Goal: Task Accomplishment & Management: Manage account settings

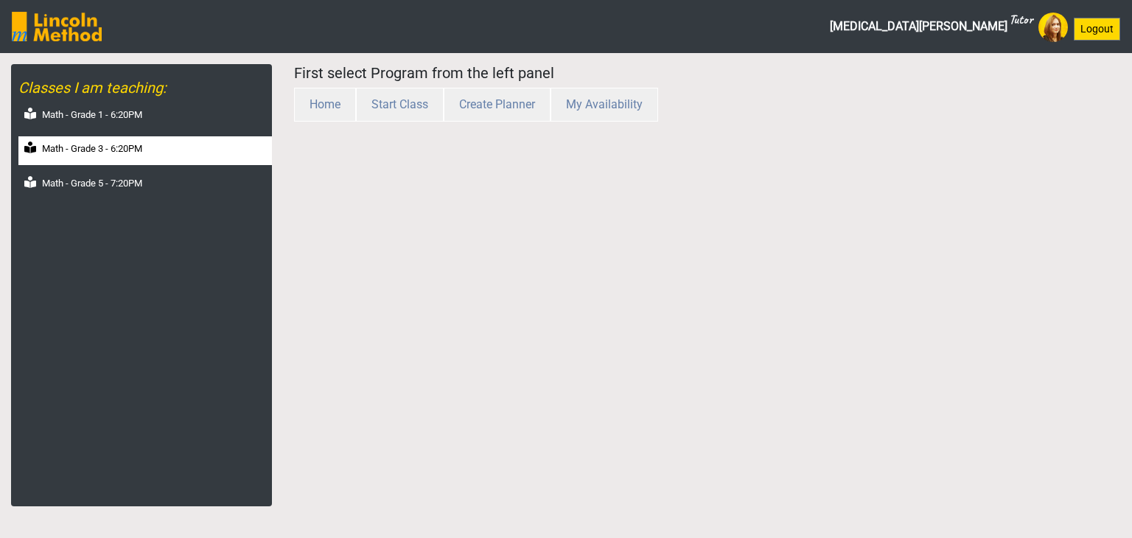
click at [142, 147] on label "Math - Grade 3 - 6:20PM" at bounding box center [92, 148] width 100 height 15
select select "month"
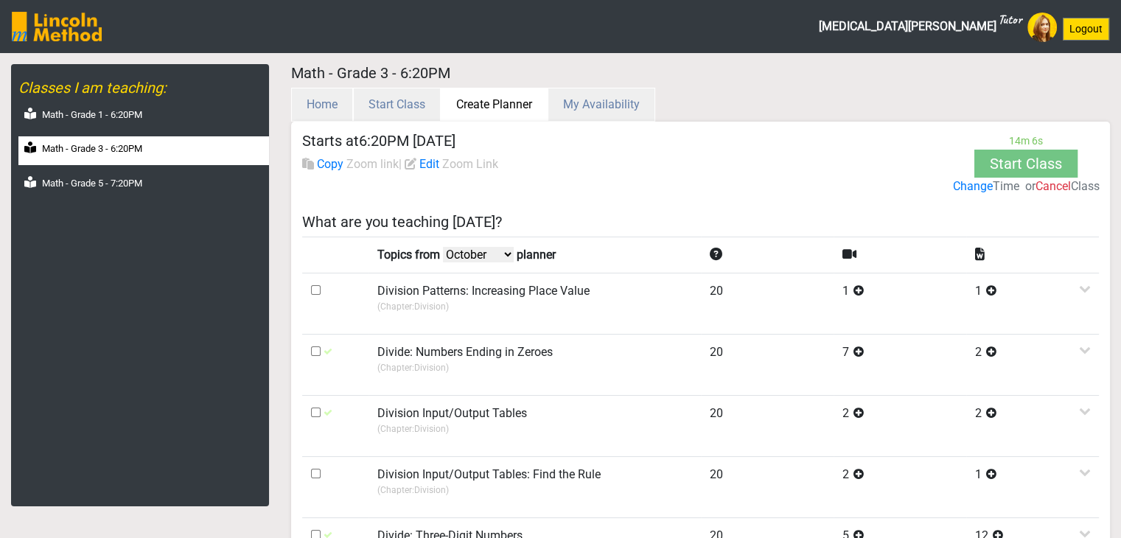
click at [469, 107] on button "Create Planner" at bounding box center [494, 105] width 107 height 34
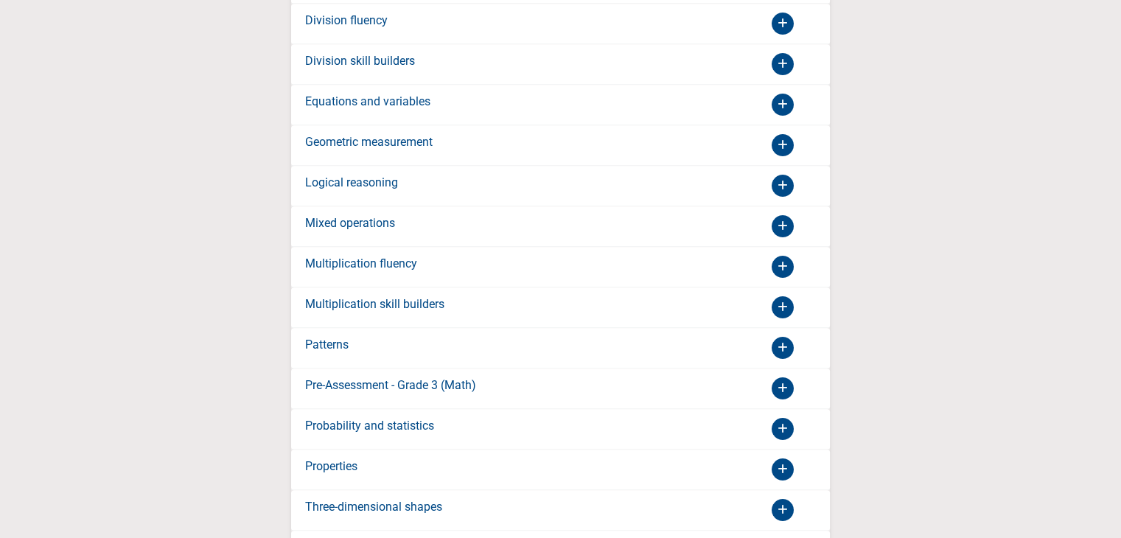
scroll to position [923, 0]
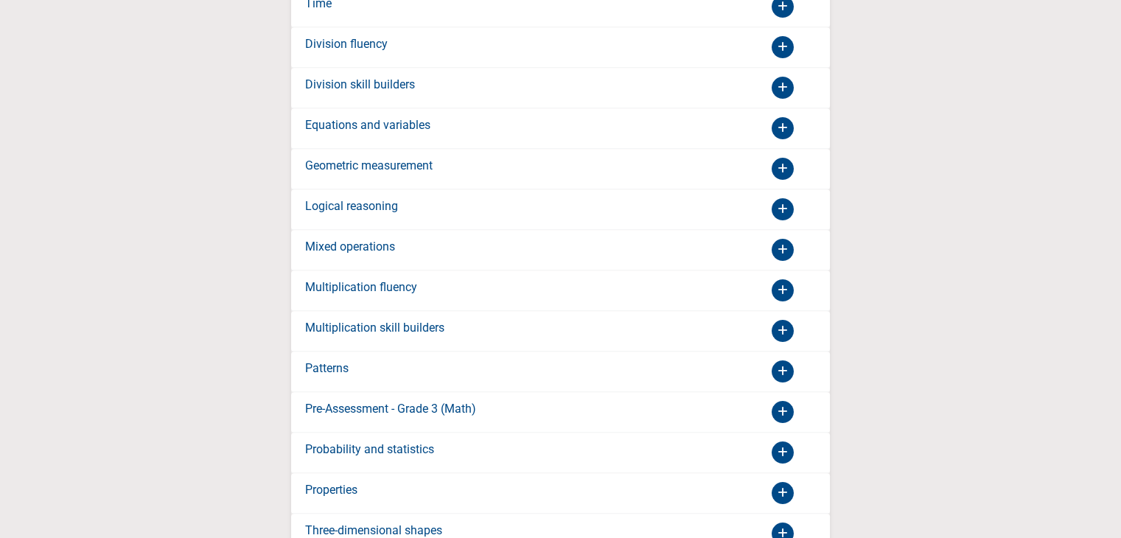
click at [407, 203] on div "Logical reasoning" at bounding box center [427, 209] width 266 height 24
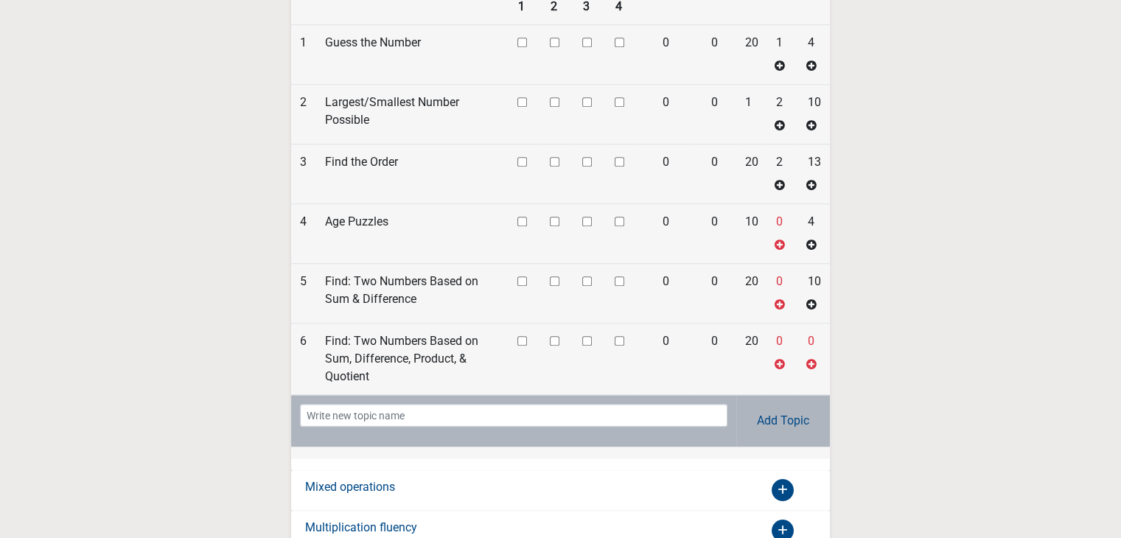
scroll to position [1365, 0]
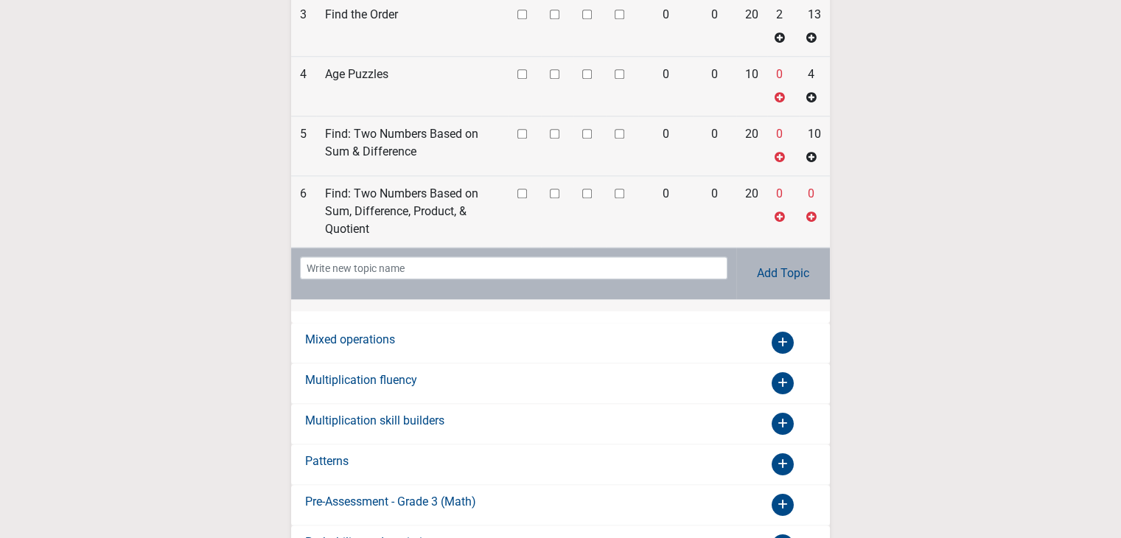
click at [496, 323] on div "Mixed operations" at bounding box center [560, 343] width 539 height 40
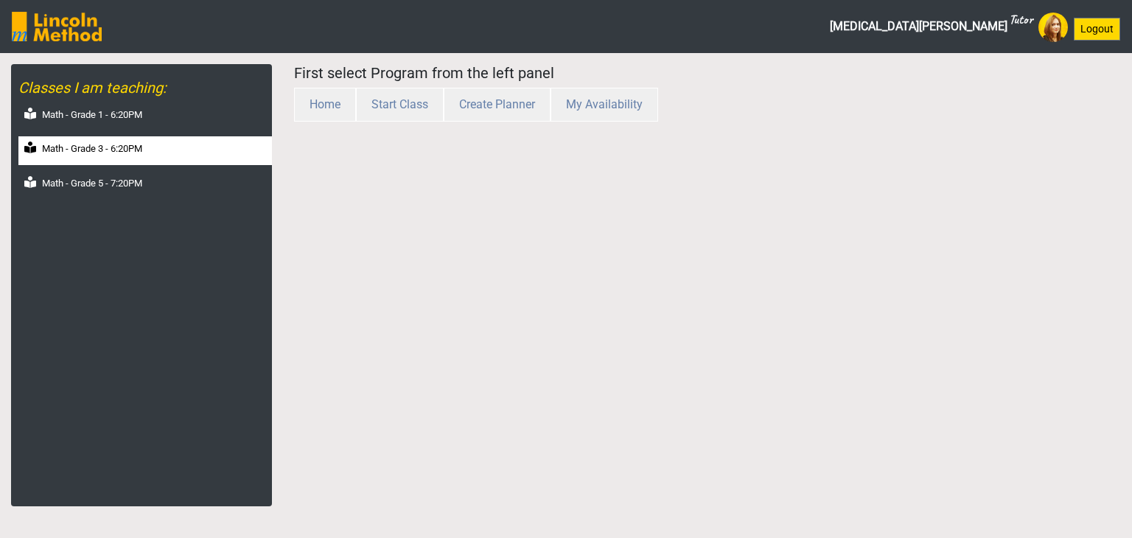
click at [161, 145] on div "Math - Grade 3 - 6:20PM" at bounding box center [144, 150] width 253 height 29
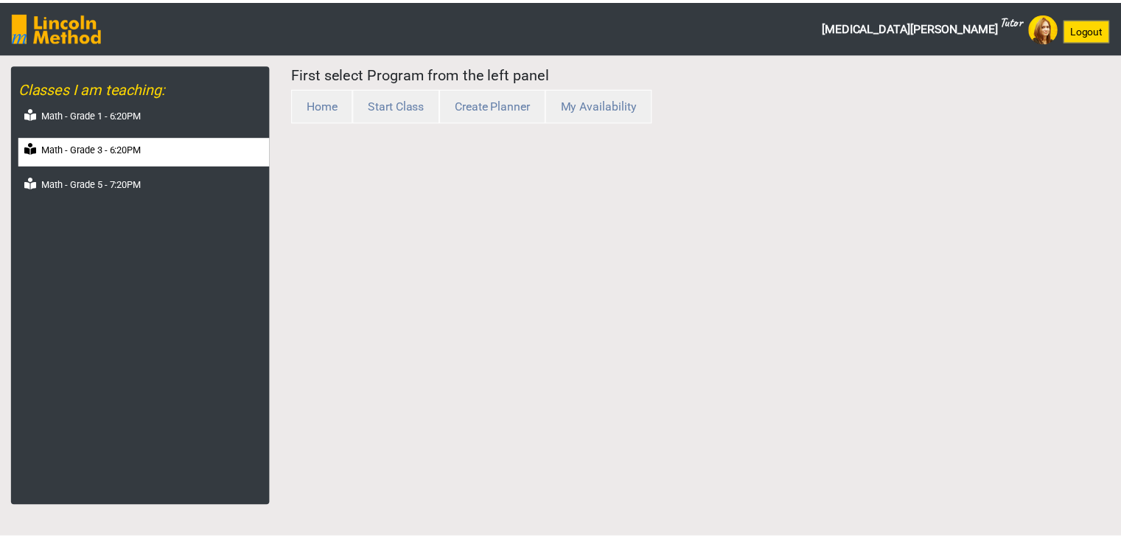
select select "month"
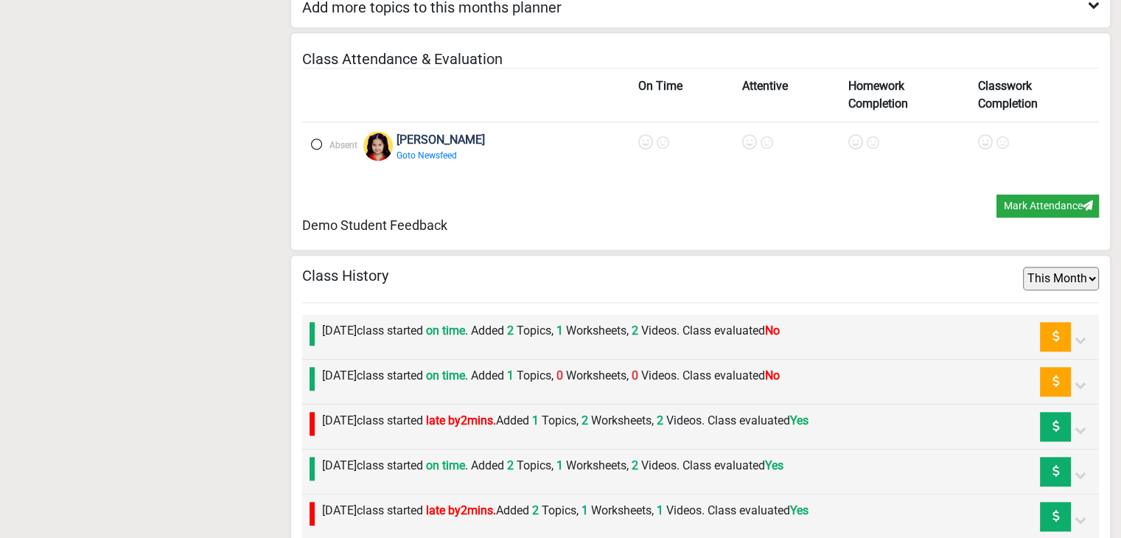
scroll to position [1385, 0]
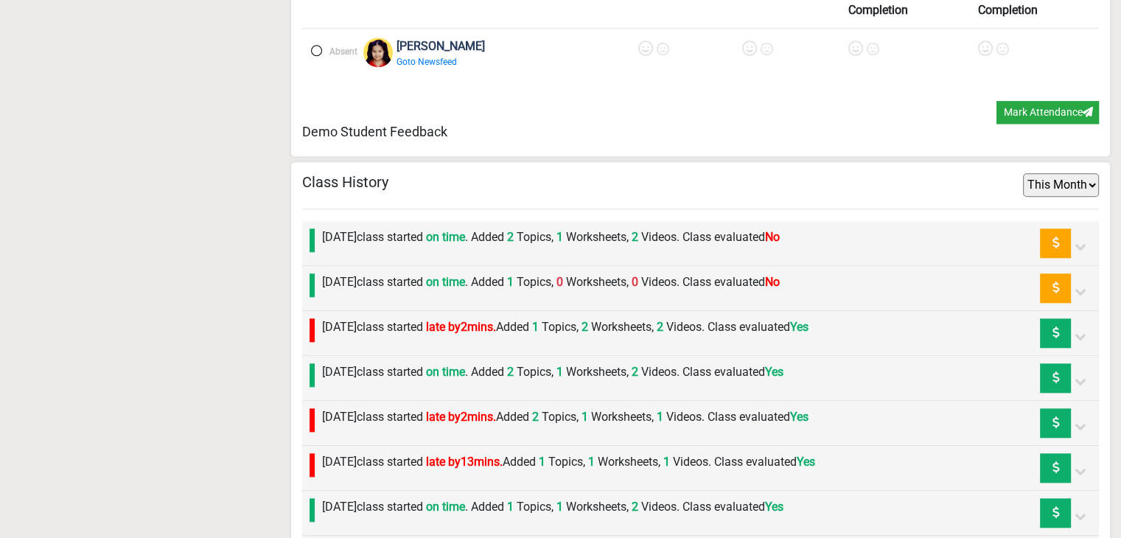
click at [380, 273] on label "Friday 10th October class started on time . Added 1 Topics, 0 Worksheets, 0 Vid…" at bounding box center [551, 282] width 458 height 18
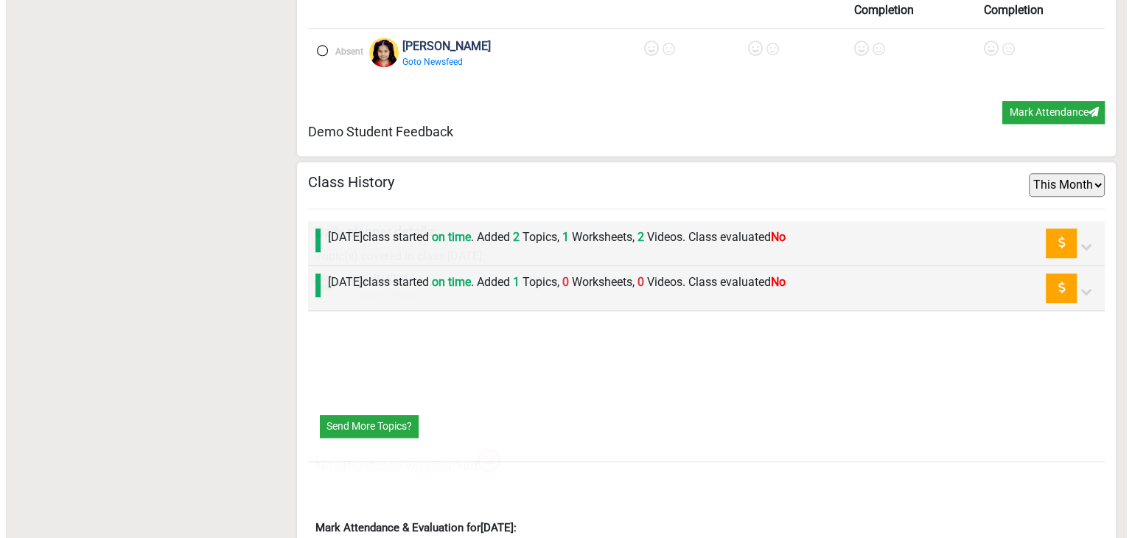
scroll to position [1533, 0]
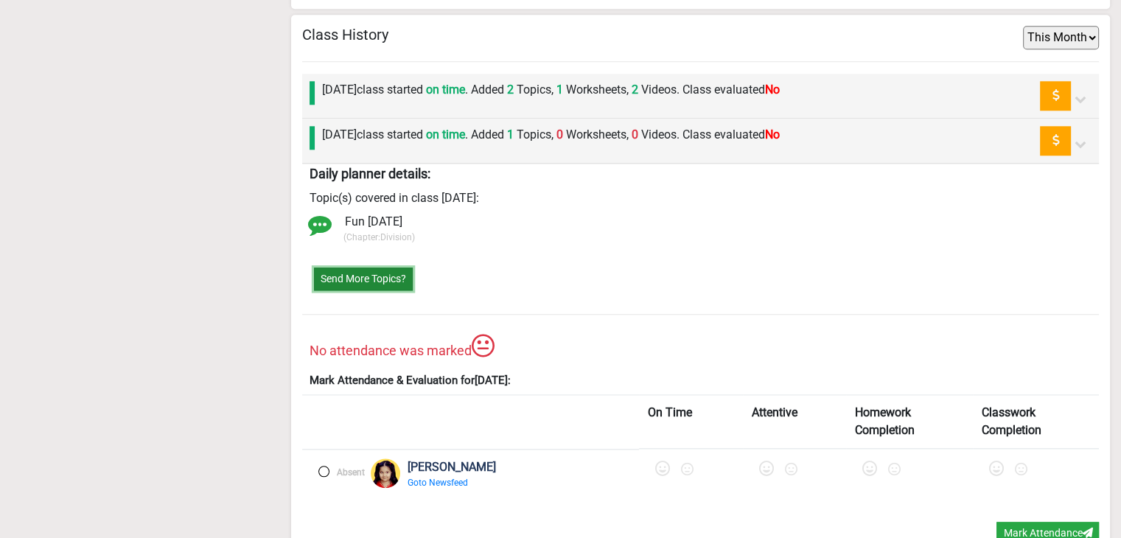
click at [356, 268] on button "Send More Topics?" at bounding box center [363, 278] width 99 height 23
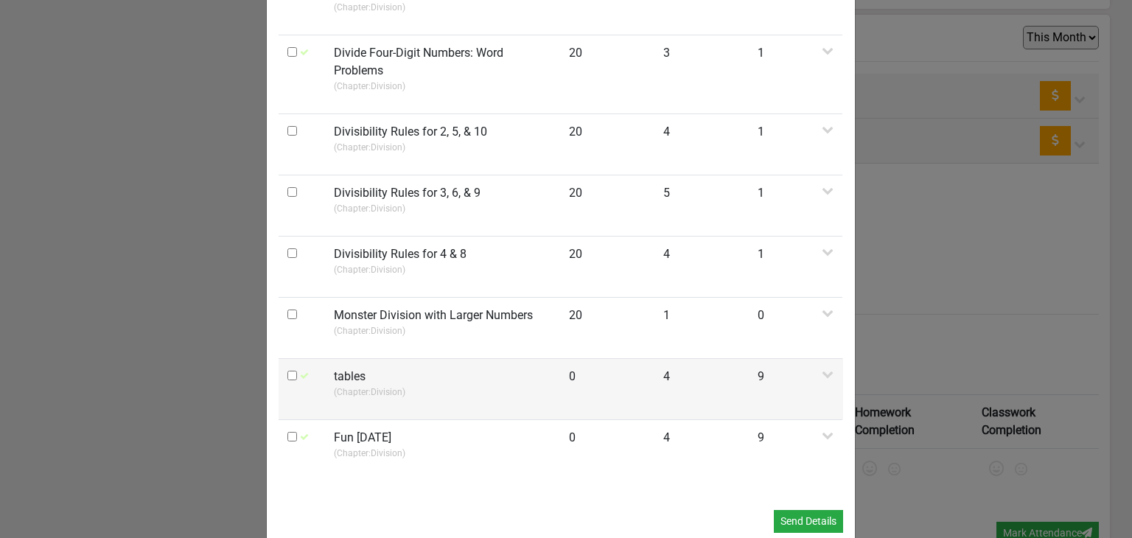
scroll to position [699, 0]
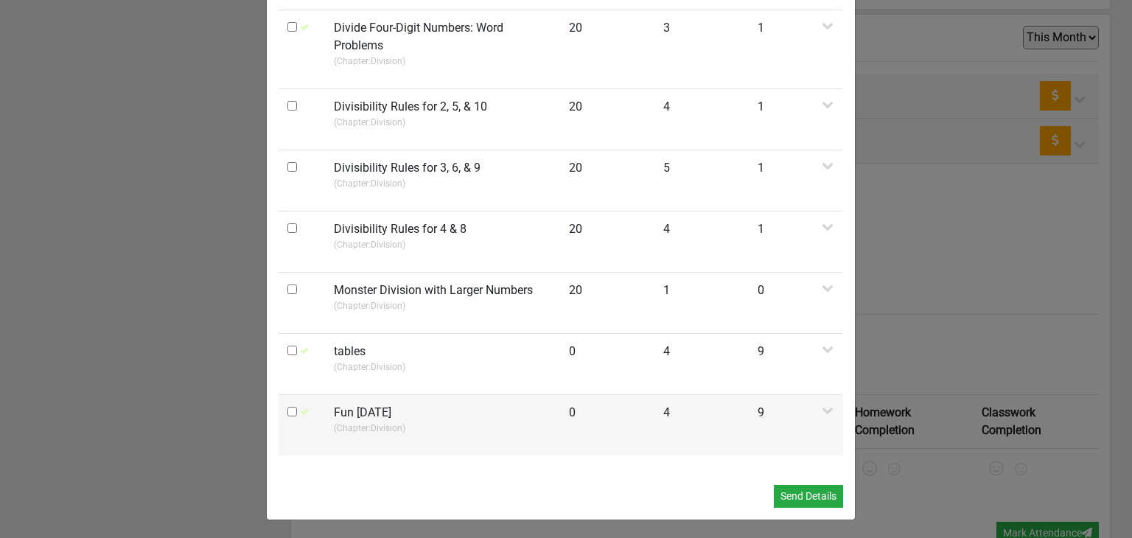
click at [287, 407] on input "checkbox" at bounding box center [292, 412] width 10 height 10
checkbox input "true"
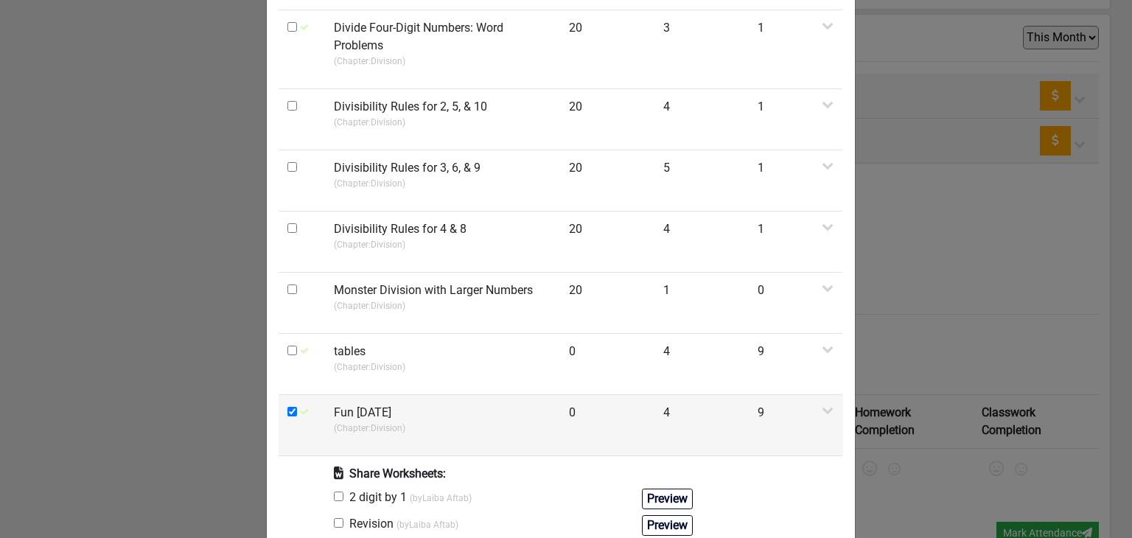
scroll to position [993, 0]
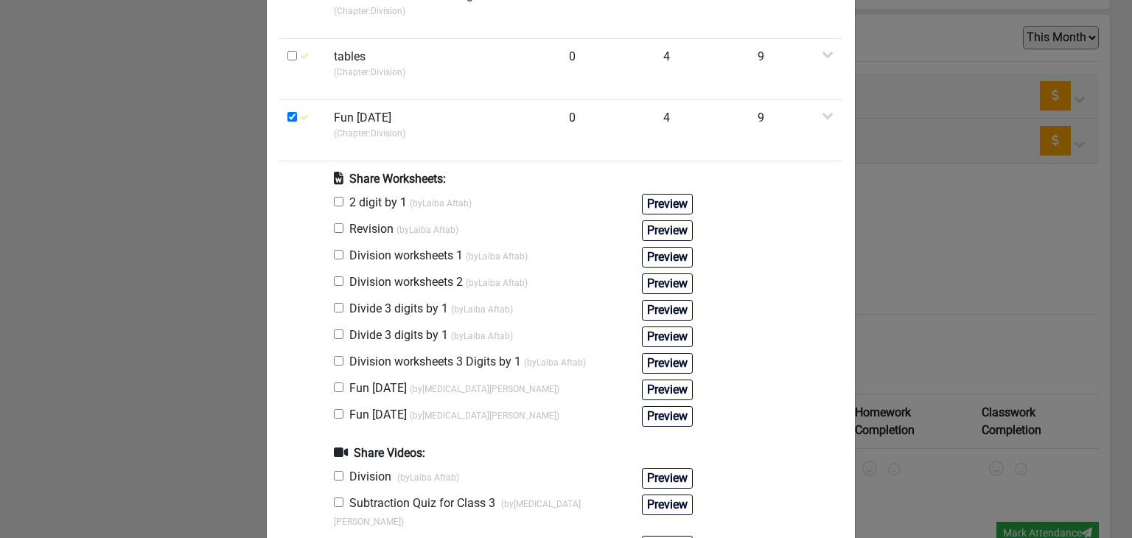
click at [334, 331] on input "checkbox" at bounding box center [339, 334] width 10 height 10
checkbox input "true"
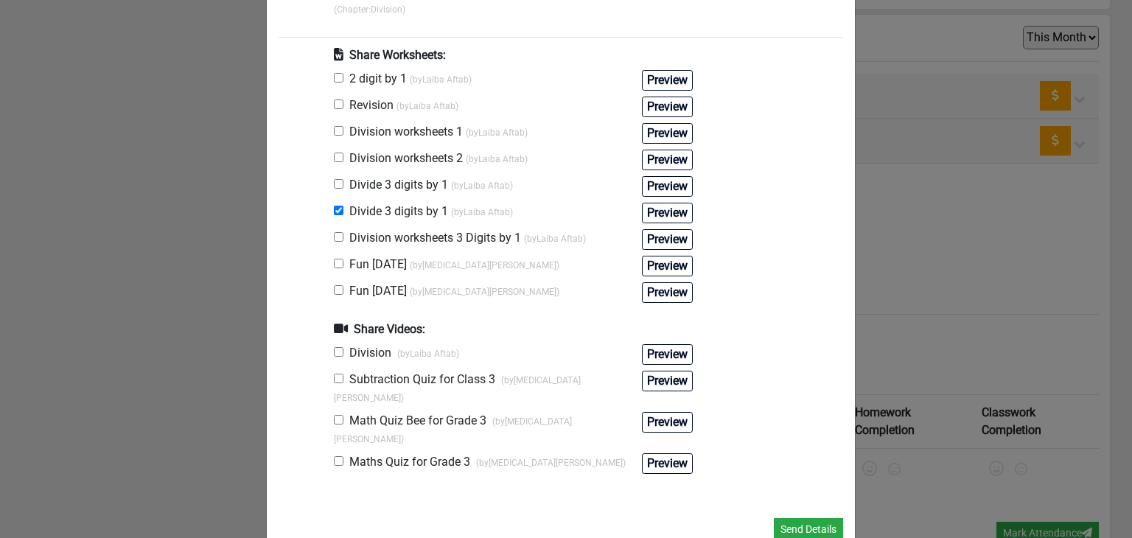
click at [325, 402] on td "Share Worksheets: 2 digit by 1 (by Laiba Aftab ) Preview Revision (by Laiba Aft…" at bounding box center [513, 263] width 377 height 452
click at [334, 415] on input "checkbox" at bounding box center [339, 420] width 10 height 10
checkbox input "true"
click at [335, 206] on input "checkbox" at bounding box center [339, 211] width 10 height 10
checkbox input "false"
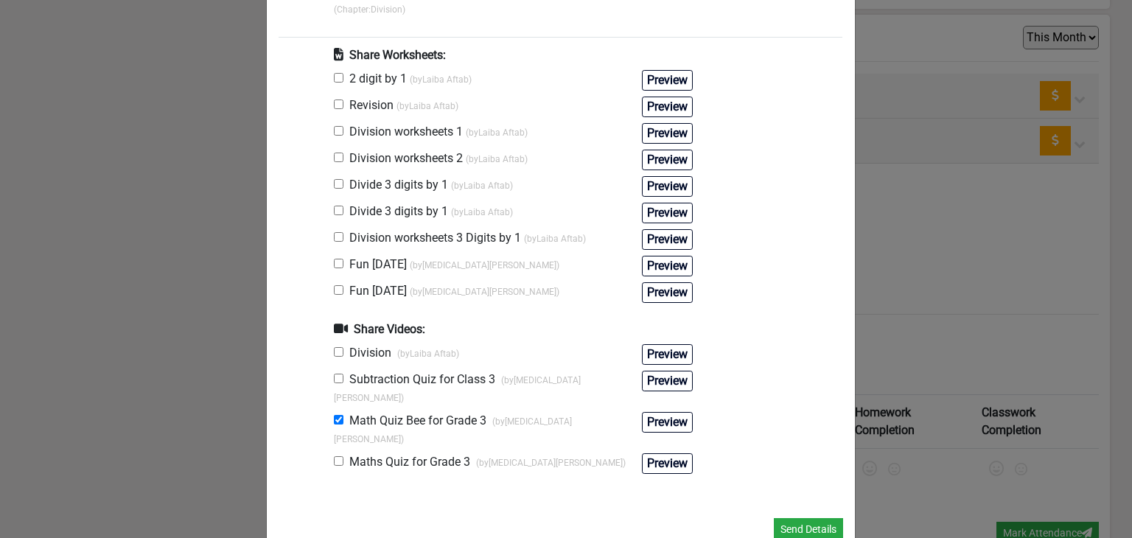
click at [334, 259] on input "checkbox" at bounding box center [339, 264] width 10 height 10
checkbox input "true"
click at [780, 518] on button "Send Details" at bounding box center [808, 529] width 69 height 23
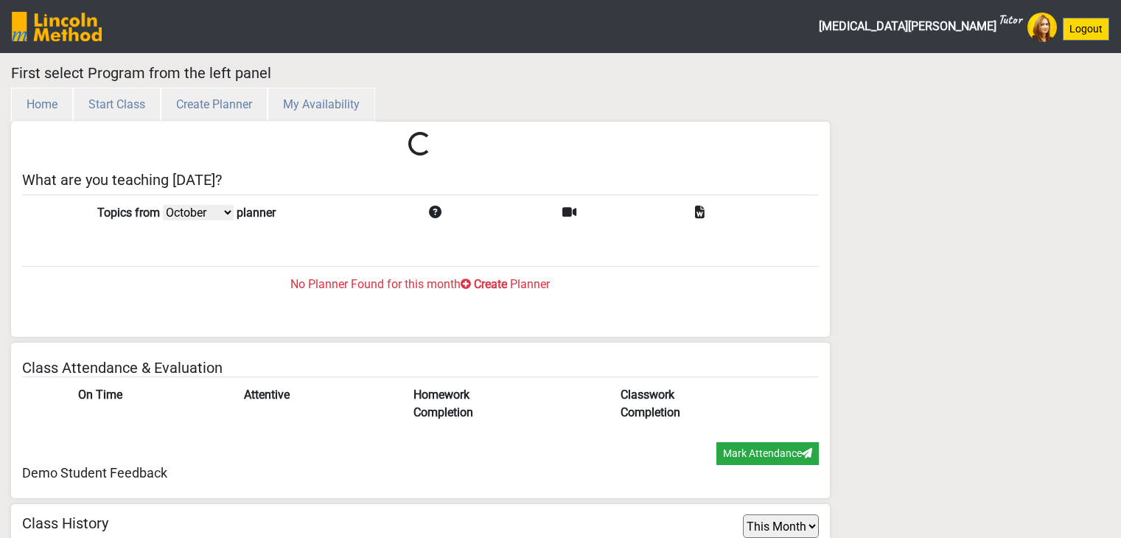
select select "month"
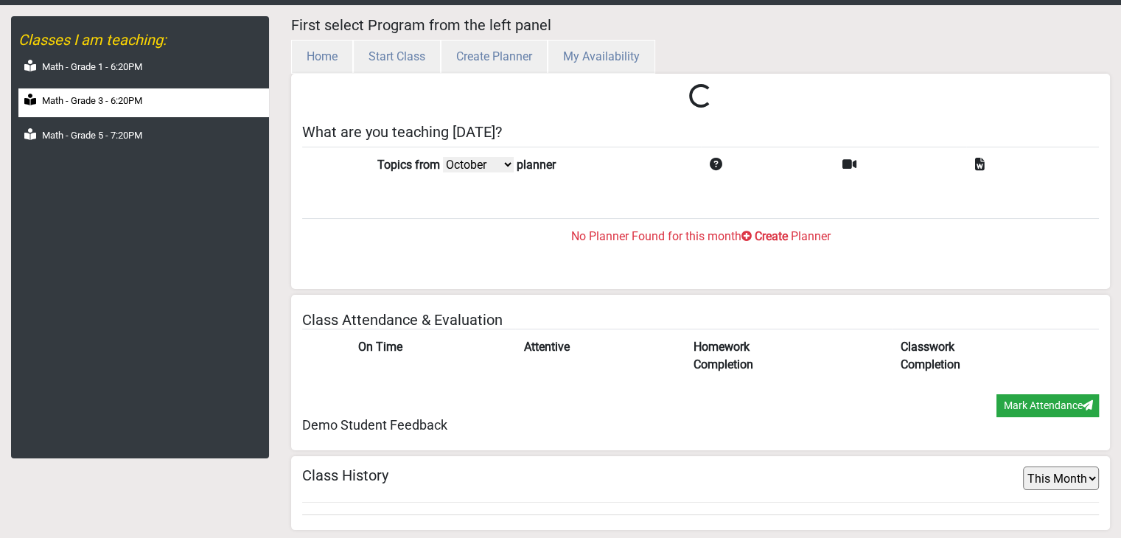
click at [106, 110] on div "Math - Grade 3 - 6:20PM" at bounding box center [143, 102] width 251 height 29
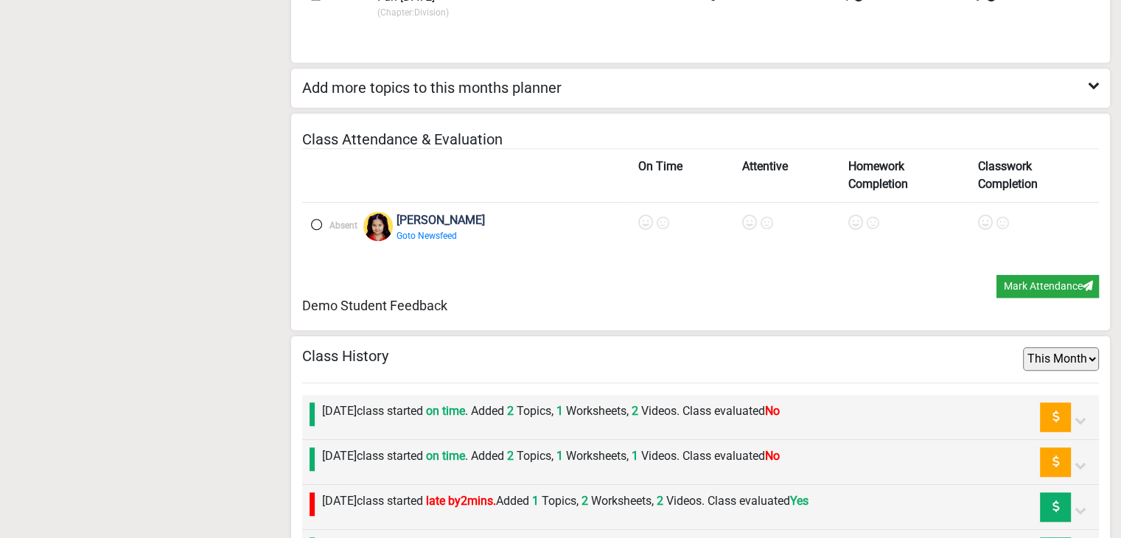
scroll to position [1385, 0]
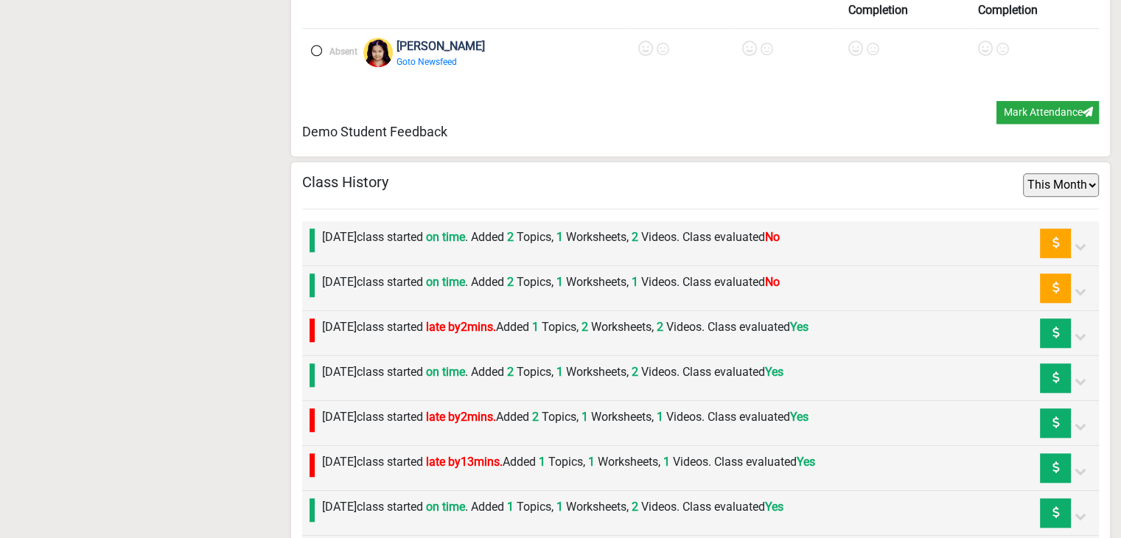
click at [483, 278] on label "Friday 10th October class started on time . Added 2 Topics, 1 Worksheets, 1 Vid…" at bounding box center [551, 282] width 458 height 18
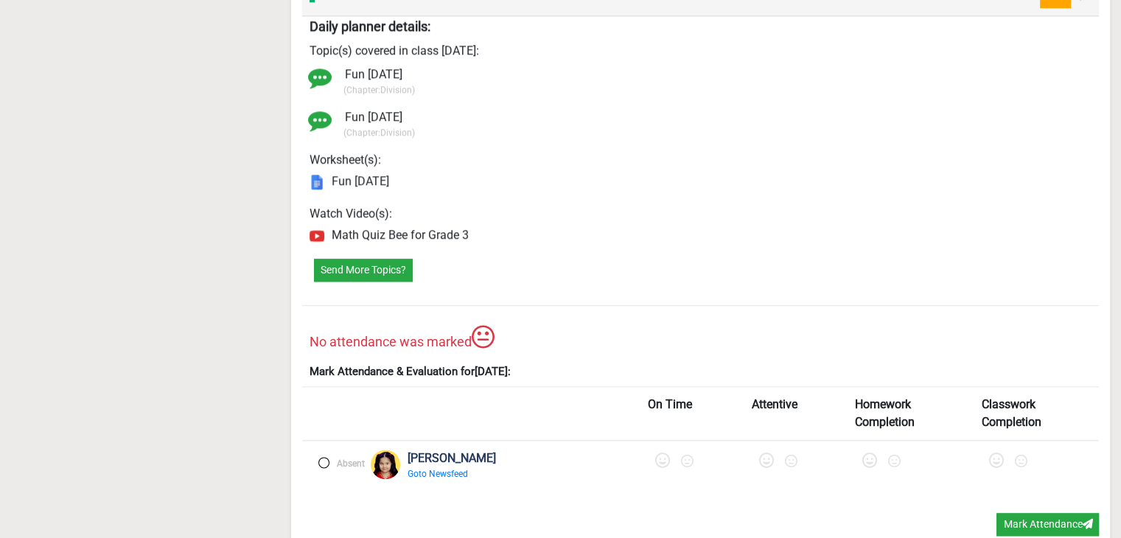
scroll to position [1827, 0]
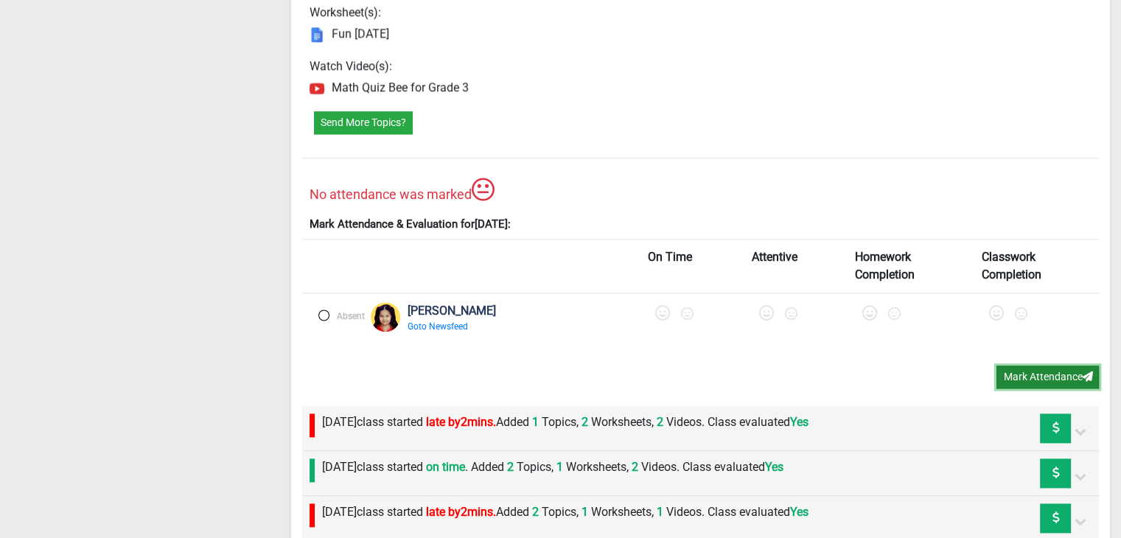
click at [1026, 369] on button "Mark Attendance" at bounding box center [1047, 376] width 102 height 23
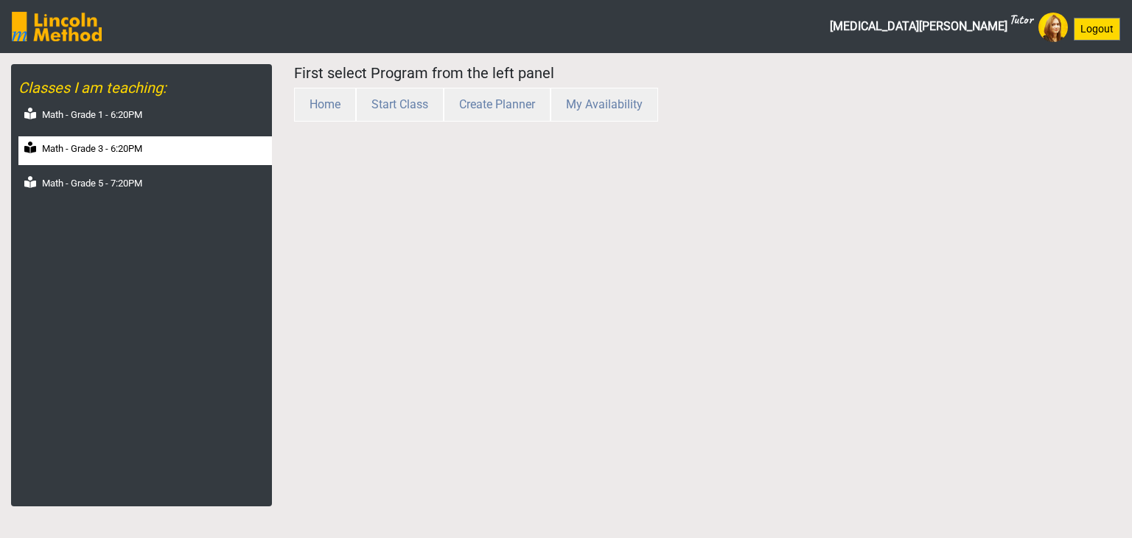
drag, startPoint x: 0, startPoint y: 0, endPoint x: 91, endPoint y: 155, distance: 180.3
click at [91, 155] on div "Math - Grade 3 - 6:20PM" at bounding box center [144, 150] width 253 height 29
select select "month"
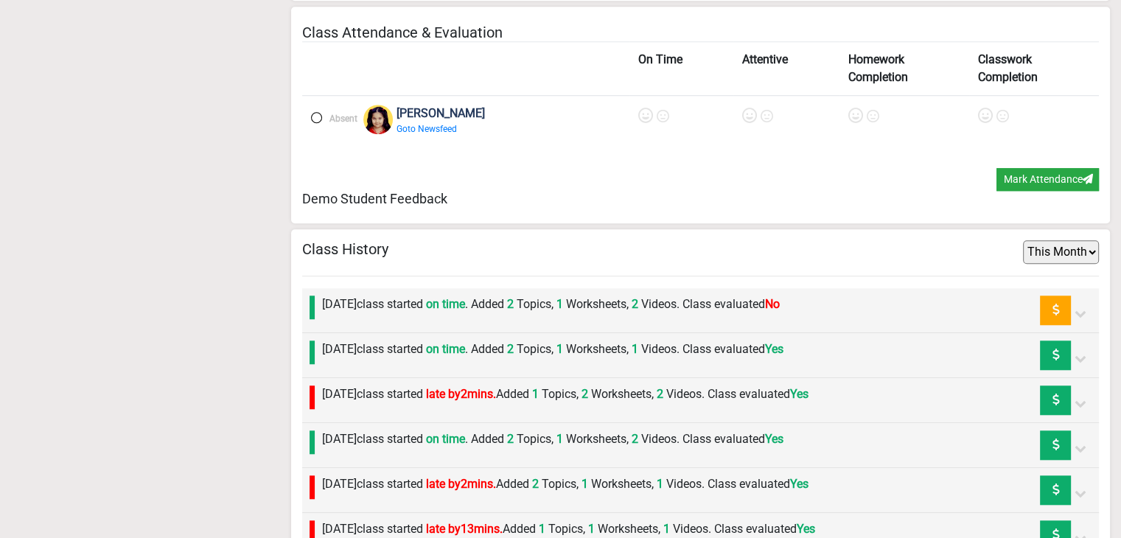
scroll to position [1385, 0]
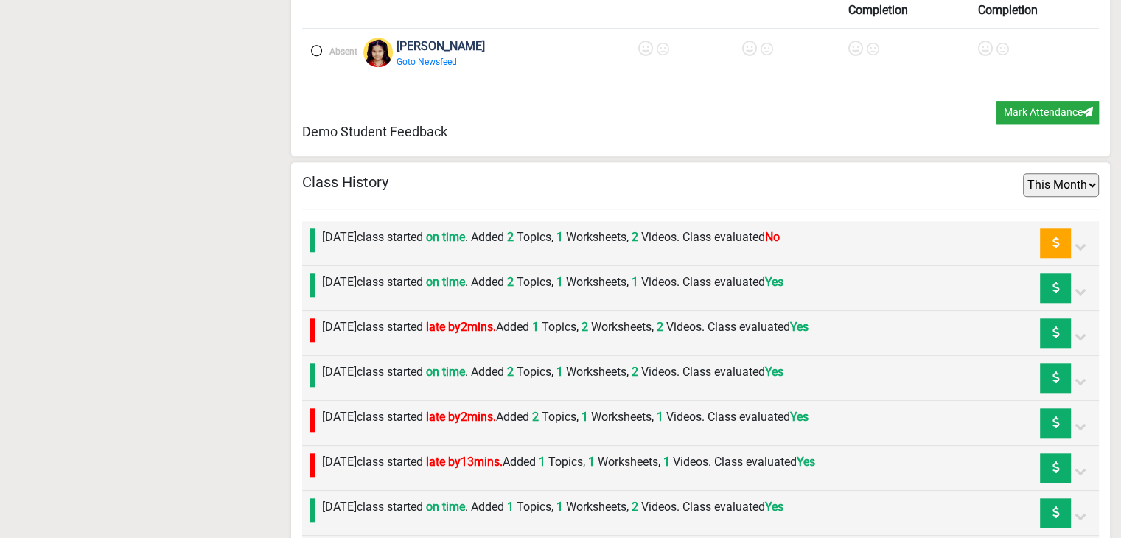
click at [342, 247] on div "Monday 13th October class started on time . Added 2 Topics, 1 Worksheets, 2 Vid…" at bounding box center [547, 242] width 465 height 29
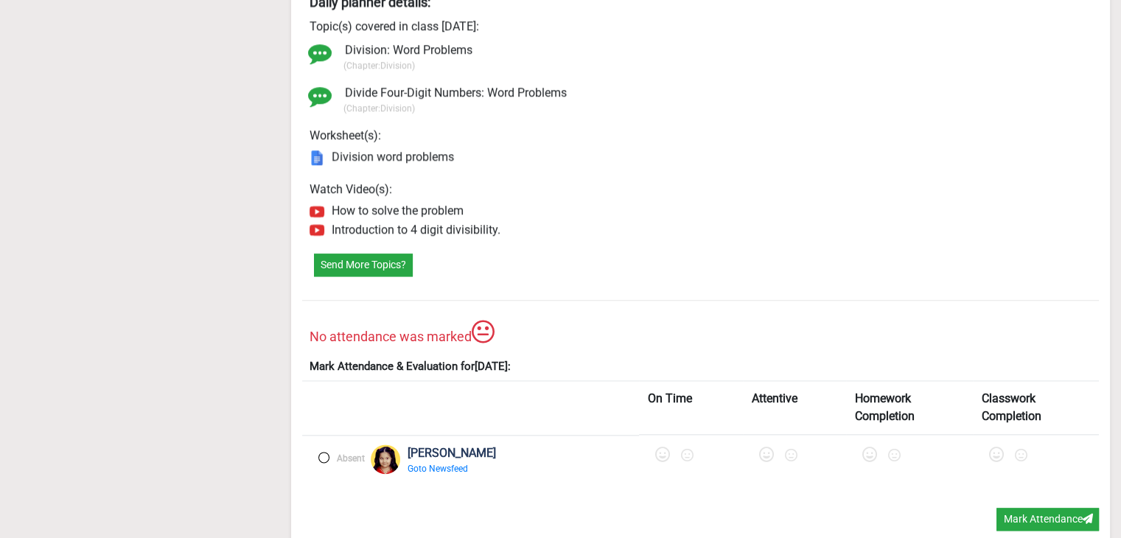
scroll to position [1680, 0]
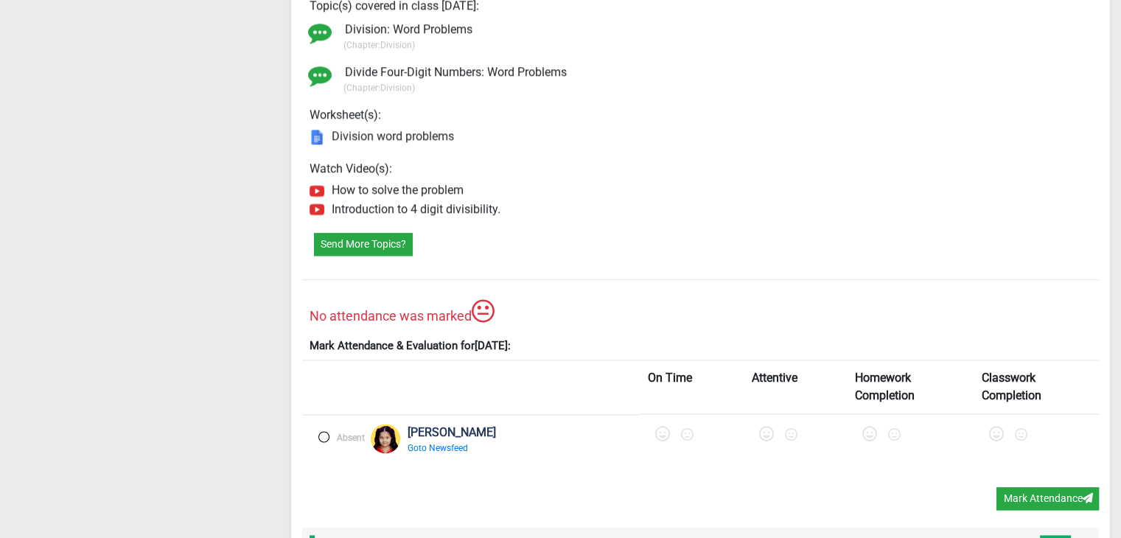
click at [326, 431] on label at bounding box center [323, 436] width 11 height 11
click at [657, 428] on icon at bounding box center [664, 434] width 15 height 15
click at [765, 428] on icon at bounding box center [772, 434] width 15 height 15
click at [869, 427] on icon at bounding box center [876, 434] width 15 height 15
click at [993, 427] on icon at bounding box center [1000, 434] width 15 height 15
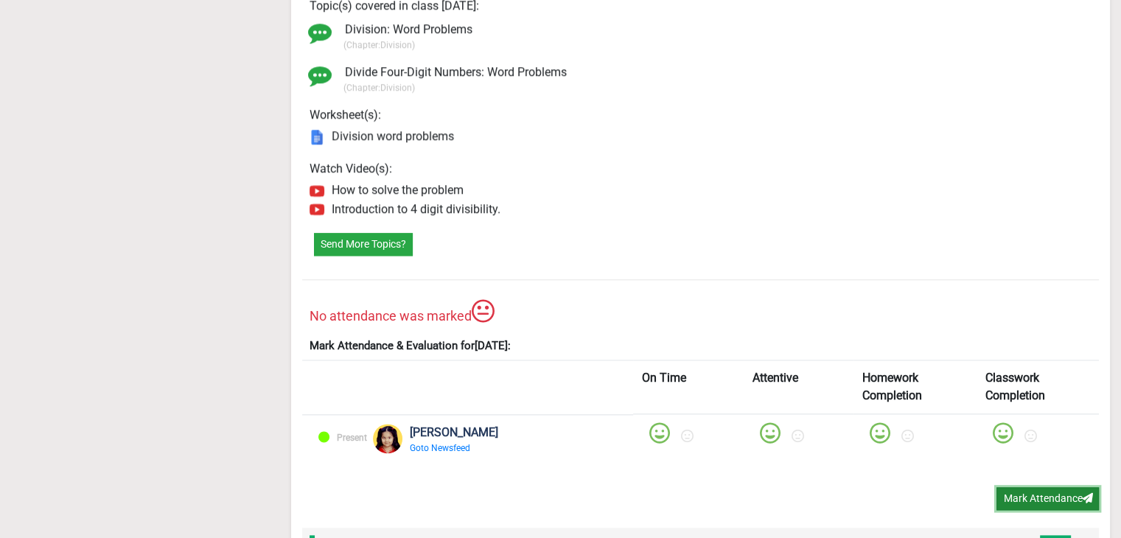
click at [1029, 489] on button "Mark Attendance" at bounding box center [1047, 498] width 102 height 23
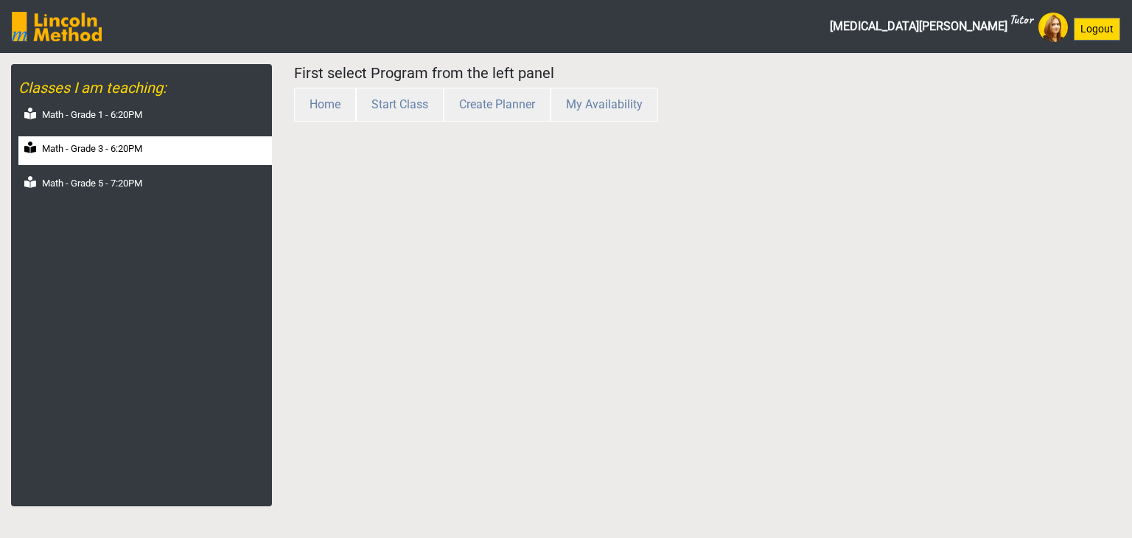
click at [97, 139] on div "Math - Grade 3 - 6:20PM" at bounding box center [144, 150] width 253 height 29
select select "month"
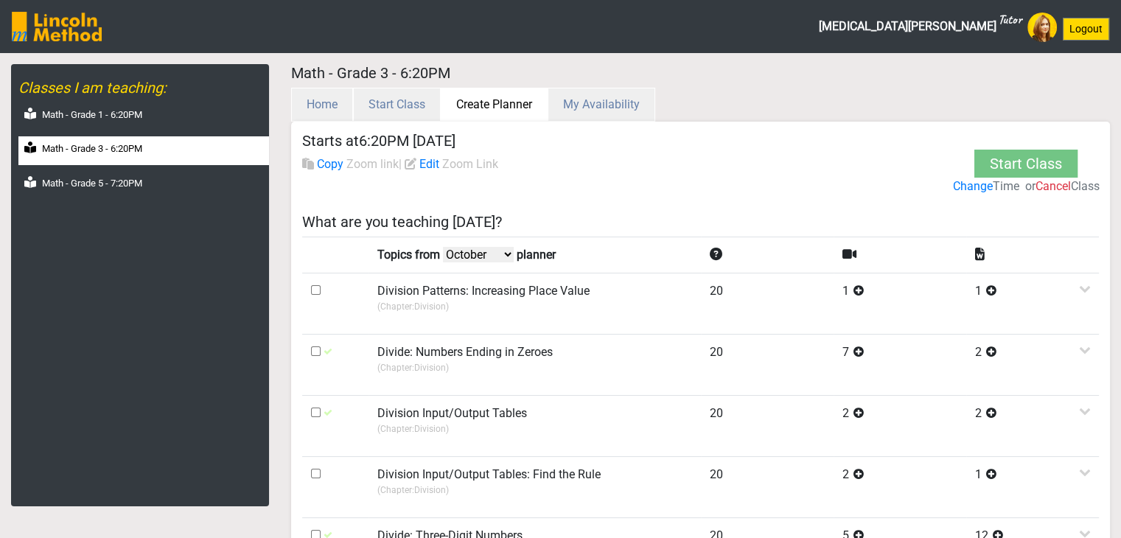
click at [505, 119] on button "Create Planner" at bounding box center [494, 105] width 107 height 34
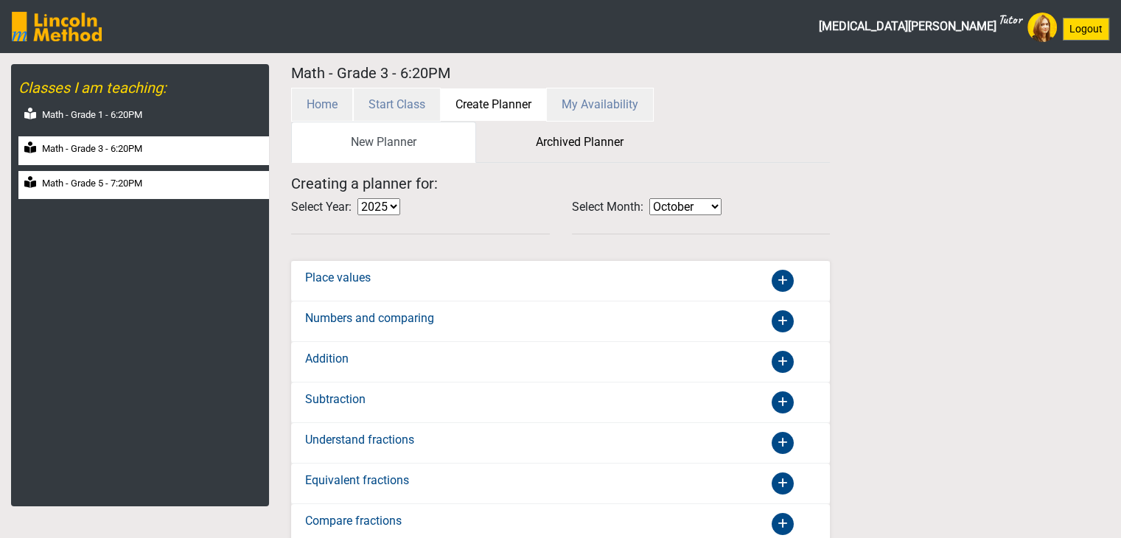
click at [127, 184] on label "Math - Grade 5 - 7:20PM" at bounding box center [92, 183] width 100 height 15
select select "month"
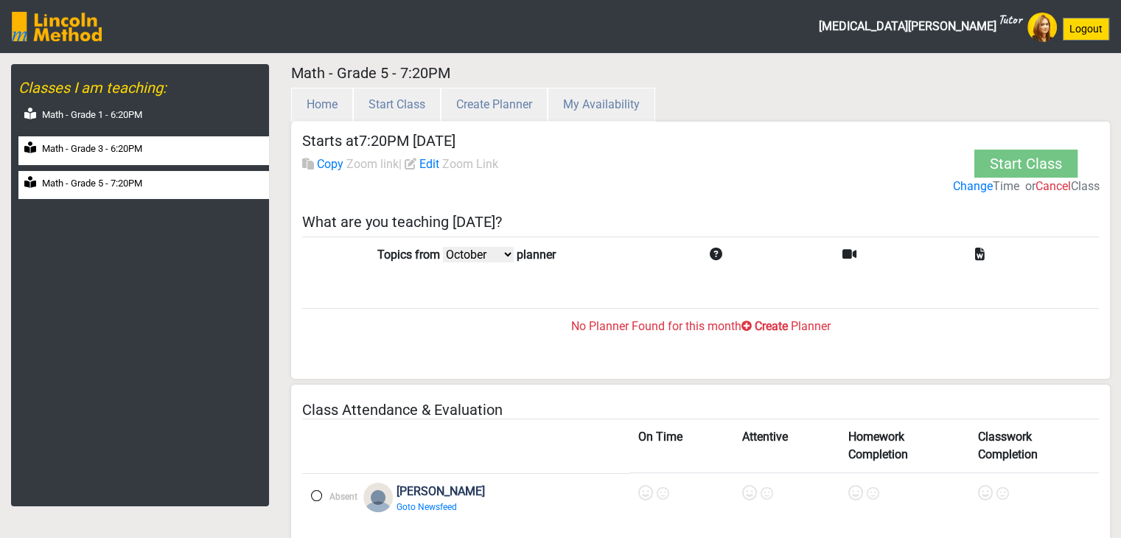
click at [128, 157] on div "Math - Grade 3 - 6:20PM" at bounding box center [143, 150] width 251 height 29
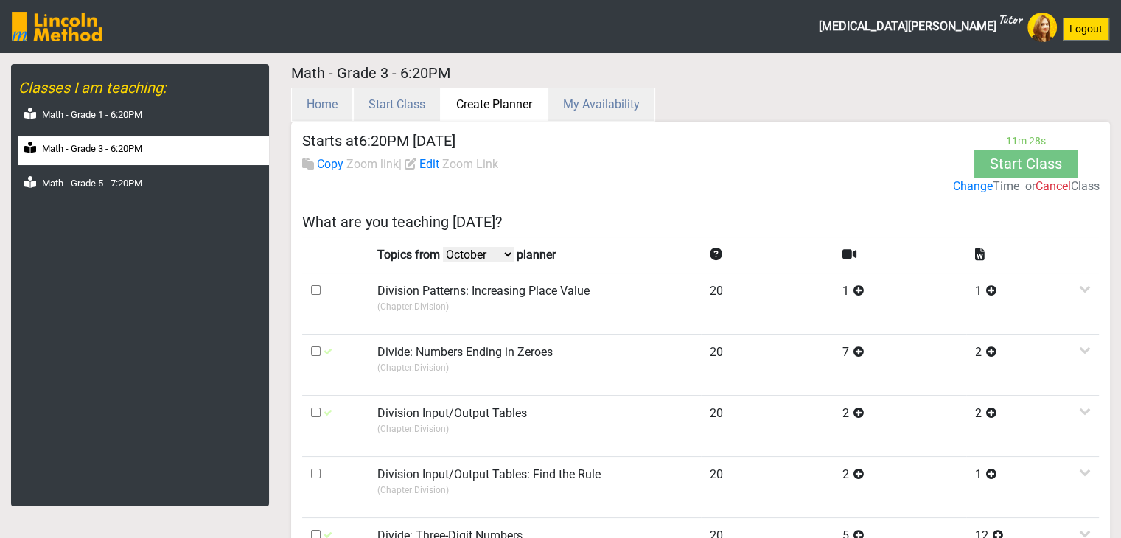
click at [473, 111] on button "Create Planner" at bounding box center [494, 105] width 107 height 34
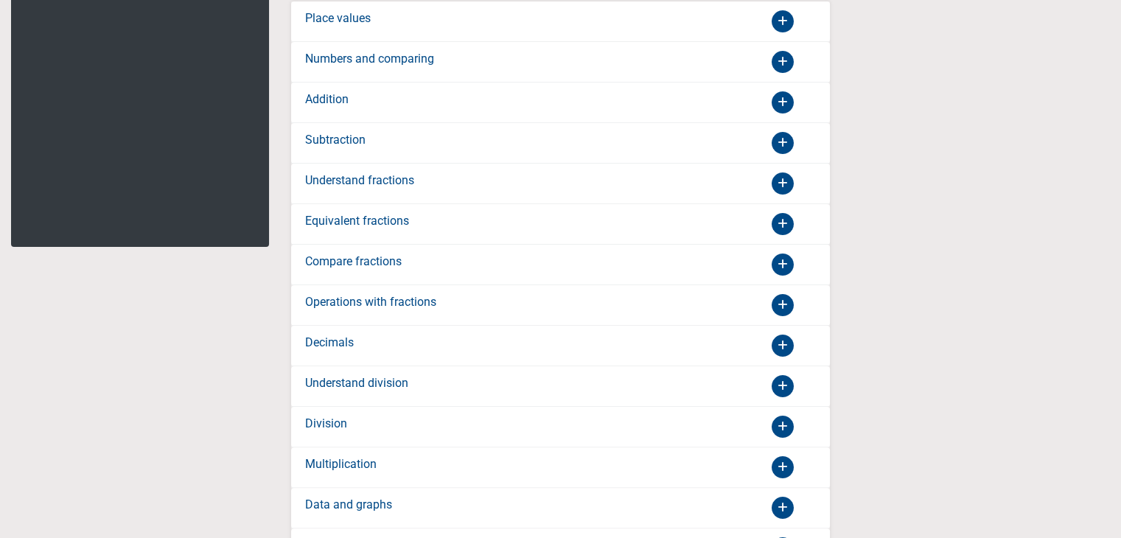
scroll to position [295, 0]
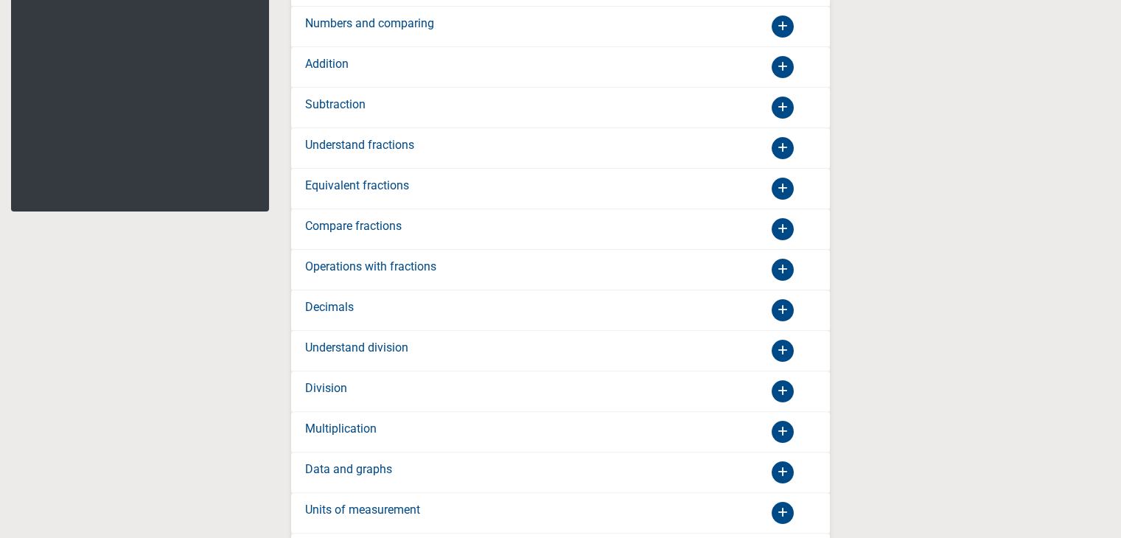
click at [456, 309] on div "Decimals" at bounding box center [427, 310] width 266 height 24
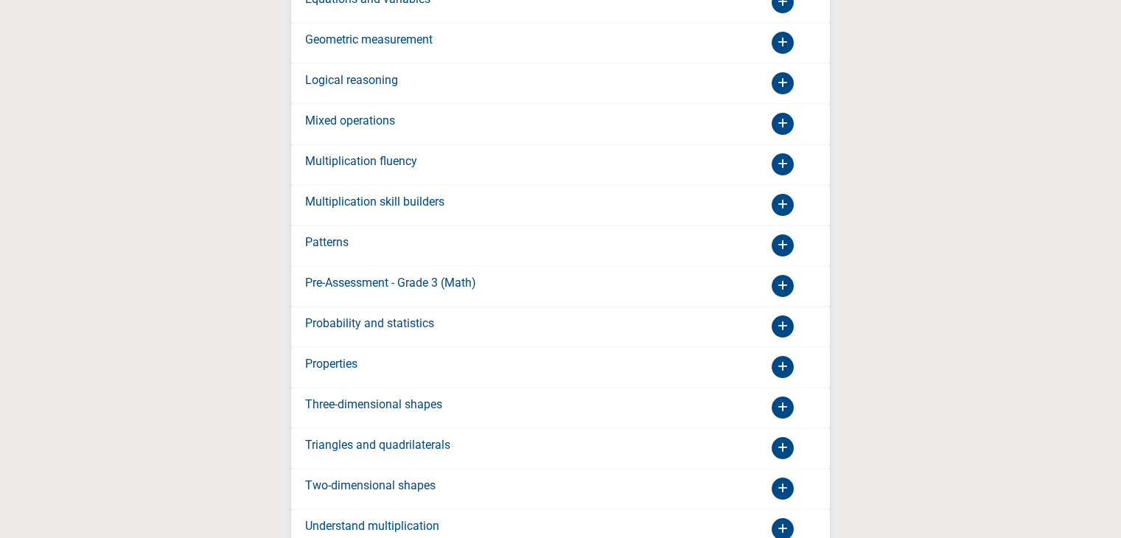
scroll to position [1768, 0]
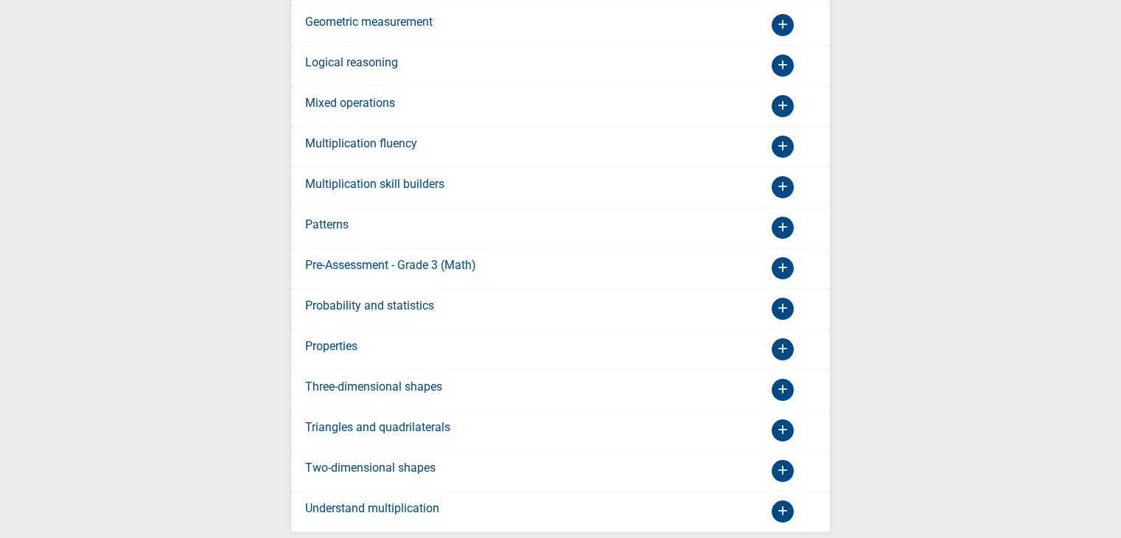
click at [371, 419] on label "Triangles and quadrilaterals" at bounding box center [377, 428] width 145 height 18
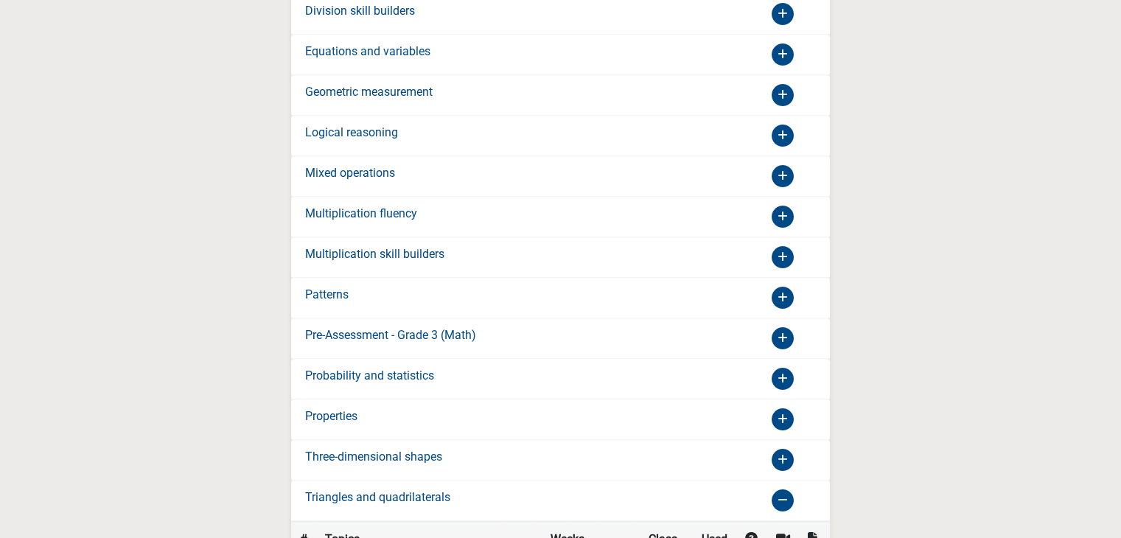
scroll to position [974, 0]
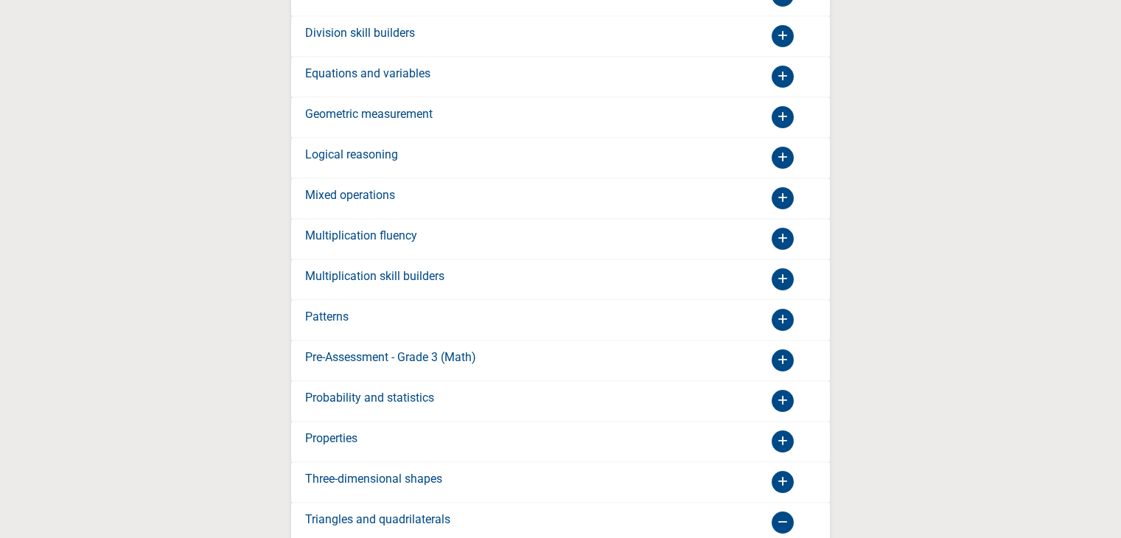
click at [501, 146] on div "Logical reasoning" at bounding box center [427, 158] width 266 height 24
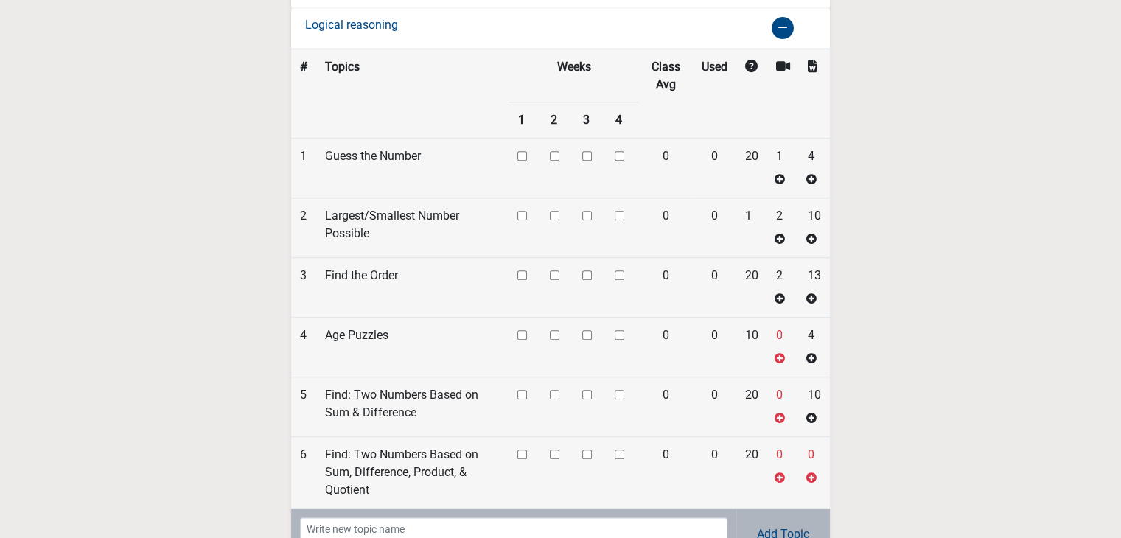
scroll to position [1121, 0]
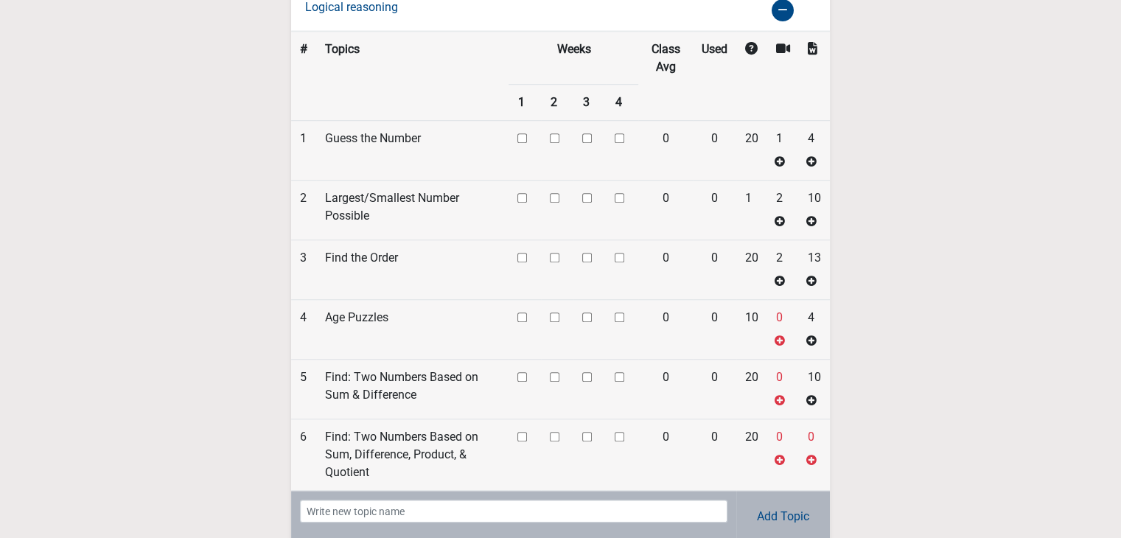
click at [522, 133] on input "checkbox" at bounding box center [522, 138] width 10 height 10
checkbox input "true"
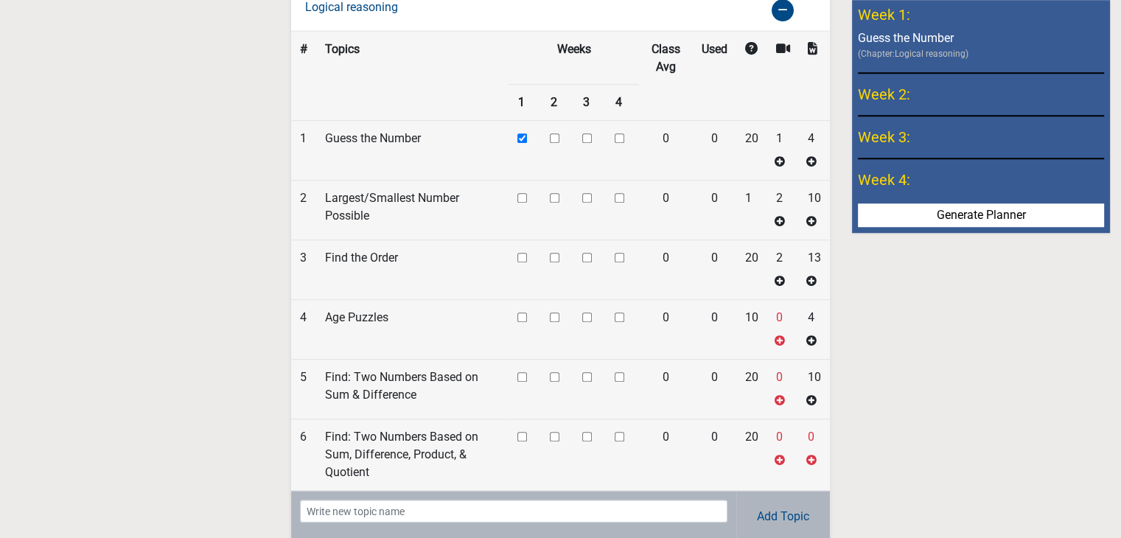
click at [525, 193] on input "checkbox" at bounding box center [522, 198] width 10 height 10
checkbox input "true"
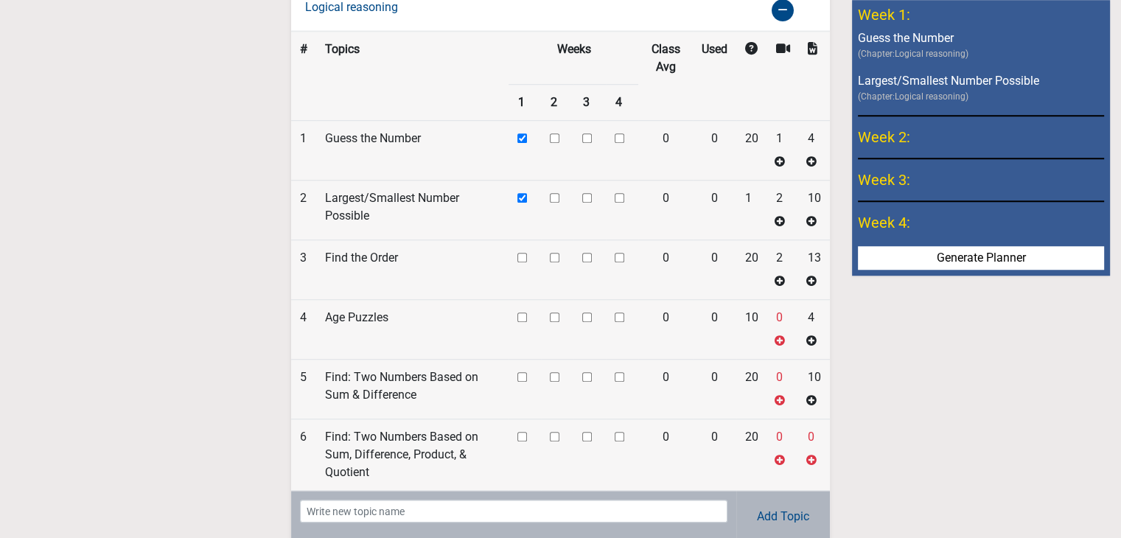
click at [526, 253] on input "checkbox" at bounding box center [522, 258] width 10 height 10
checkbox input "true"
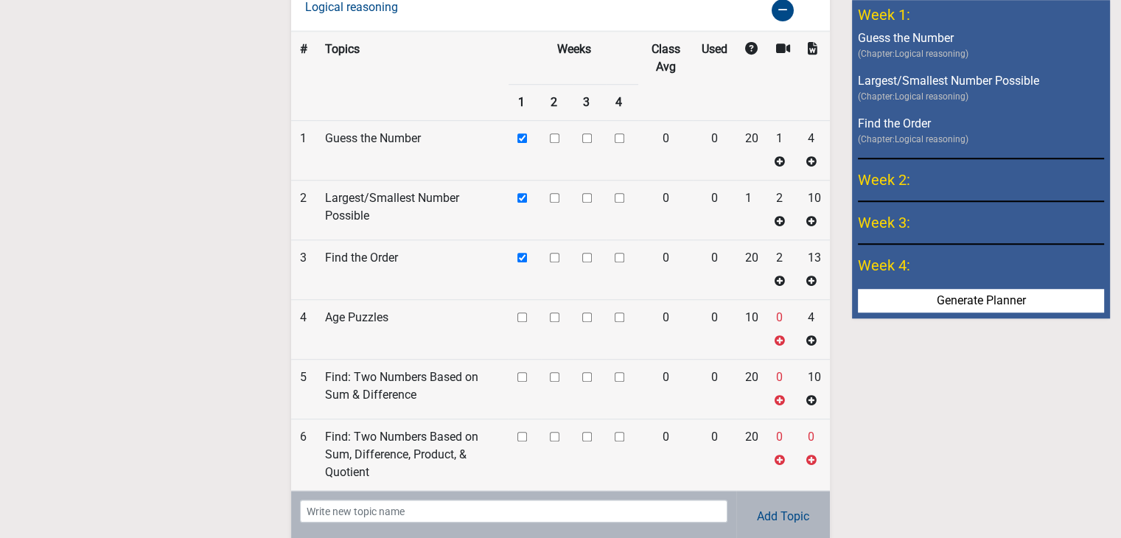
click at [525, 312] on input "checkbox" at bounding box center [522, 317] width 10 height 10
checkbox input "true"
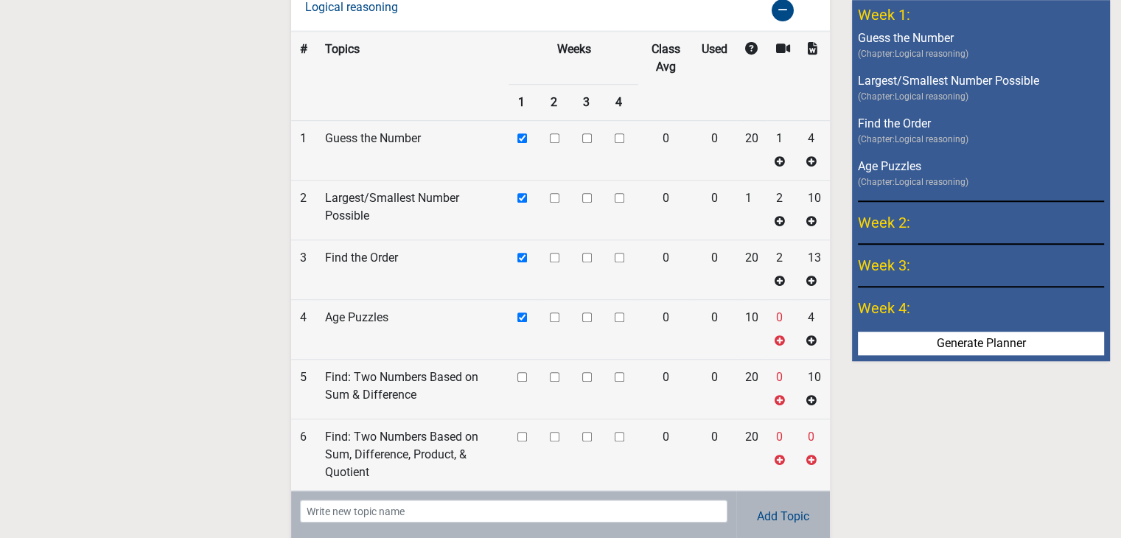
click at [519, 372] on input "checkbox" at bounding box center [522, 377] width 10 height 10
checkbox input "true"
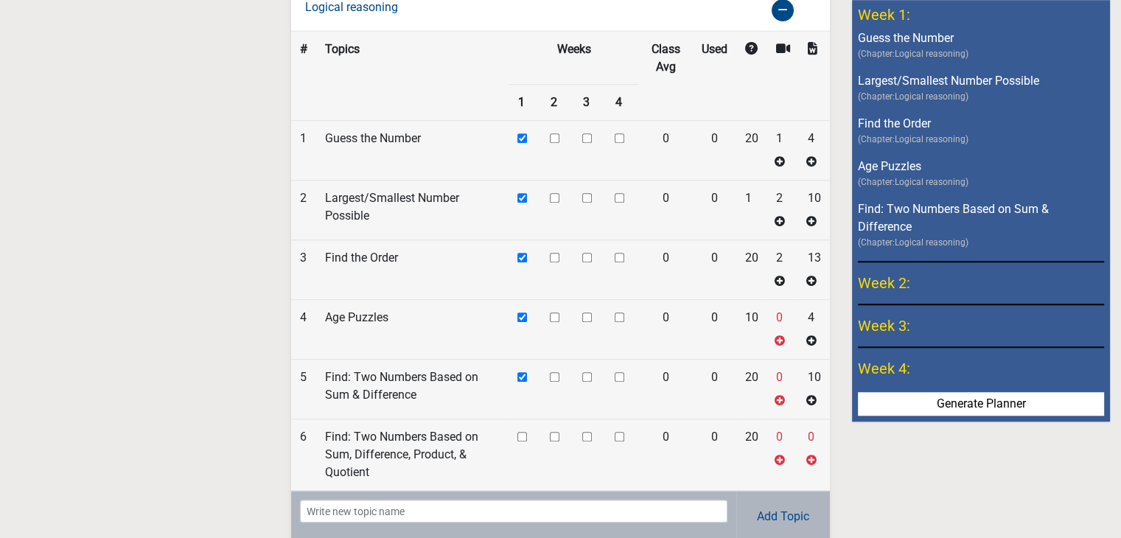
click at [522, 432] on input "checkbox" at bounding box center [522, 437] width 10 height 10
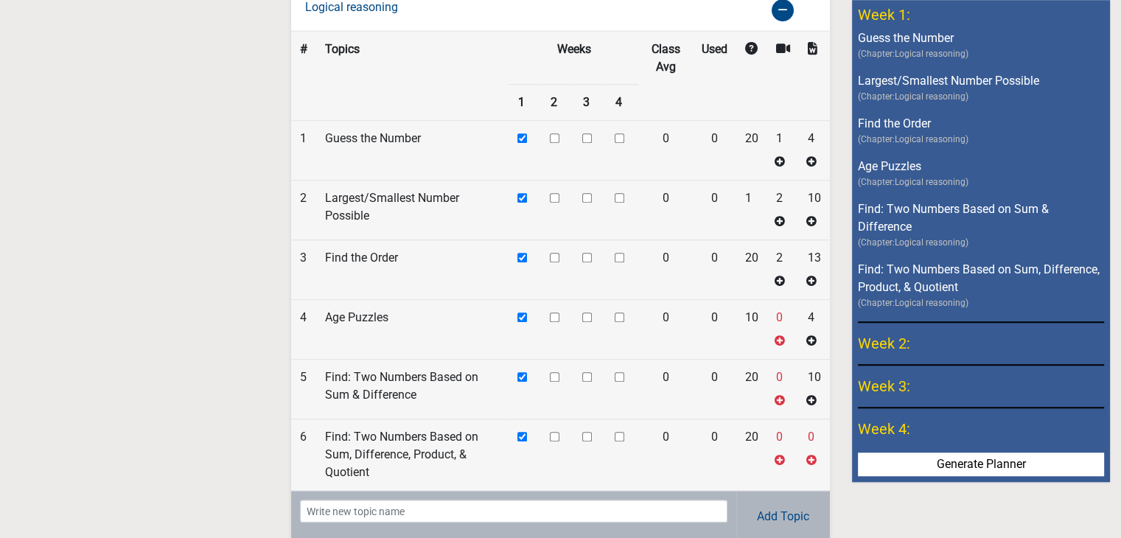
click at [519, 432] on input "checkbox" at bounding box center [522, 437] width 10 height 10
checkbox input "false"
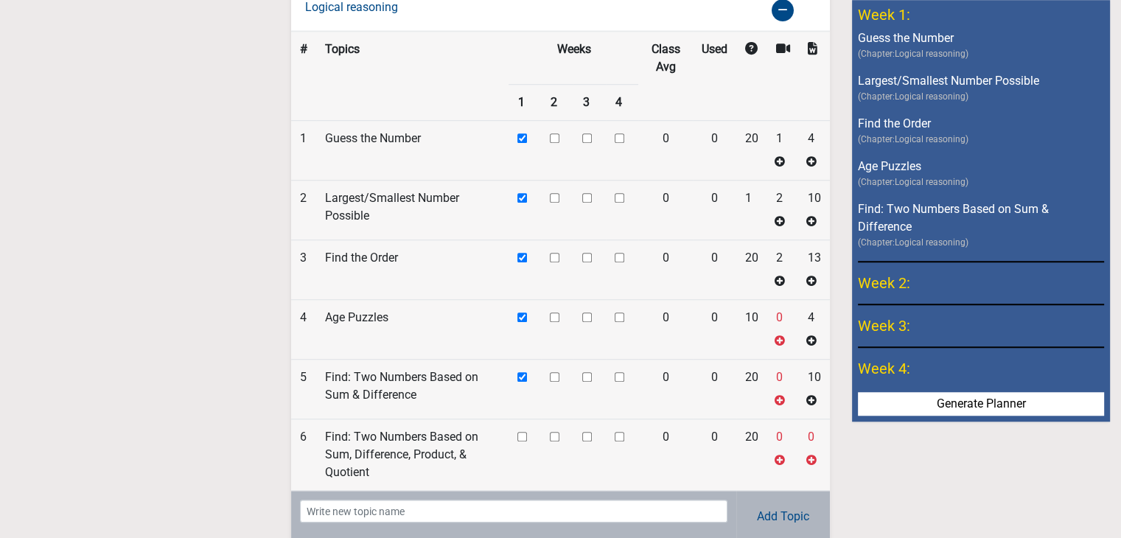
click at [528, 360] on td at bounding box center [524, 390] width 32 height 60
click at [522, 372] on input "checkbox" at bounding box center [522, 377] width 10 height 10
checkbox input "false"
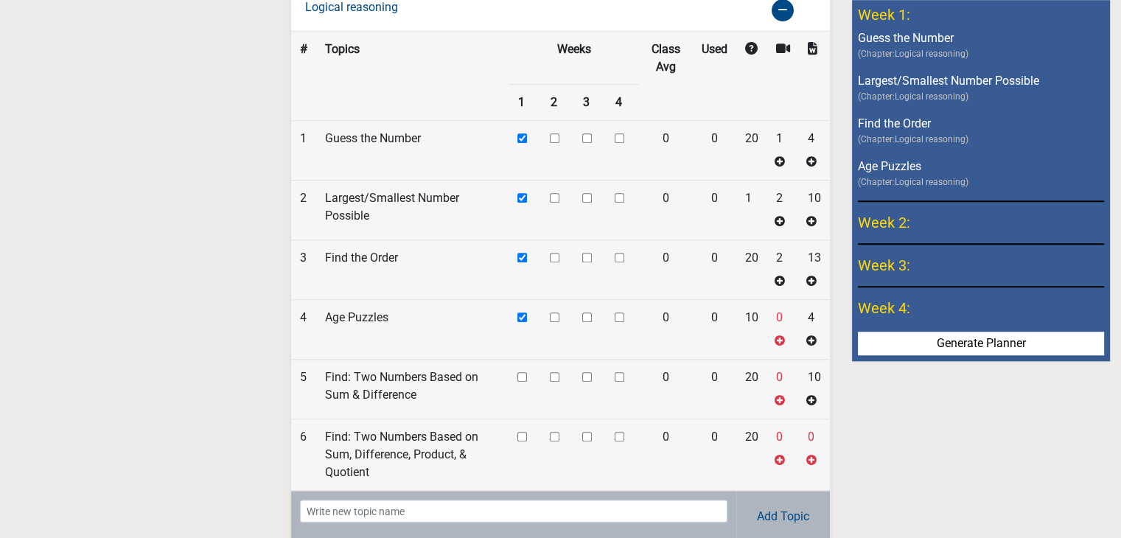
click at [525, 312] on input "checkbox" at bounding box center [522, 317] width 10 height 10
checkbox input "false"
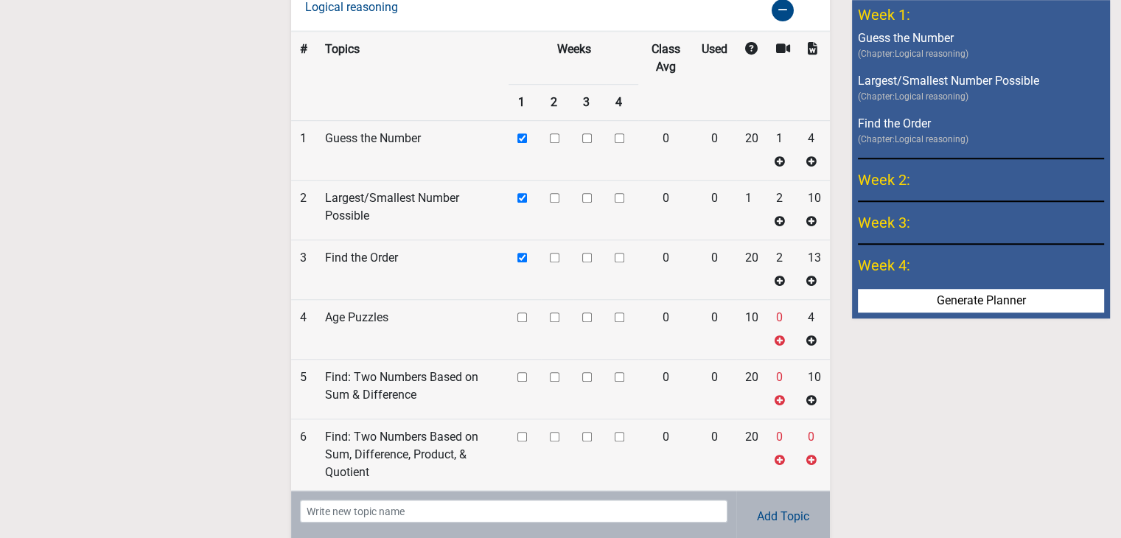
click at [553, 312] on input "checkbox" at bounding box center [555, 317] width 10 height 10
checkbox input "true"
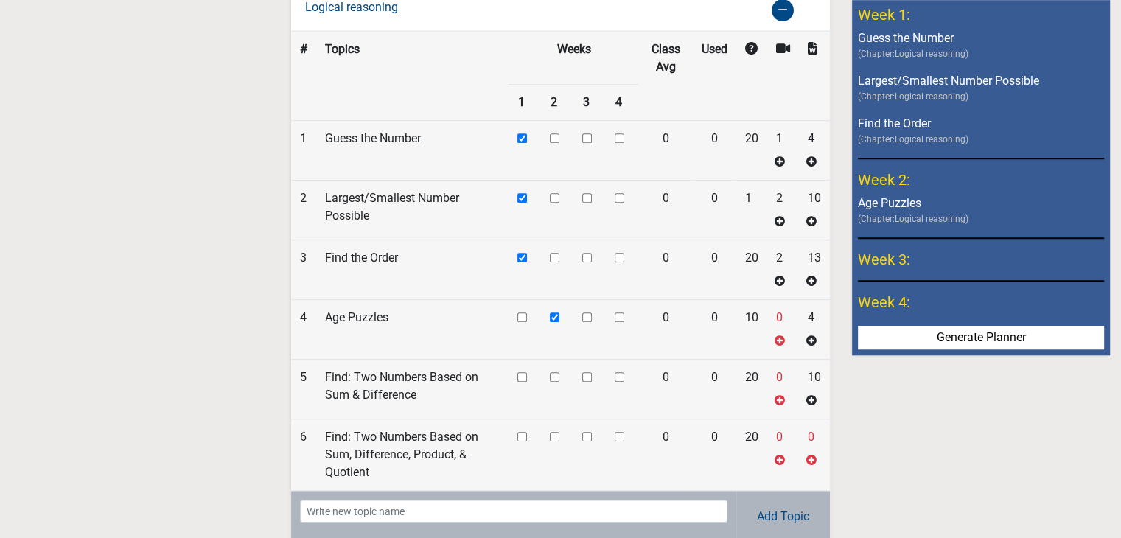
click at [556, 372] on input "checkbox" at bounding box center [555, 377] width 10 height 10
checkbox input "true"
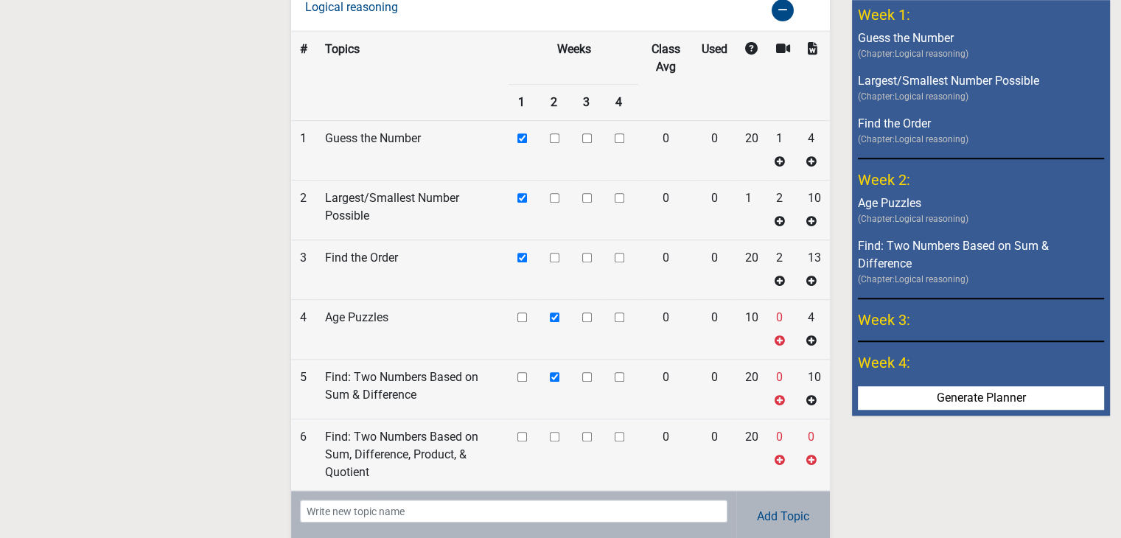
click at [554, 432] on input "checkbox" at bounding box center [555, 437] width 10 height 10
checkbox input "true"
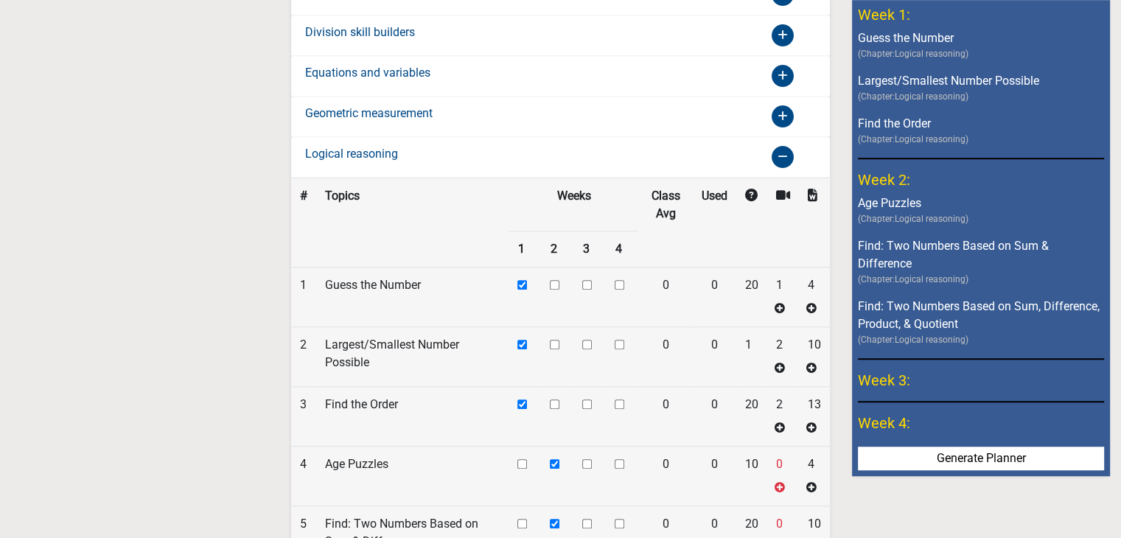
scroll to position [974, 0]
click at [484, 113] on div "Geometric measurement" at bounding box center [427, 117] width 266 height 24
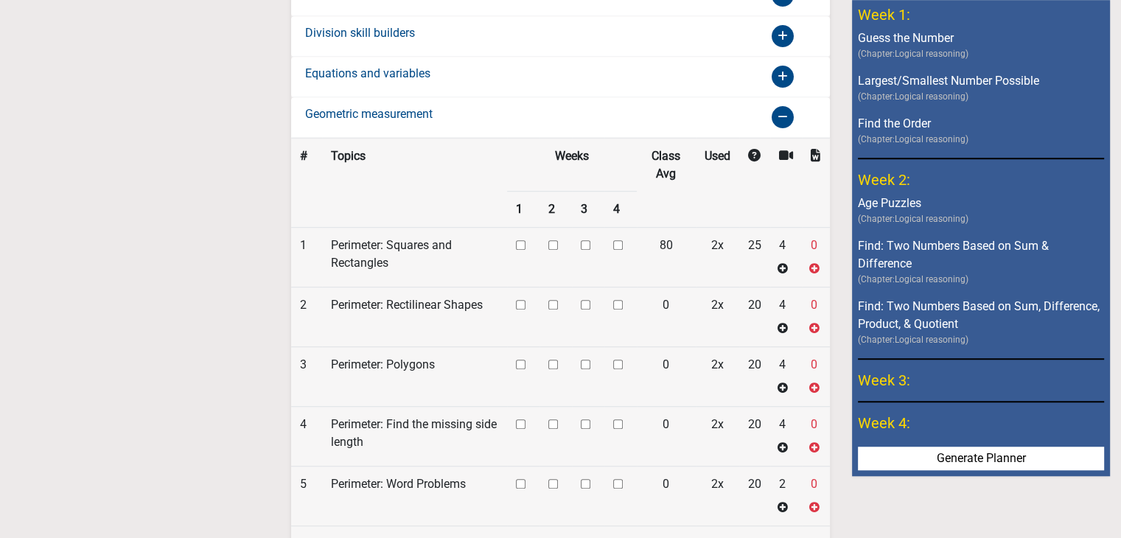
scroll to position [1121, 0]
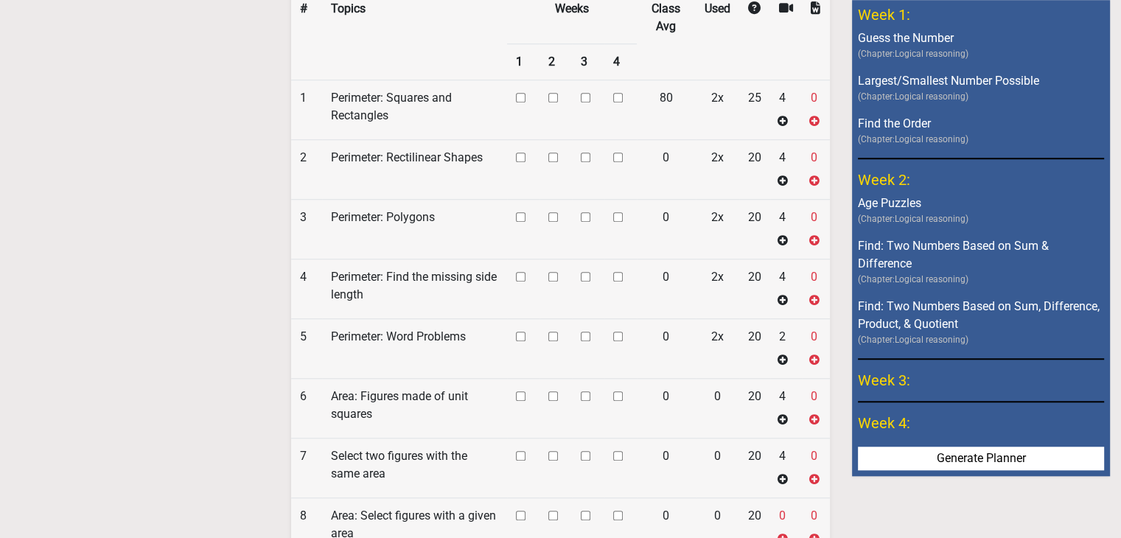
click at [551, 212] on input "checkbox" at bounding box center [553, 217] width 10 height 10
checkbox input "true"
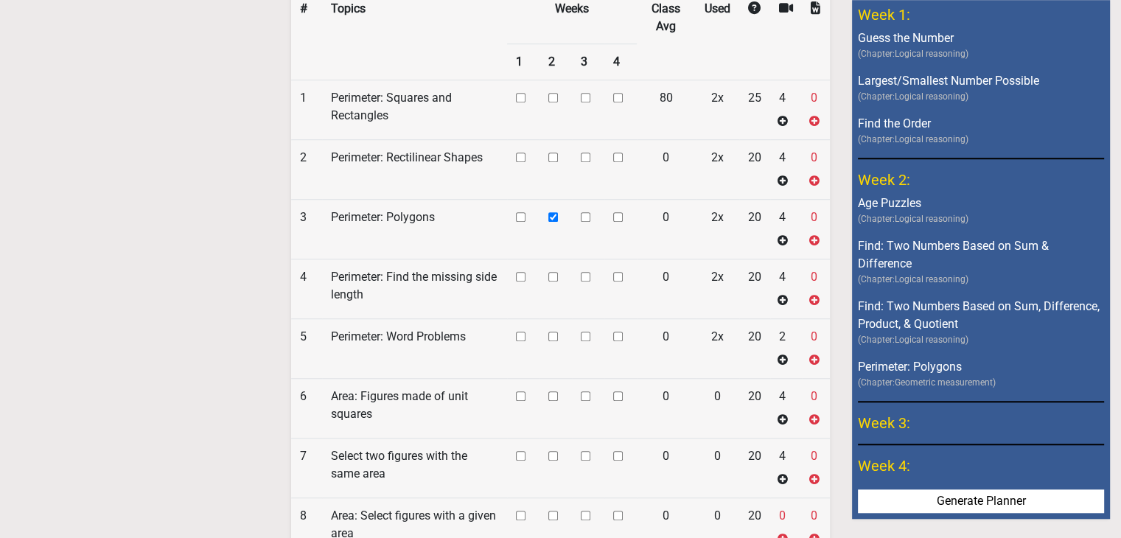
scroll to position [1269, 0]
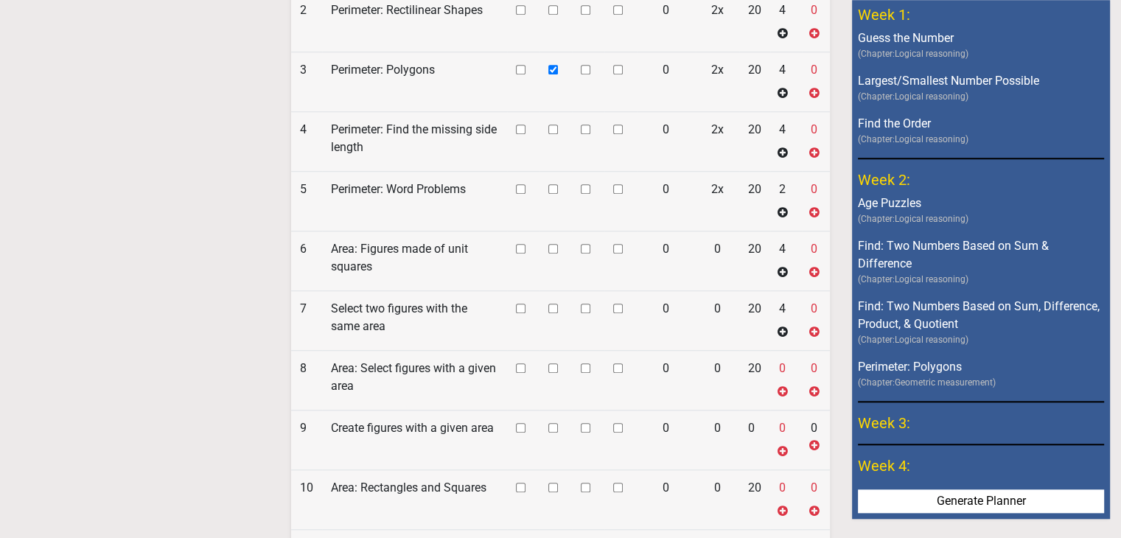
click at [584, 184] on input "checkbox" at bounding box center [586, 189] width 10 height 10
checkbox input "true"
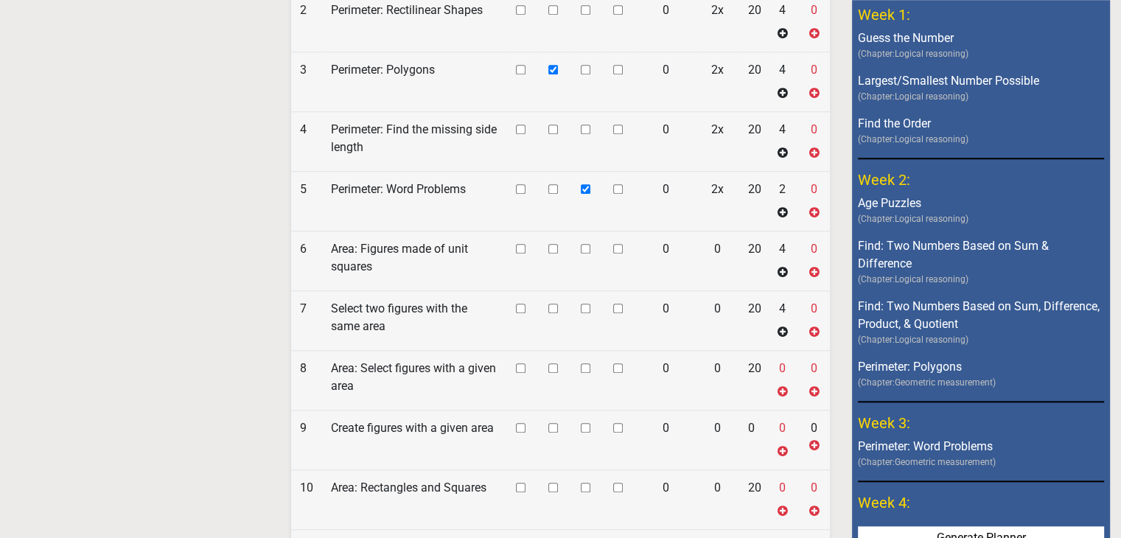
click at [584, 244] on input "checkbox" at bounding box center [586, 249] width 10 height 10
checkbox input "true"
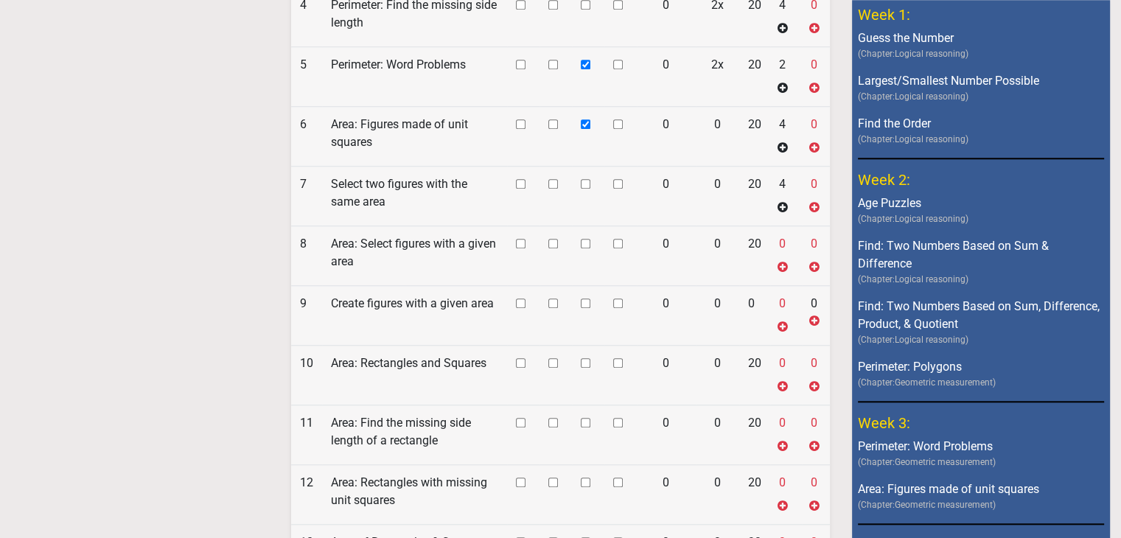
scroll to position [1416, 0]
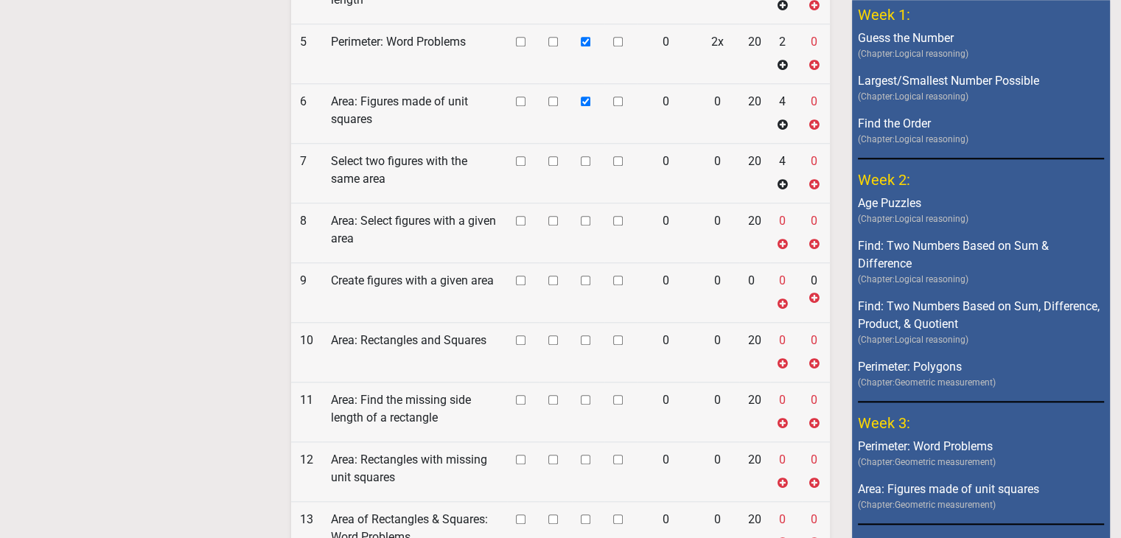
click at [582, 335] on input "checkbox" at bounding box center [586, 340] width 10 height 10
checkbox input "true"
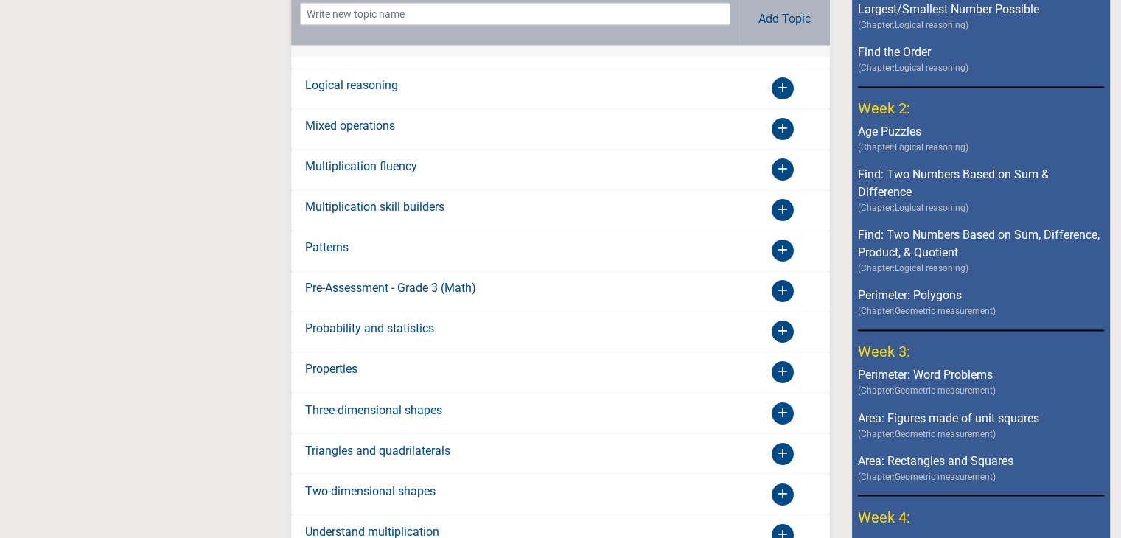
scroll to position [2426, 0]
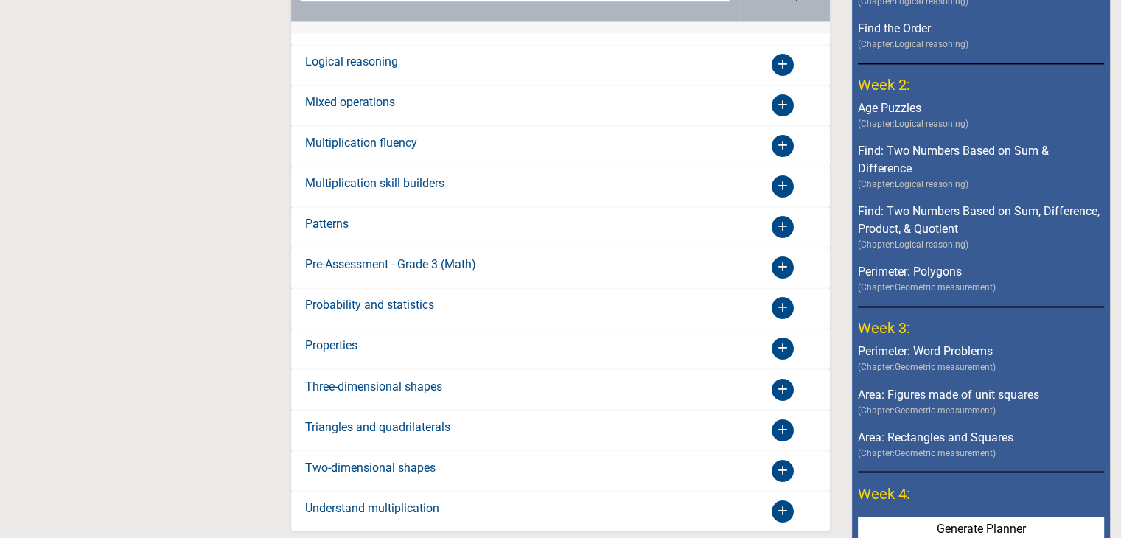
click at [775, 337] on icon at bounding box center [782, 348] width 22 height 22
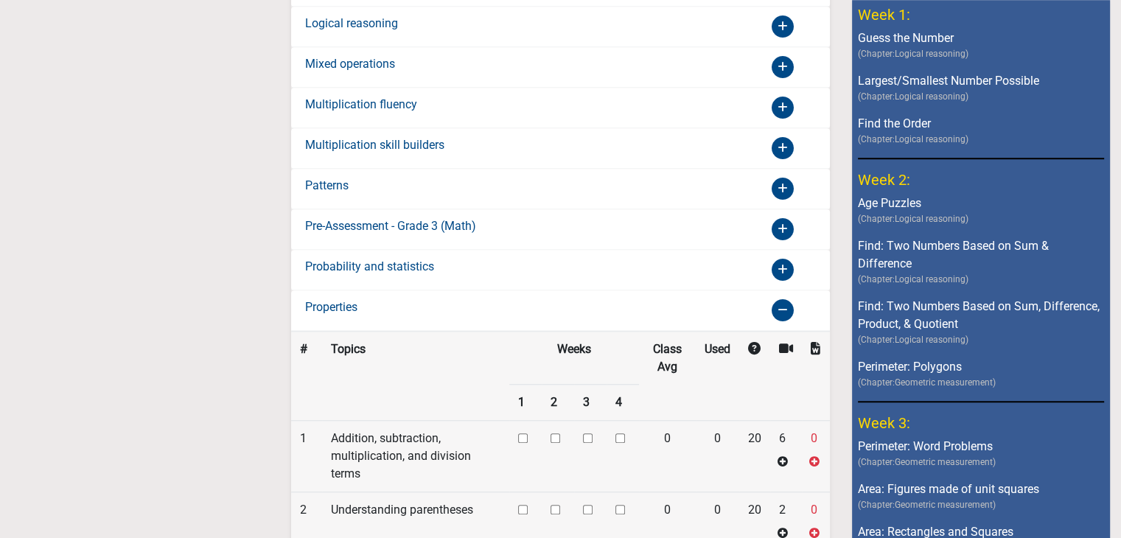
scroll to position [958, 0]
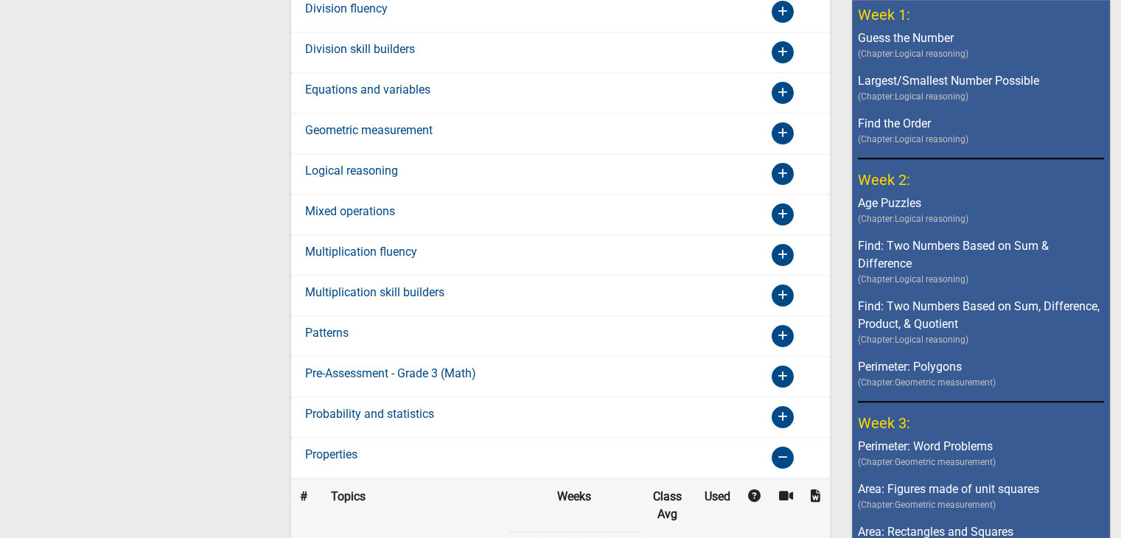
click at [429, 162] on div "Logical reasoning" at bounding box center [427, 174] width 266 height 24
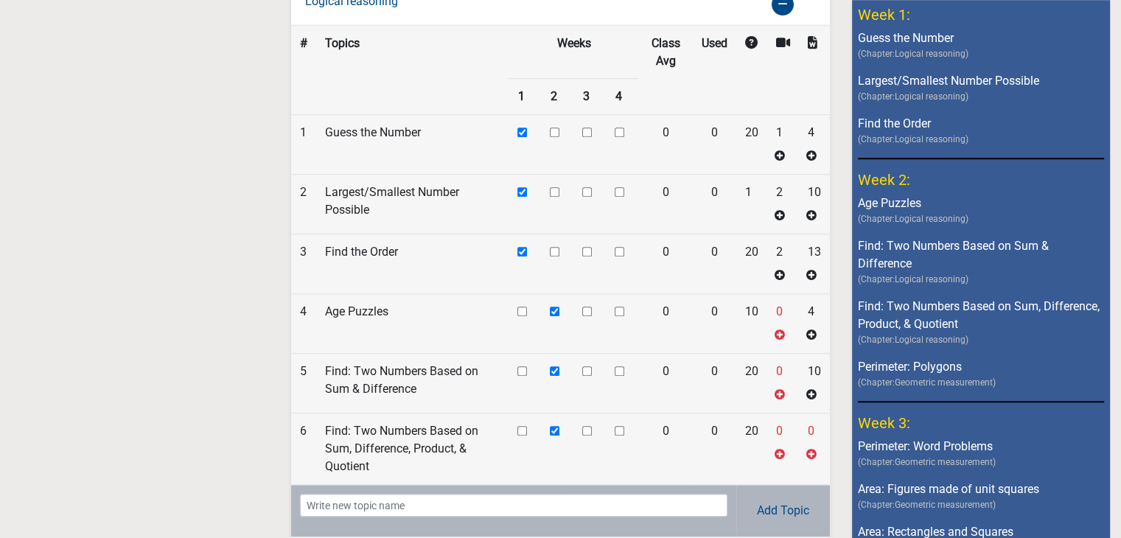
scroll to position [1105, 0]
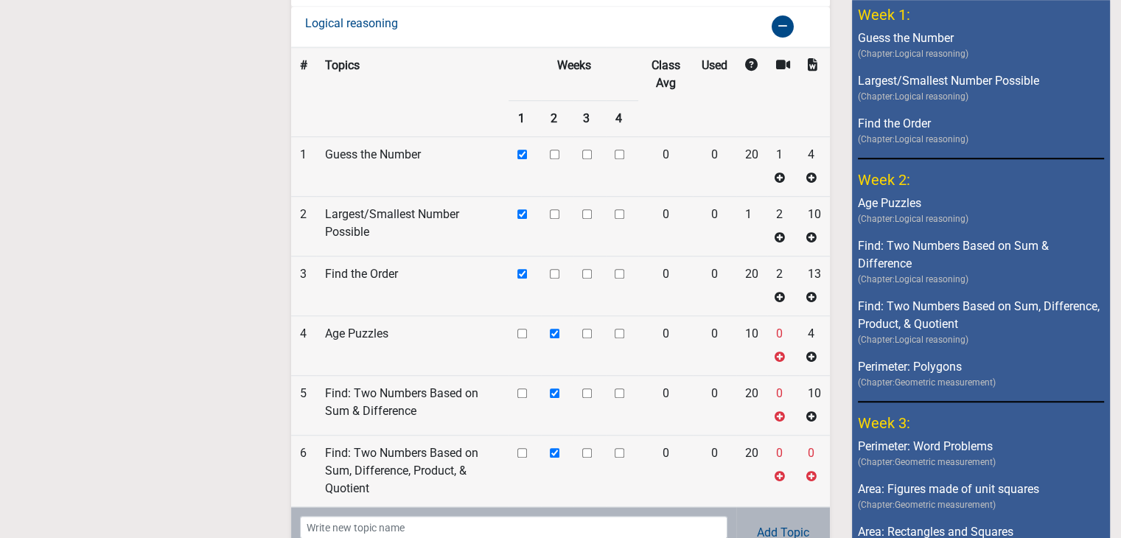
click at [584, 150] on input "checkbox" at bounding box center [587, 155] width 10 height 10
checkbox input "true"
click at [588, 197] on td at bounding box center [589, 227] width 32 height 60
click at [518, 150] on input "checkbox" at bounding box center [522, 155] width 10 height 10
checkbox input "false"
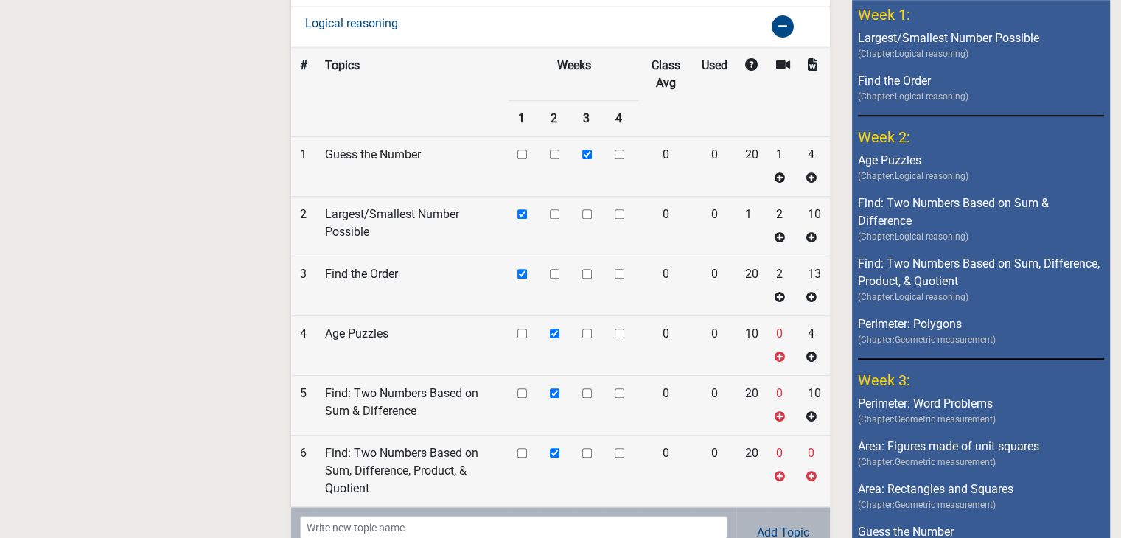
click at [521, 209] on input "checkbox" at bounding box center [522, 214] width 10 height 10
checkbox input "false"
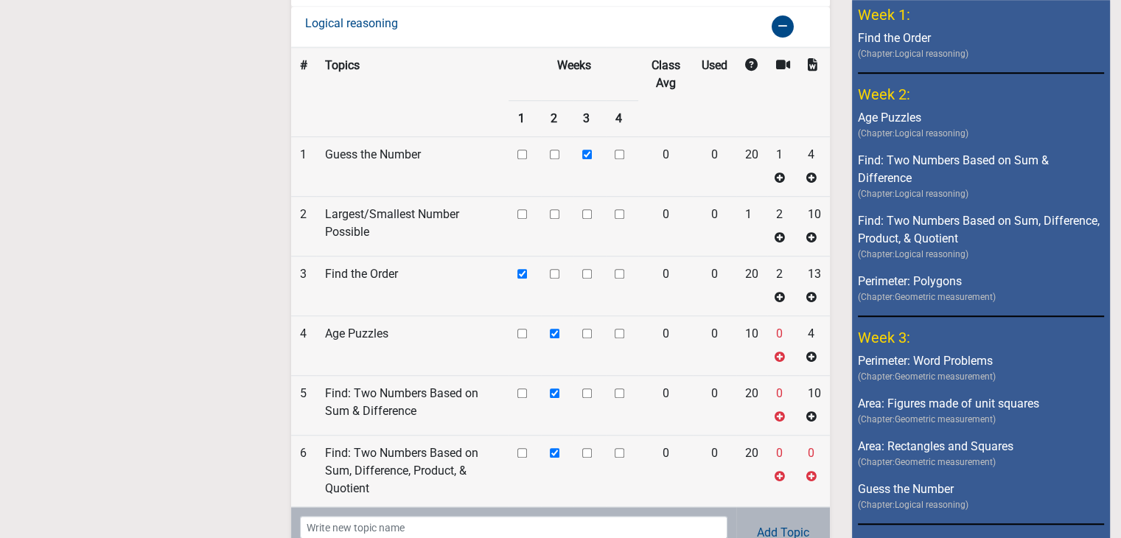
click at [586, 209] on input "checkbox" at bounding box center [587, 214] width 10 height 10
checkbox input "true"
click at [522, 269] on input "checkbox" at bounding box center [522, 274] width 10 height 10
checkbox input "false"
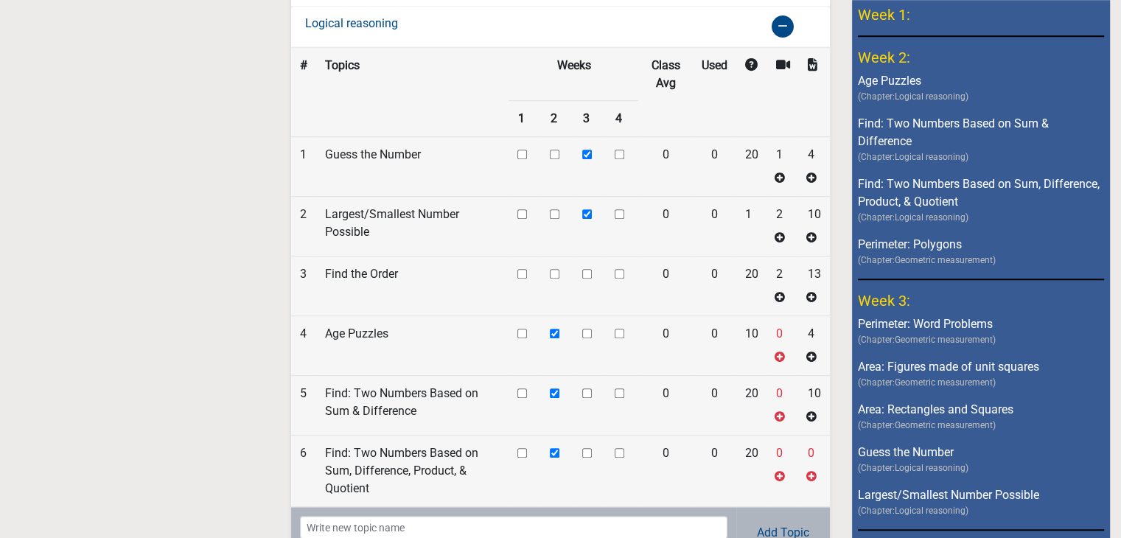
click at [589, 269] on input "checkbox" at bounding box center [587, 274] width 10 height 10
checkbox input "true"
click at [556, 329] on input "checkbox" at bounding box center [555, 334] width 10 height 10
checkbox input "false"
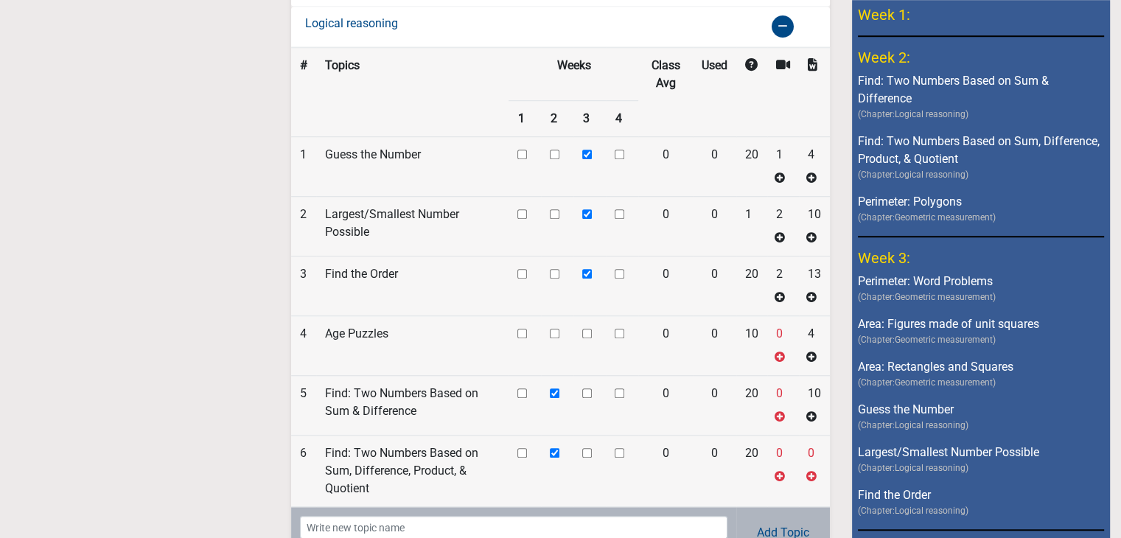
click at [617, 329] on input "checkbox" at bounding box center [620, 334] width 10 height 10
checkbox input "true"
click at [553, 388] on input "checkbox" at bounding box center [555, 393] width 10 height 10
checkbox input "false"
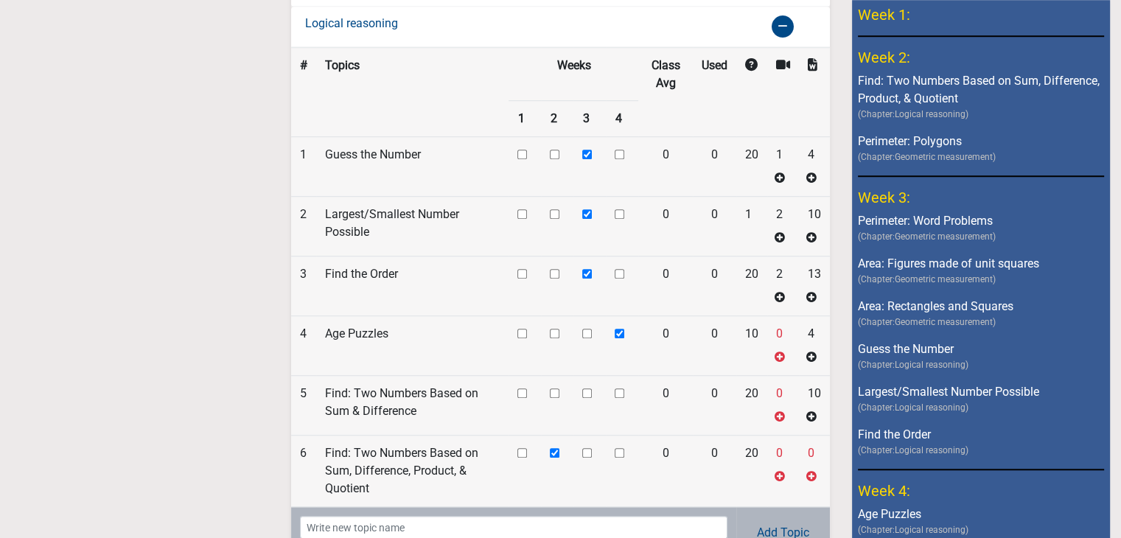
click at [621, 388] on input "checkbox" at bounding box center [620, 393] width 10 height 10
checkbox input "true"
click at [558, 448] on input "checkbox" at bounding box center [555, 453] width 10 height 10
checkbox input "false"
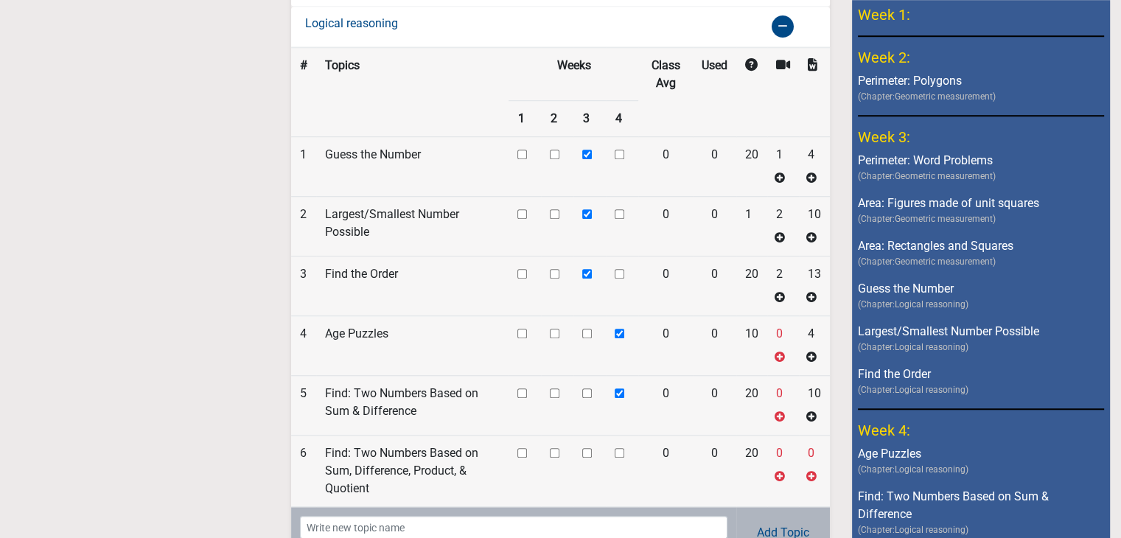
click at [616, 448] on input "checkbox" at bounding box center [620, 453] width 10 height 10
checkbox input "true"
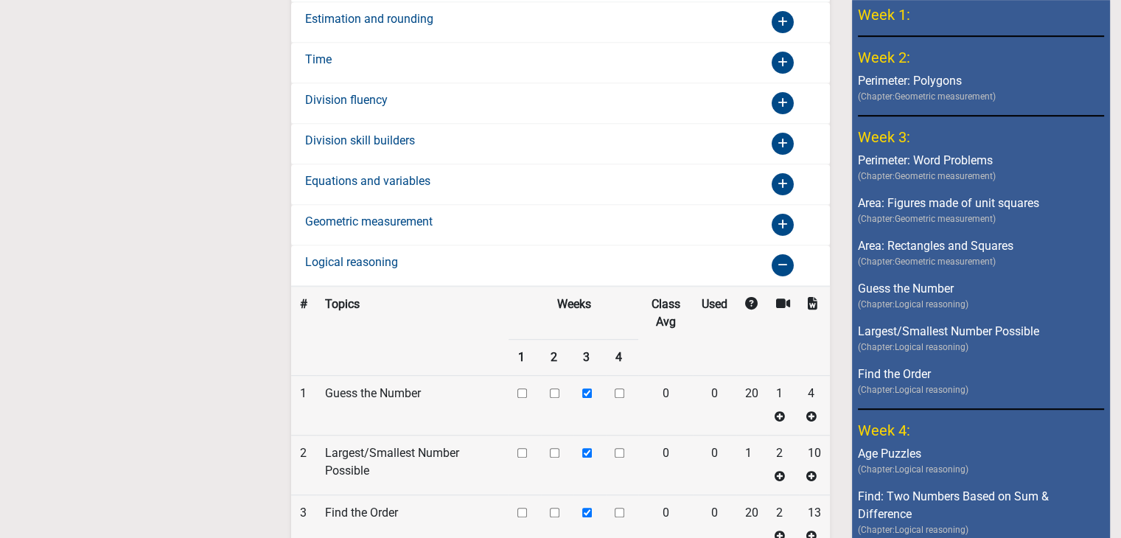
scroll to position [719, 0]
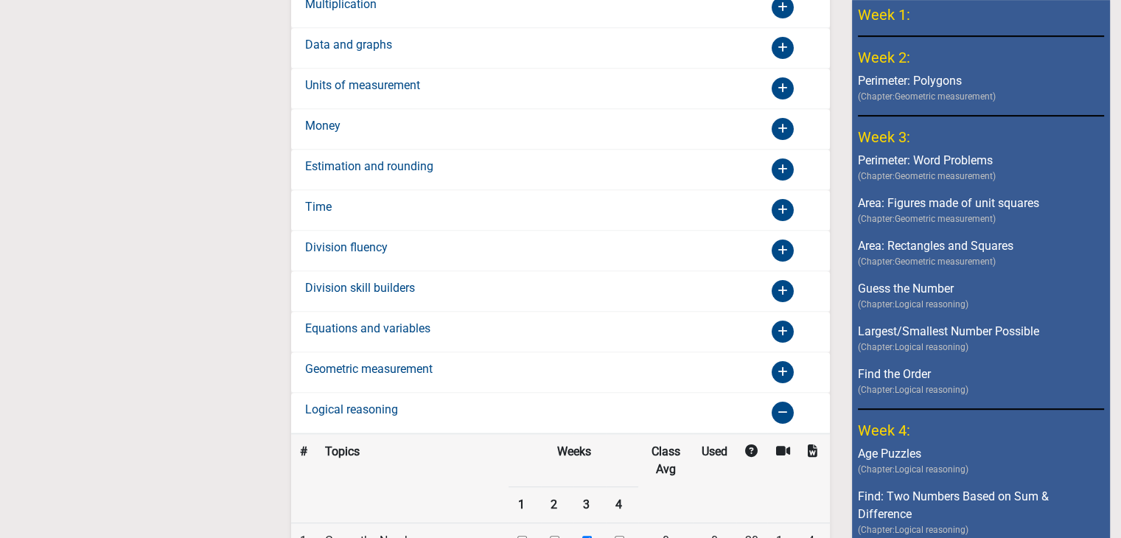
click at [472, 320] on div "Equations and variables" at bounding box center [427, 332] width 266 height 24
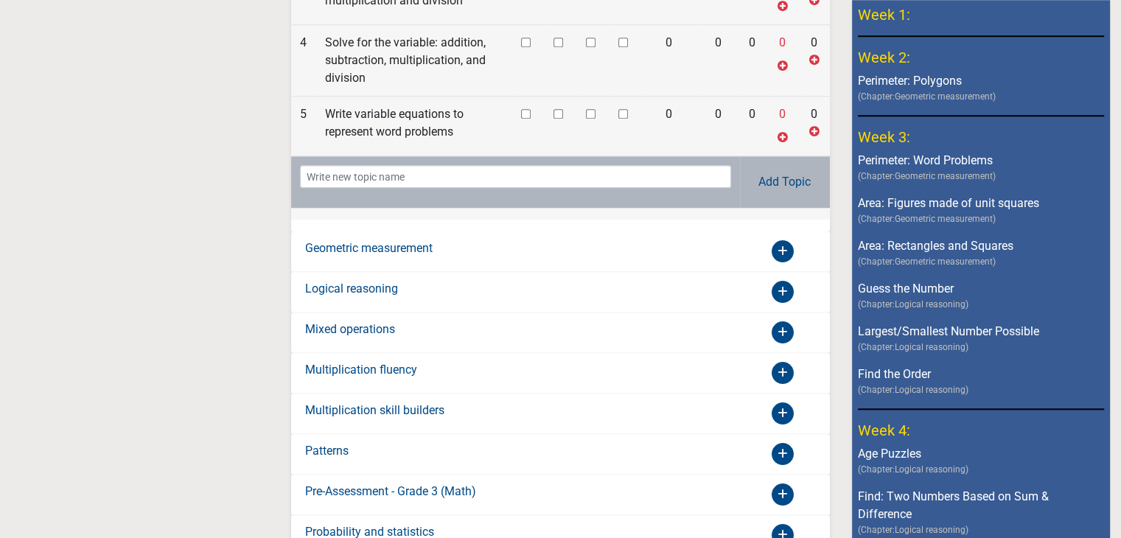
scroll to position [1456, 0]
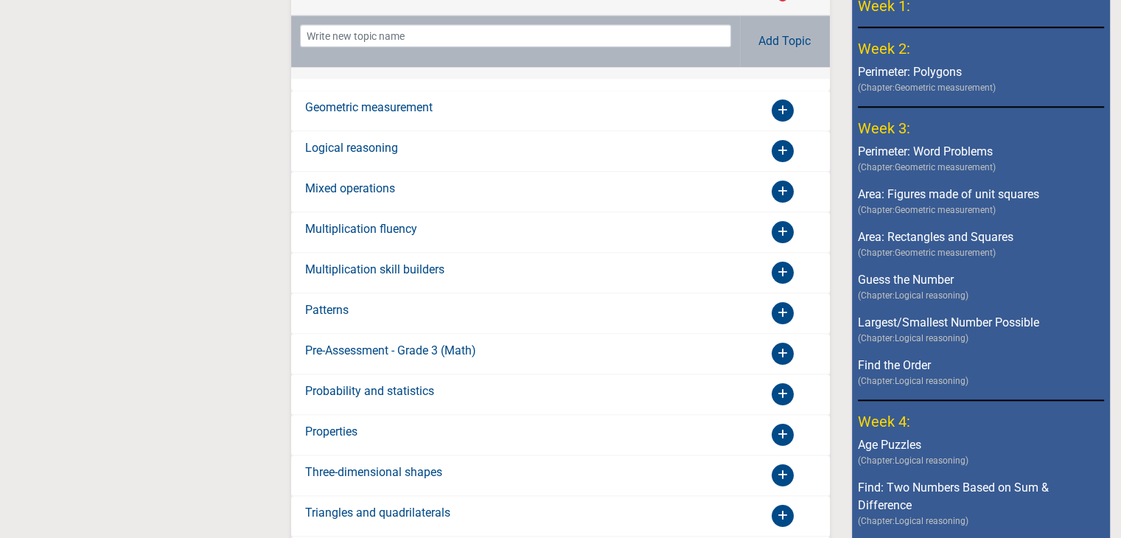
click at [502, 148] on div "Logical reasoning" at bounding box center [427, 151] width 266 height 24
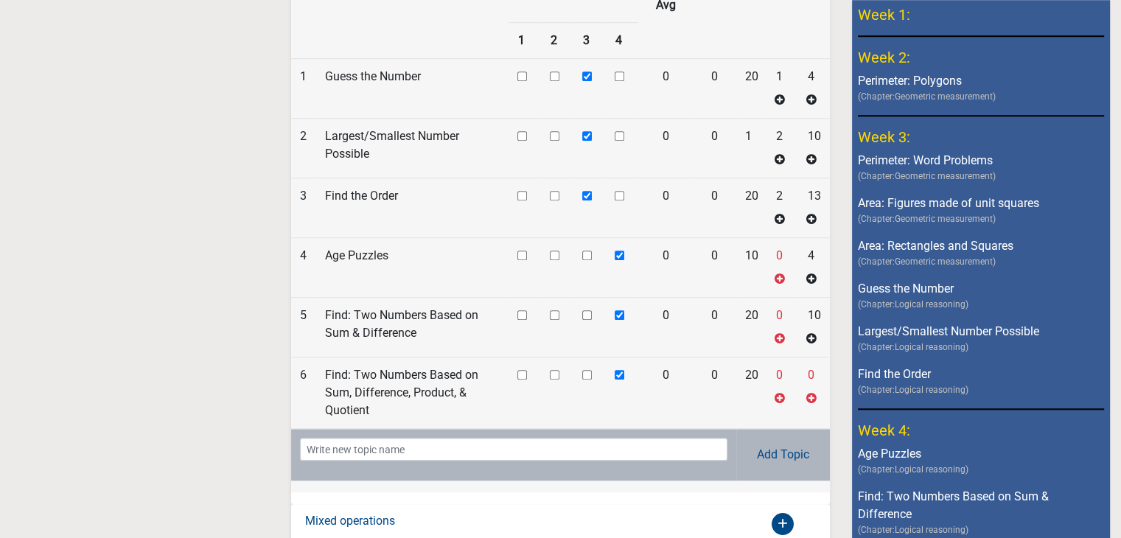
scroll to position [1161, 0]
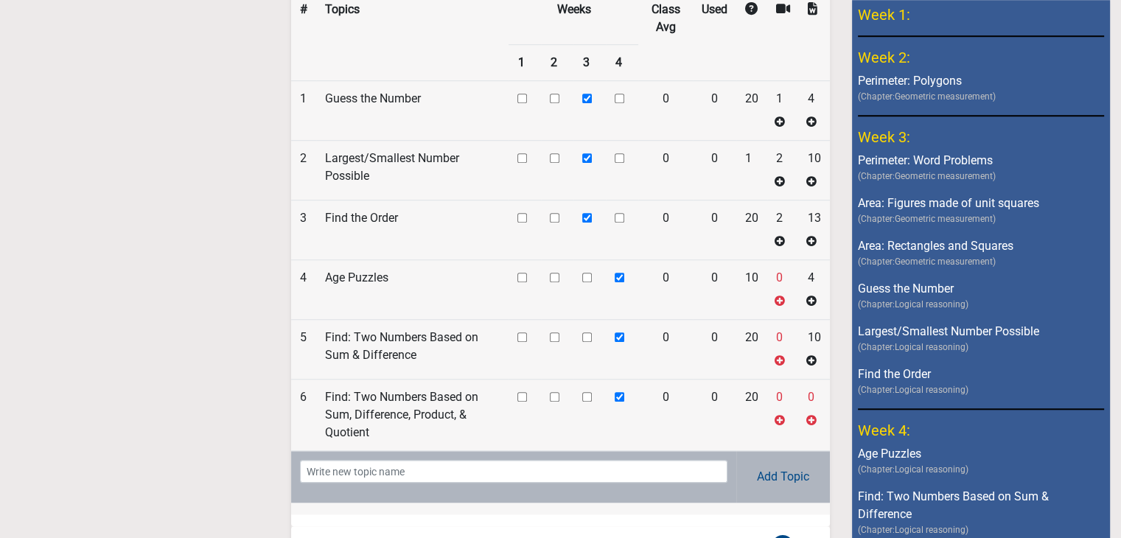
click at [587, 94] on input "checkbox" at bounding box center [587, 99] width 10 height 10
checkbox input "false"
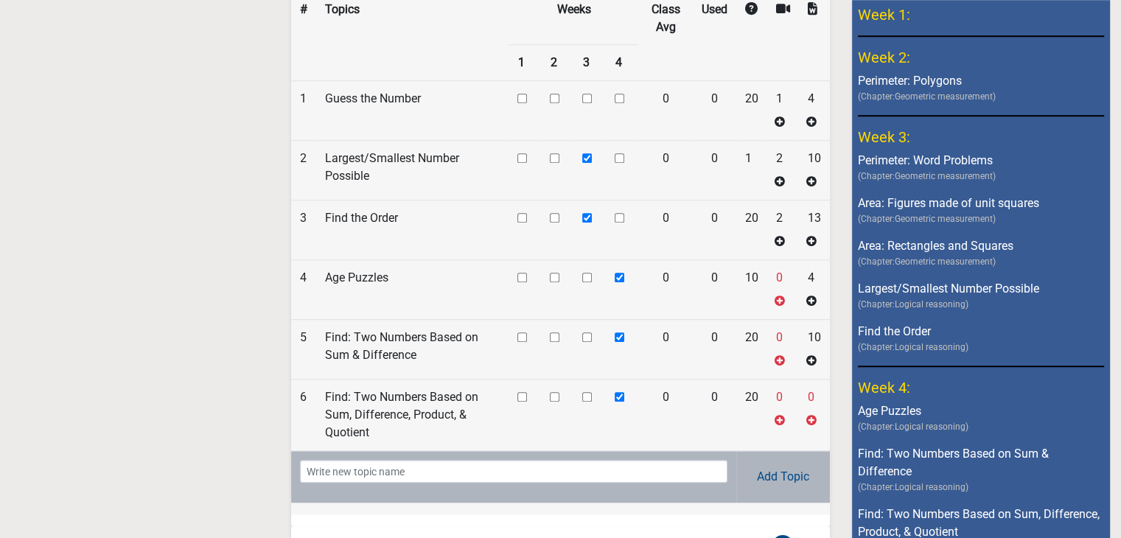
click at [590, 153] on input "checkbox" at bounding box center [587, 158] width 10 height 10
checkbox input "false"
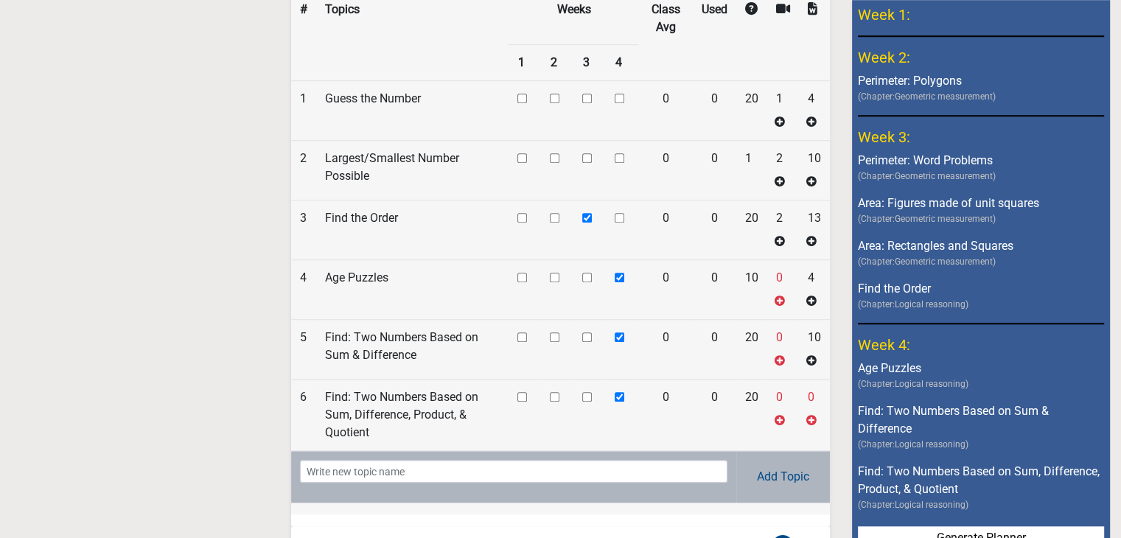
click at [587, 213] on input "checkbox" at bounding box center [587, 218] width 10 height 10
checkbox input "false"
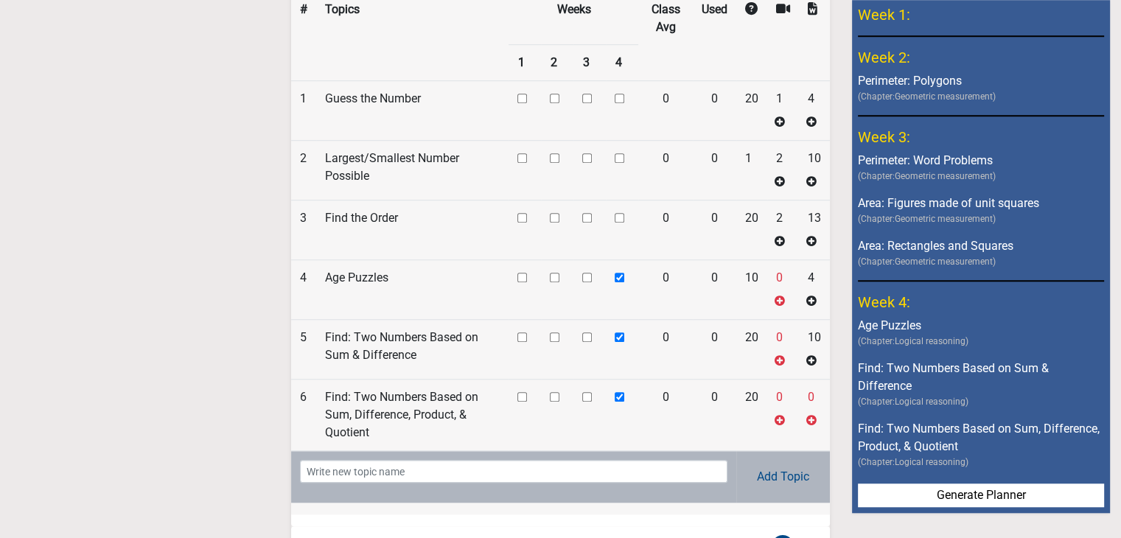
click at [620, 260] on td at bounding box center [622, 290] width 32 height 60
click at [615, 273] on input "checkbox" at bounding box center [620, 278] width 10 height 10
checkbox input "false"
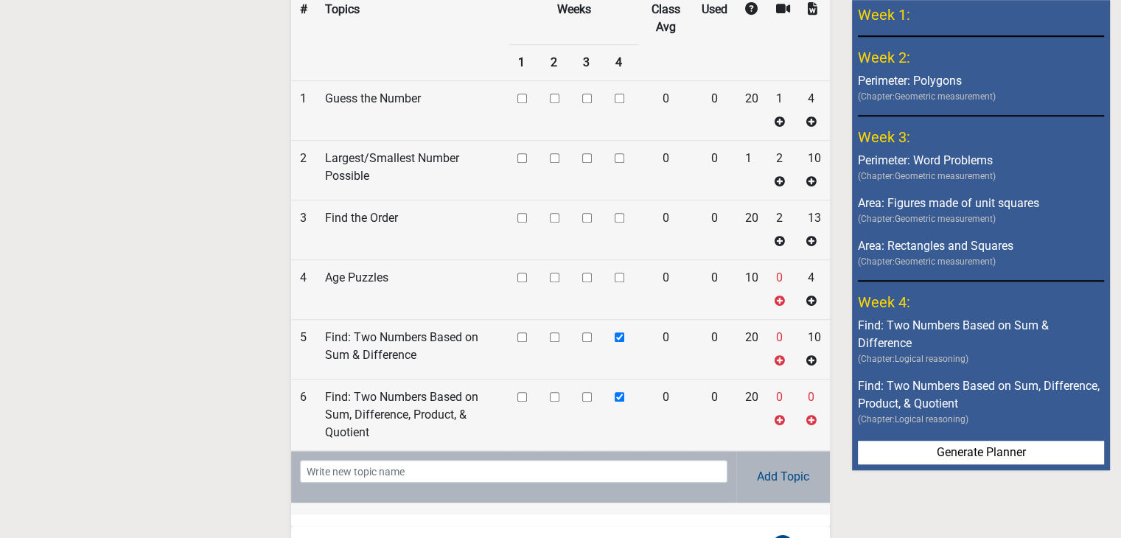
click at [617, 332] on input "checkbox" at bounding box center [620, 337] width 10 height 10
checkbox input "false"
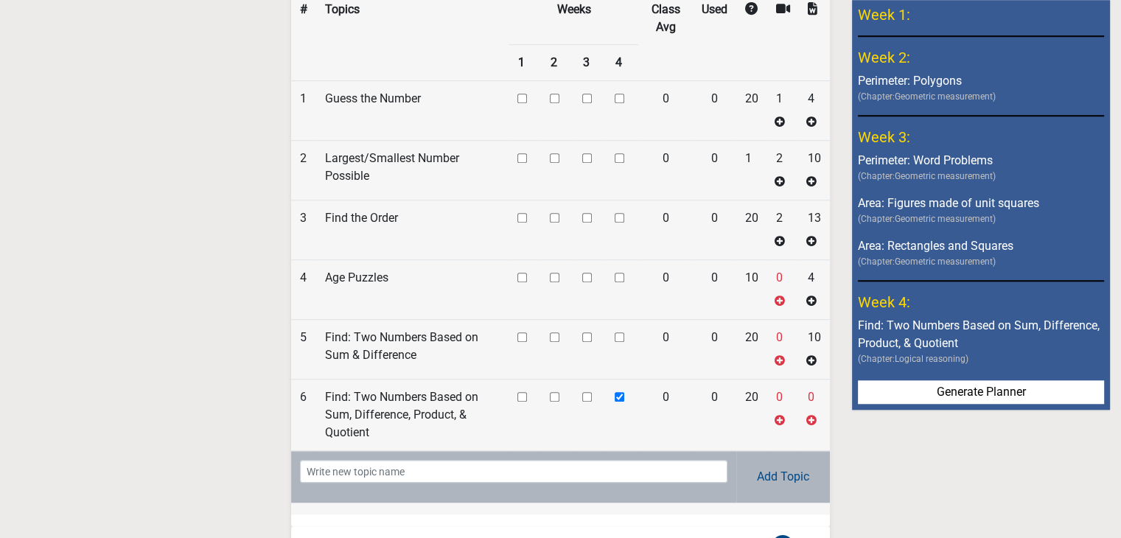
click at [620, 392] on input "checkbox" at bounding box center [620, 397] width 10 height 10
checkbox input "false"
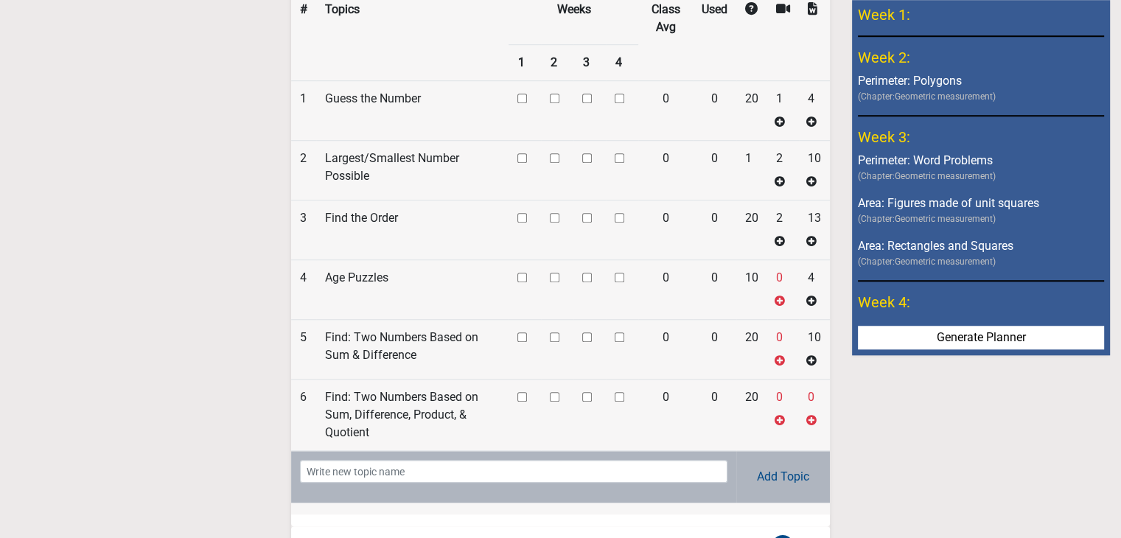
click at [588, 94] on input "checkbox" at bounding box center [587, 99] width 10 height 10
checkbox input "true"
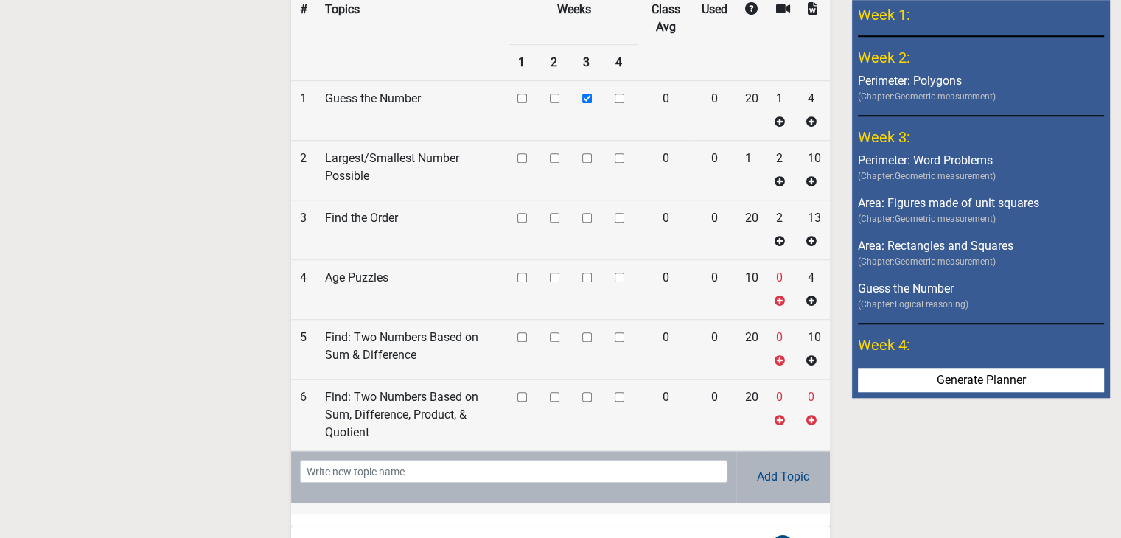
click at [622, 153] on input "checkbox" at bounding box center [620, 158] width 10 height 10
checkbox input "true"
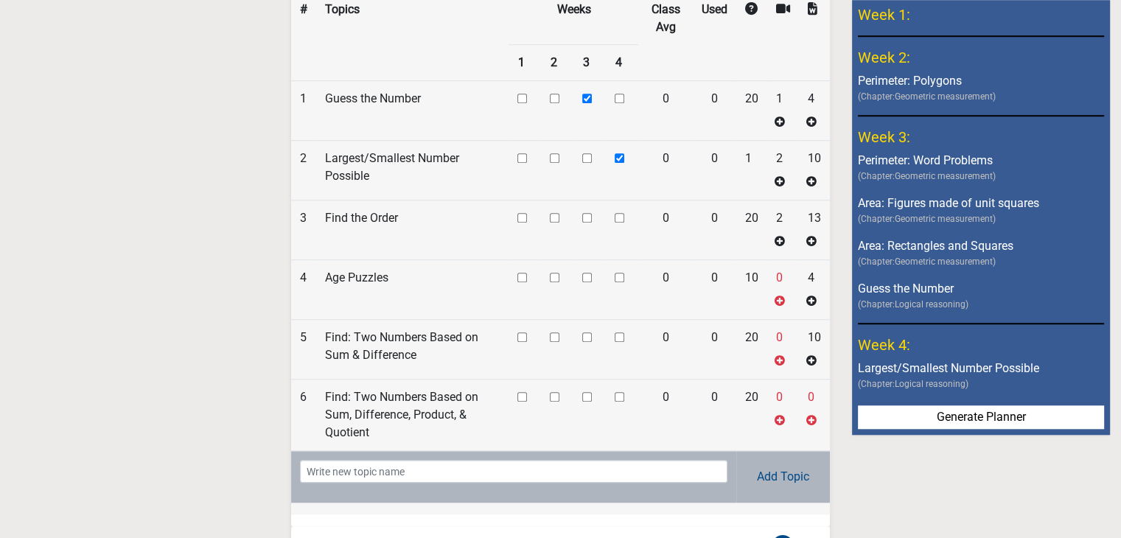
click at [617, 211] on td at bounding box center [622, 230] width 32 height 60
click at [617, 213] on input "checkbox" at bounding box center [620, 218] width 10 height 10
checkbox input "true"
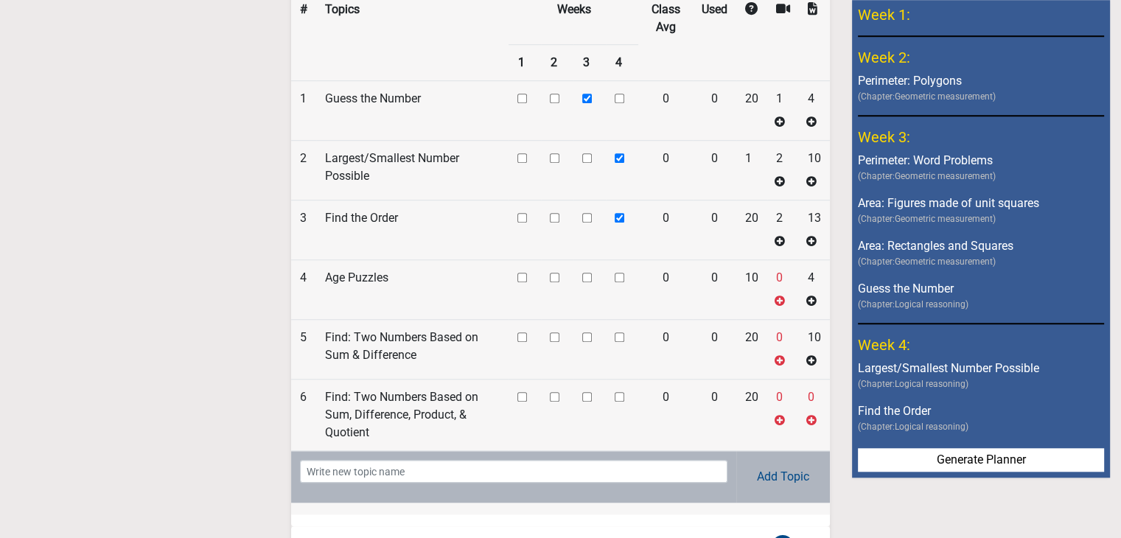
click at [619, 273] on input "checkbox" at bounding box center [620, 278] width 10 height 10
checkbox input "true"
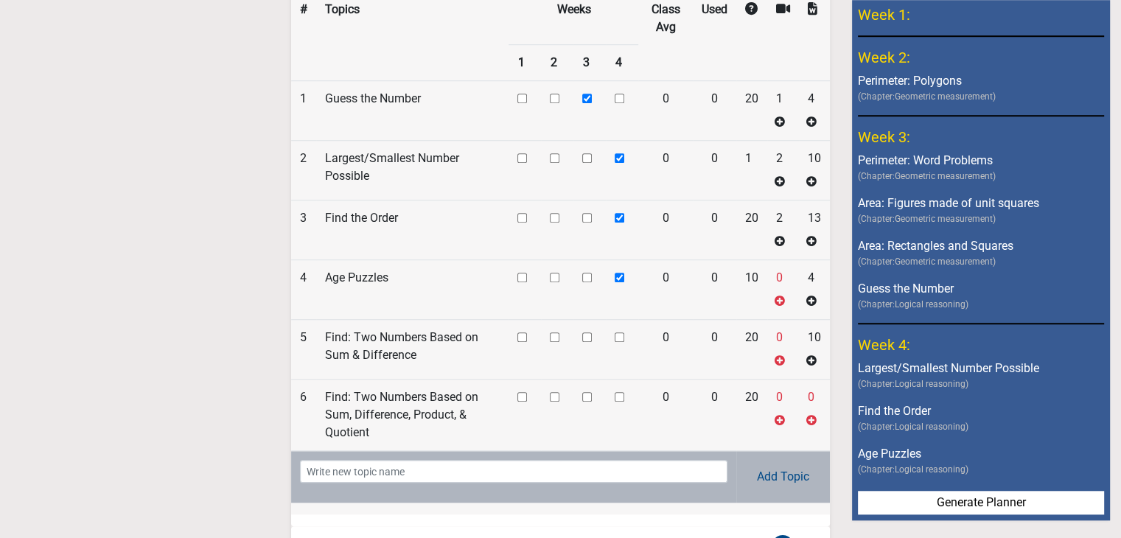
click at [622, 332] on input "checkbox" at bounding box center [620, 337] width 10 height 10
checkbox input "true"
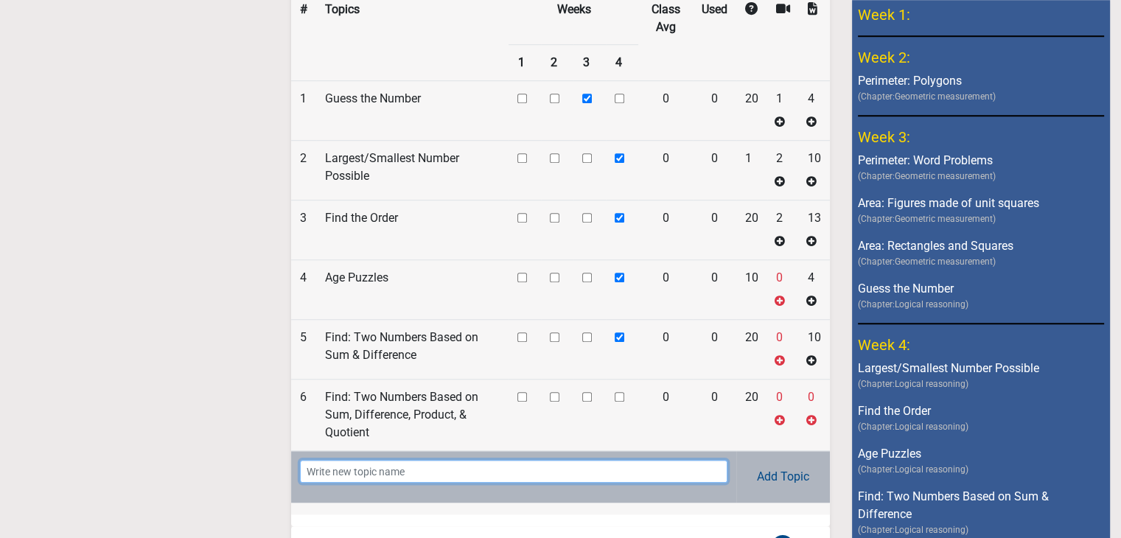
click at [439, 460] on input "text" at bounding box center [513, 471] width 427 height 23
type input "tables"
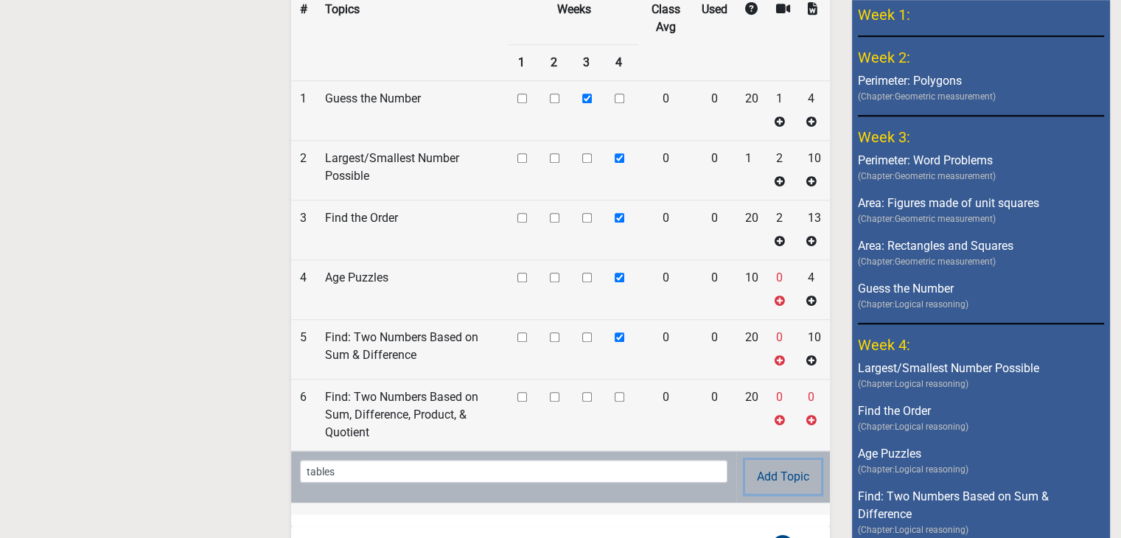
click at [761, 460] on button "Add Topic" at bounding box center [783, 477] width 76 height 34
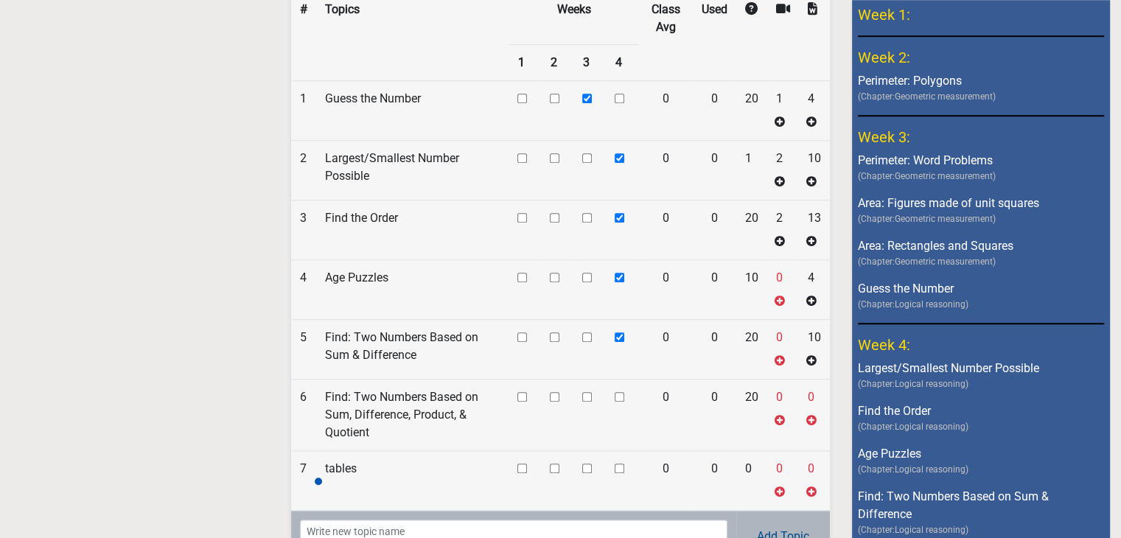
click at [585, 392] on input "checkbox" at bounding box center [587, 397] width 10 height 10
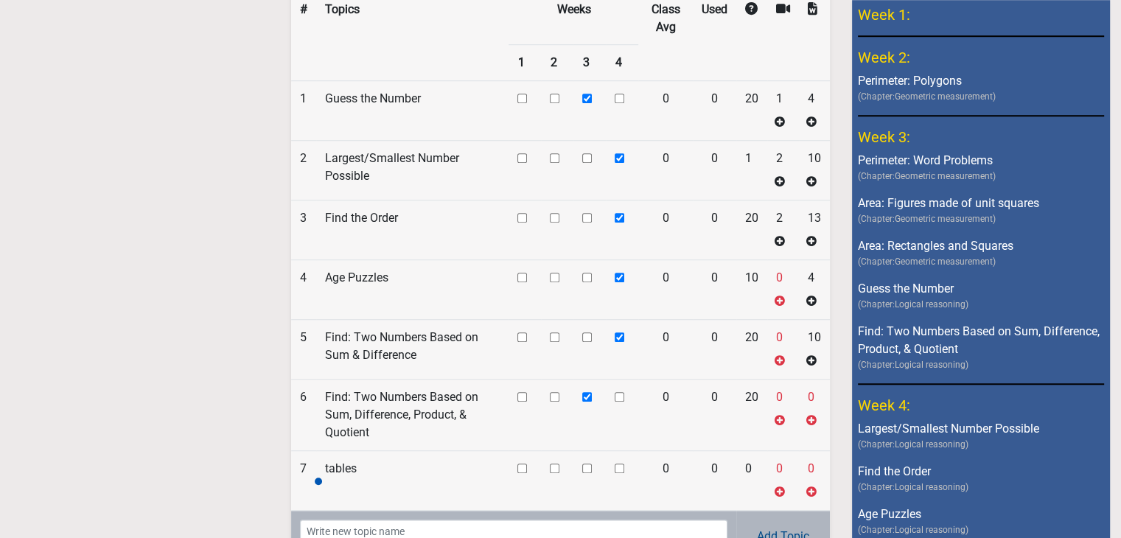
click at [585, 392] on input "checkbox" at bounding box center [587, 397] width 10 height 10
checkbox input "false"
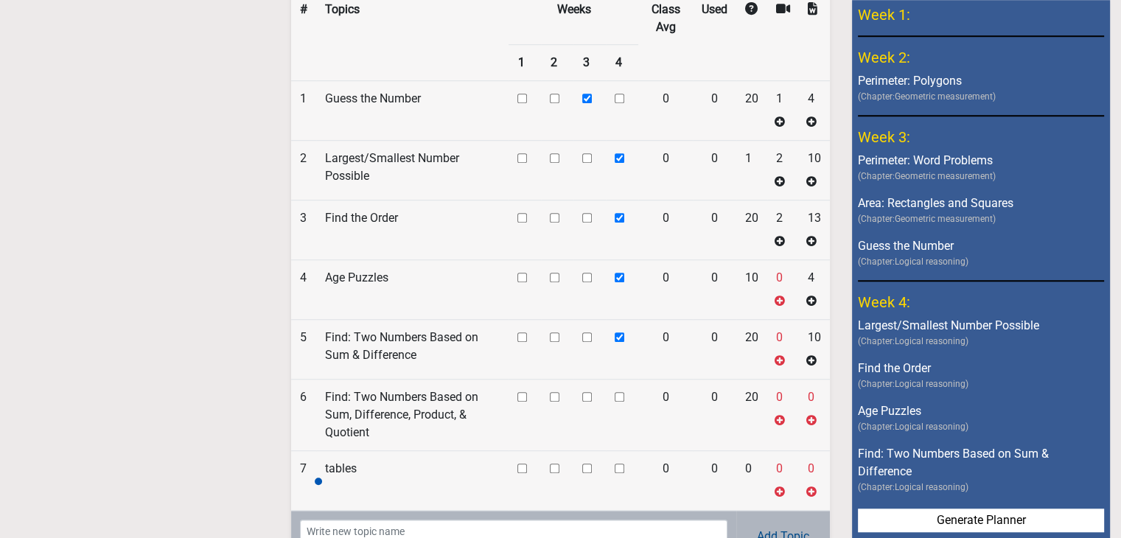
click at [584, 463] on input "checkbox" at bounding box center [587, 468] width 10 height 10
checkbox input "true"
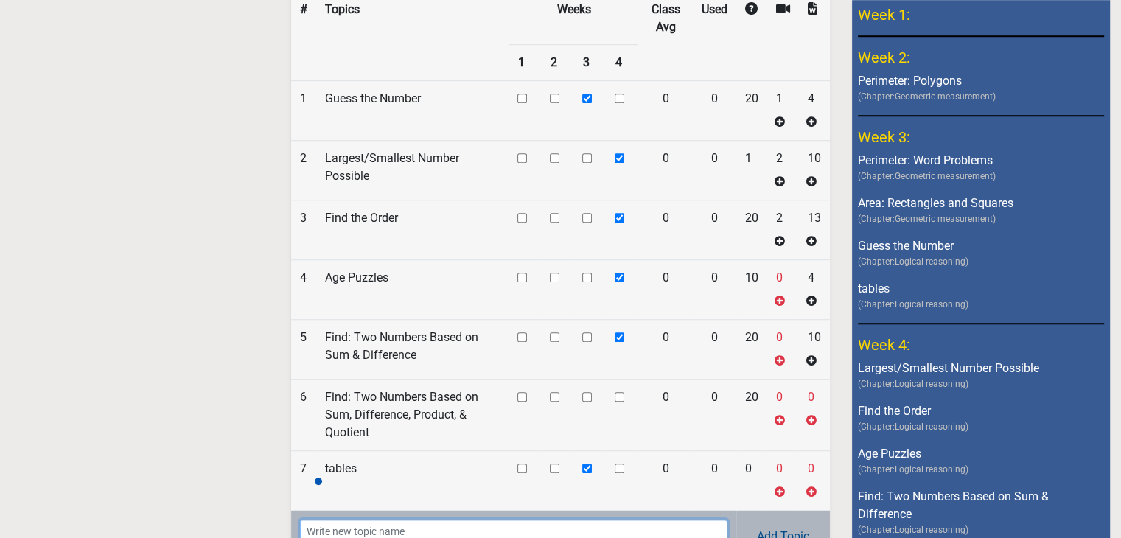
click at [581, 519] on input "text" at bounding box center [513, 530] width 427 height 23
type input "Fun Fiday"
click at [775, 522] on button "Add Topic" at bounding box center [783, 536] width 76 height 34
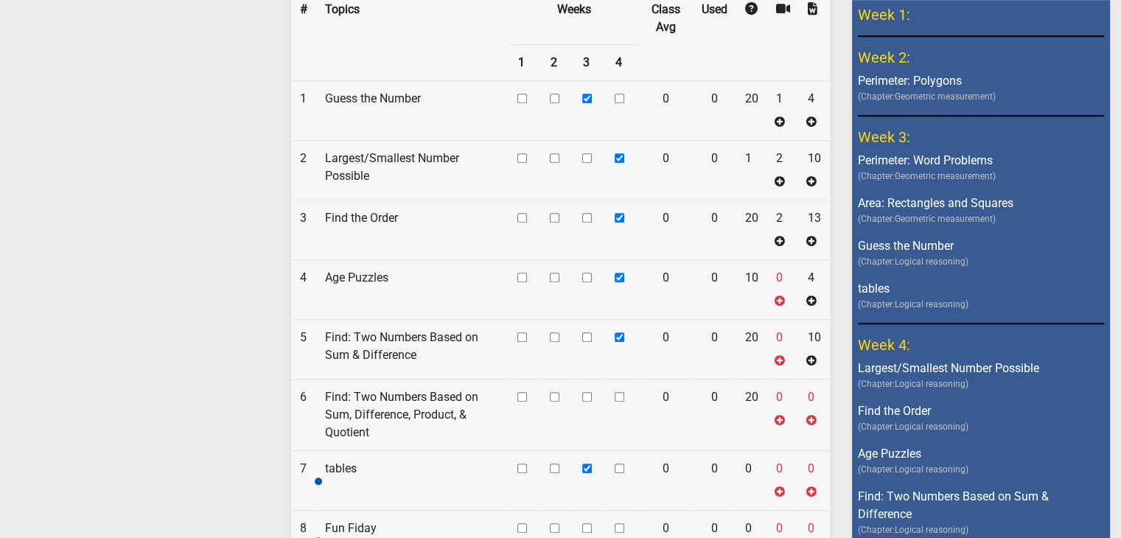
scroll to position [1456, 0]
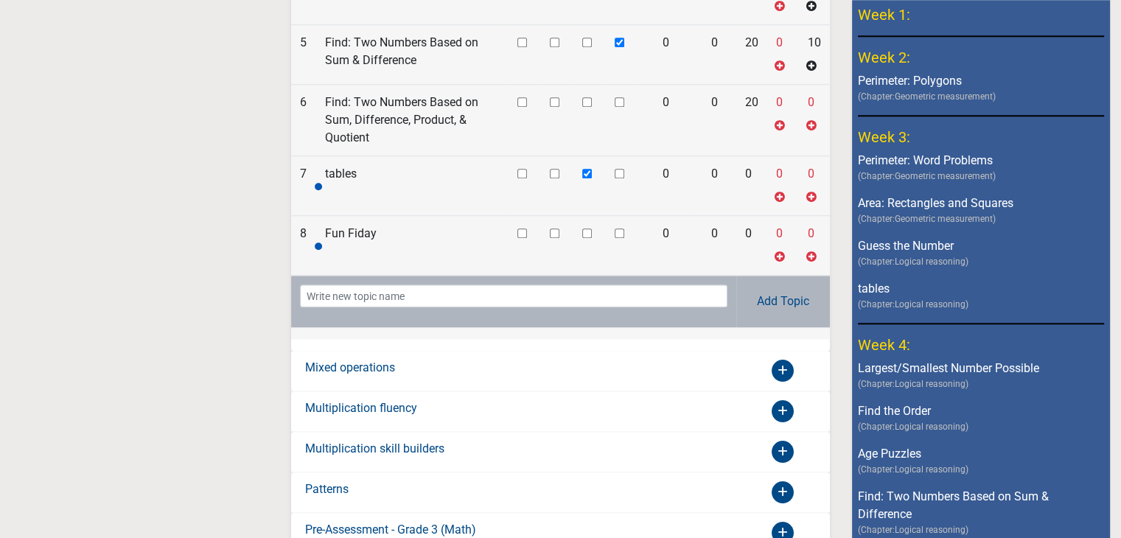
click at [619, 228] on input "checkbox" at bounding box center [620, 233] width 10 height 10
checkbox input "true"
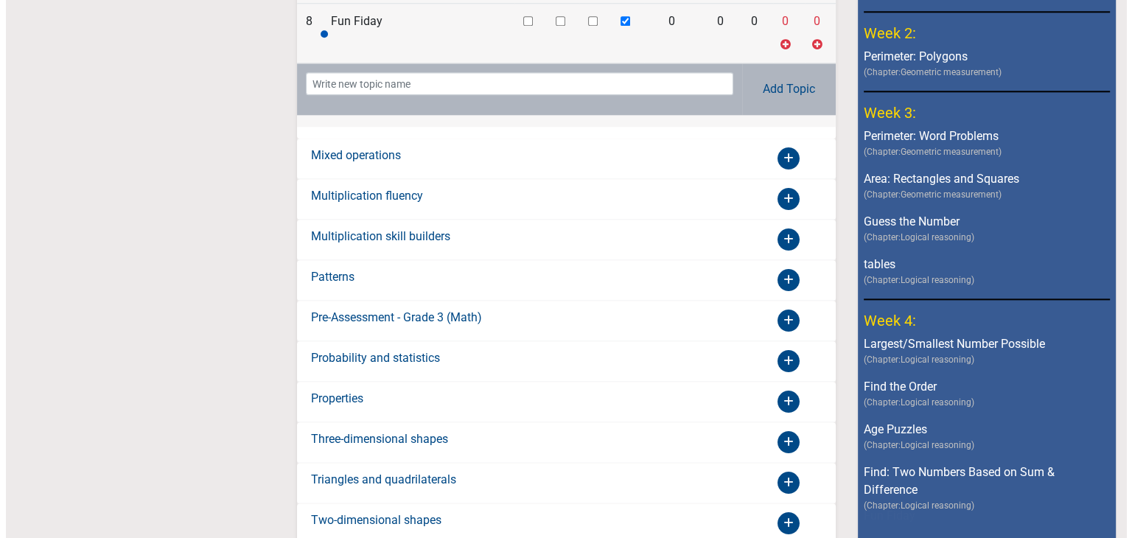
scroll to position [1723, 0]
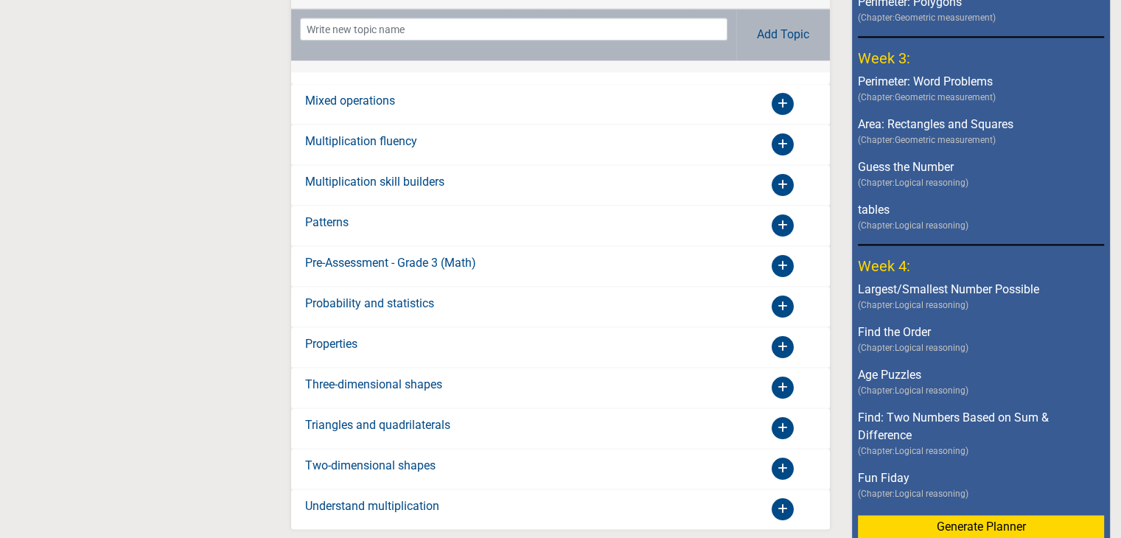
click at [922, 514] on button "Generate Planner" at bounding box center [981, 526] width 246 height 24
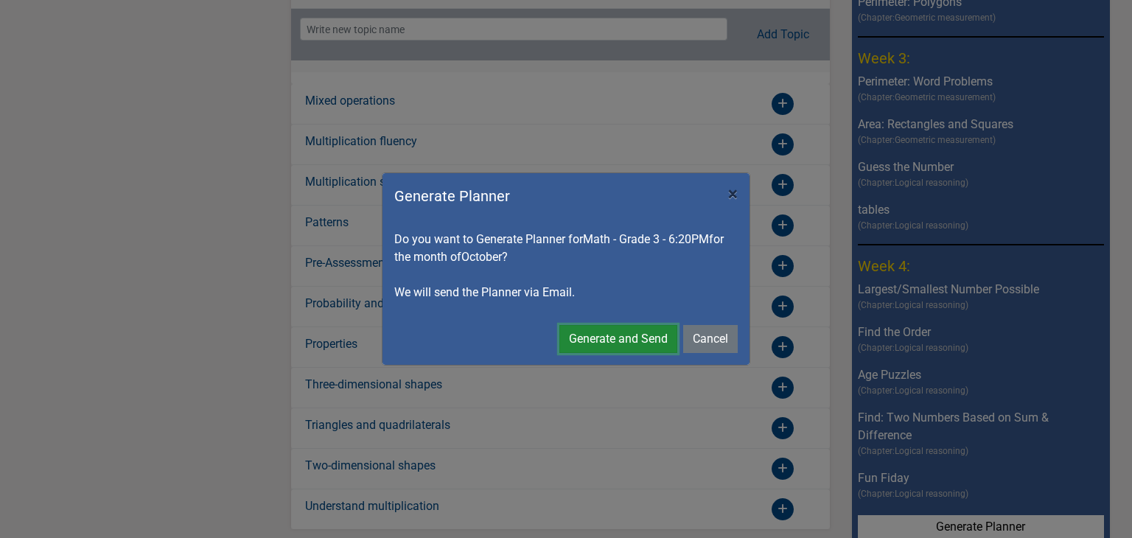
click at [607, 337] on button "Generate and Send" at bounding box center [618, 339] width 118 height 28
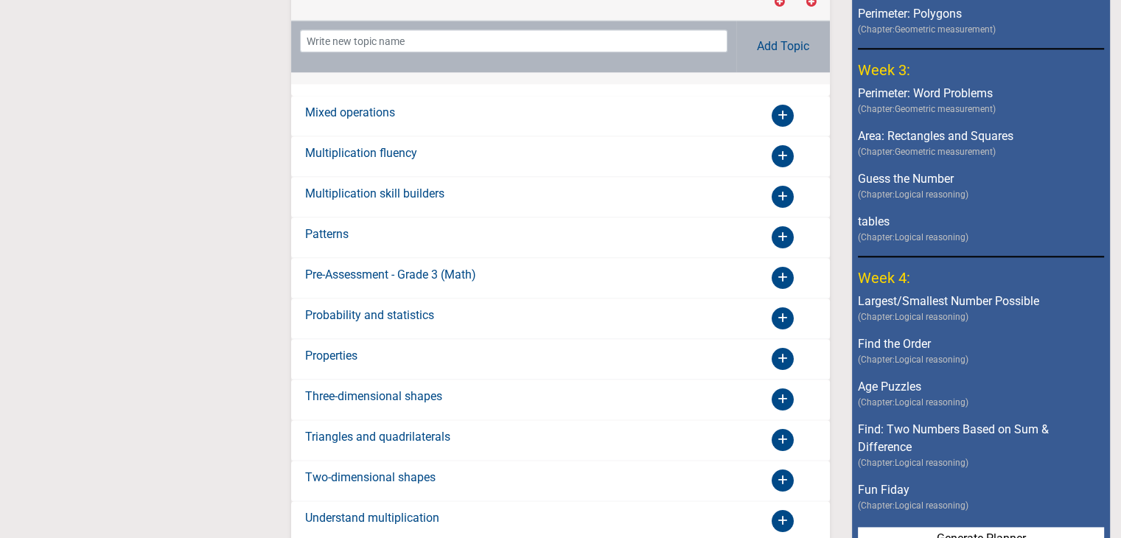
scroll to position [839, 0]
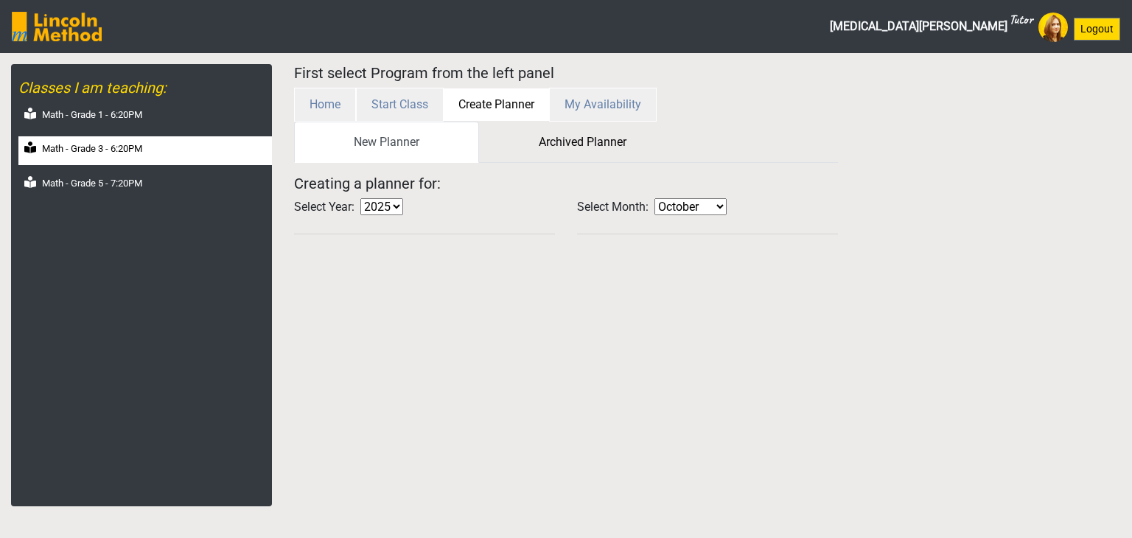
click at [147, 156] on div "Math - Grade 3 - 6:20PM" at bounding box center [144, 150] width 253 height 29
select select "month"
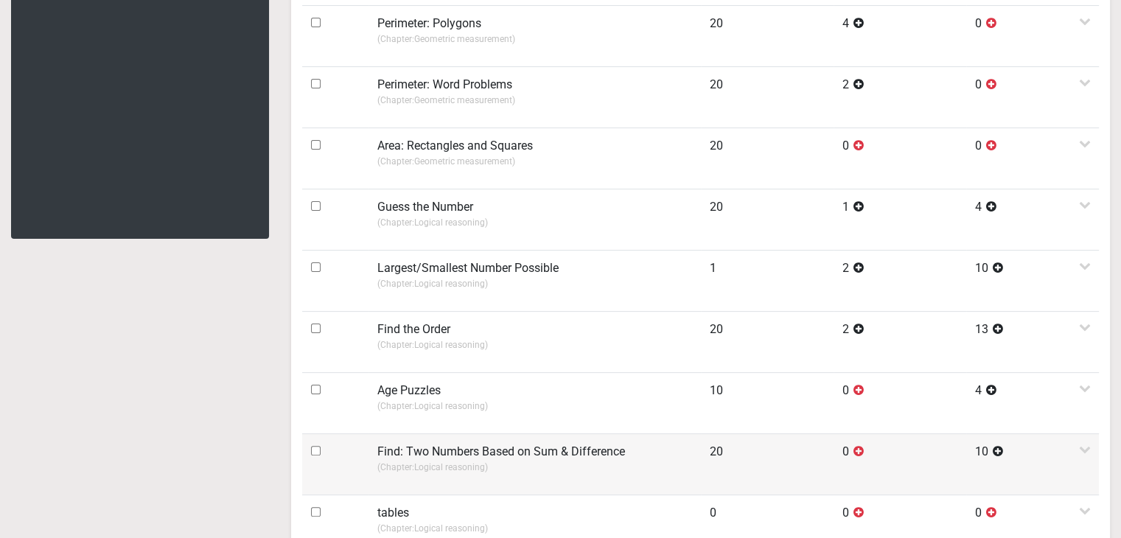
scroll to position [147, 0]
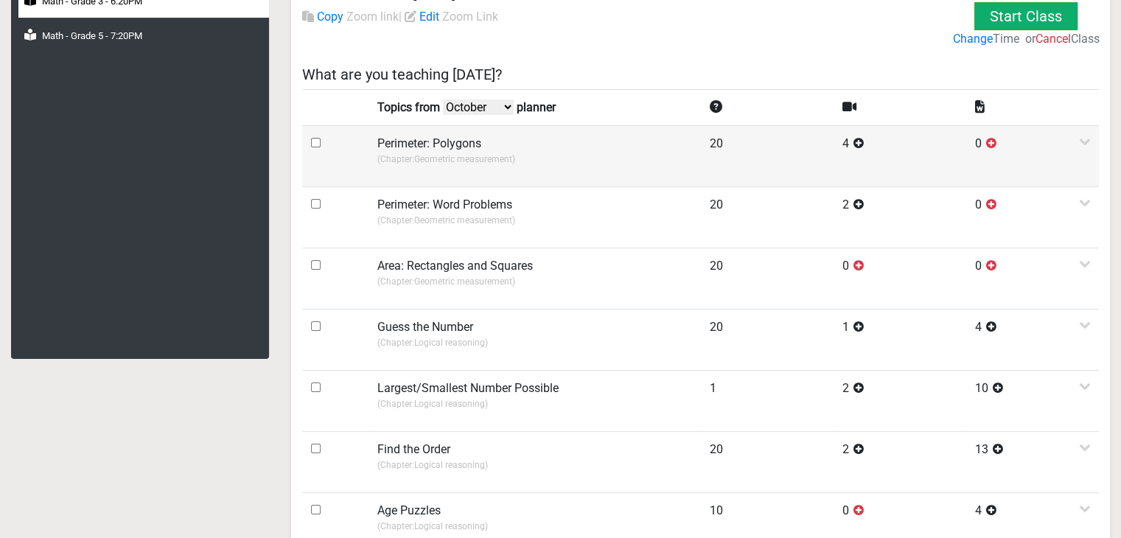
click at [387, 163] on p "(Chapter: Geometric measurement )" at bounding box center [534, 159] width 315 height 13
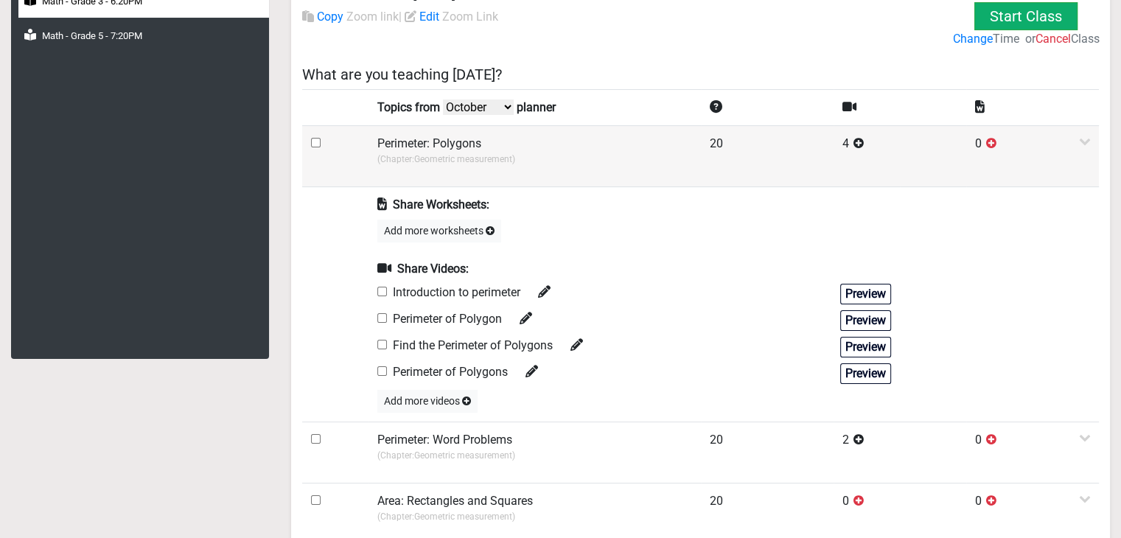
click at [318, 142] on input "checkbox" at bounding box center [316, 143] width 10 height 10
checkbox input "true"
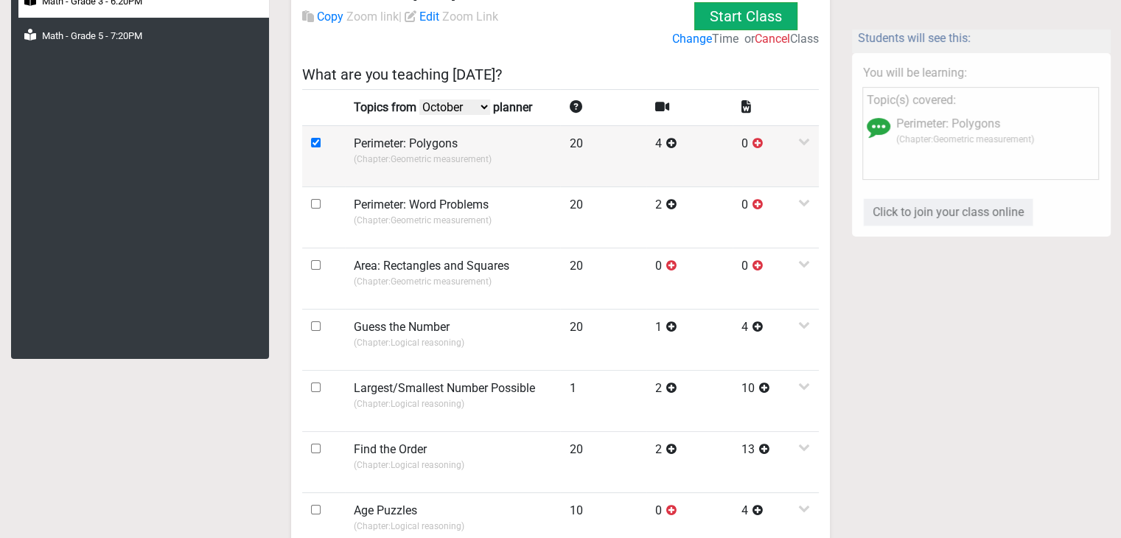
click at [391, 155] on p "(Chapter: Geometric measurement )" at bounding box center [452, 159] width 197 height 13
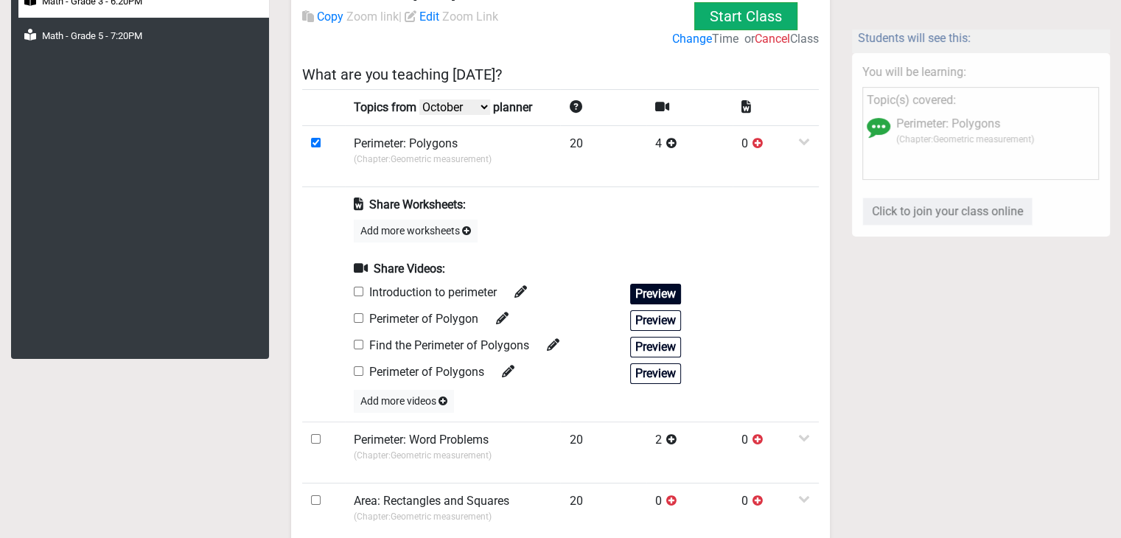
click at [641, 286] on button "Preview" at bounding box center [655, 294] width 51 height 21
click at [637, 315] on button "Preview" at bounding box center [655, 320] width 51 height 21
click at [360, 290] on input "checkbox" at bounding box center [359, 292] width 10 height 10
checkbox input "true"
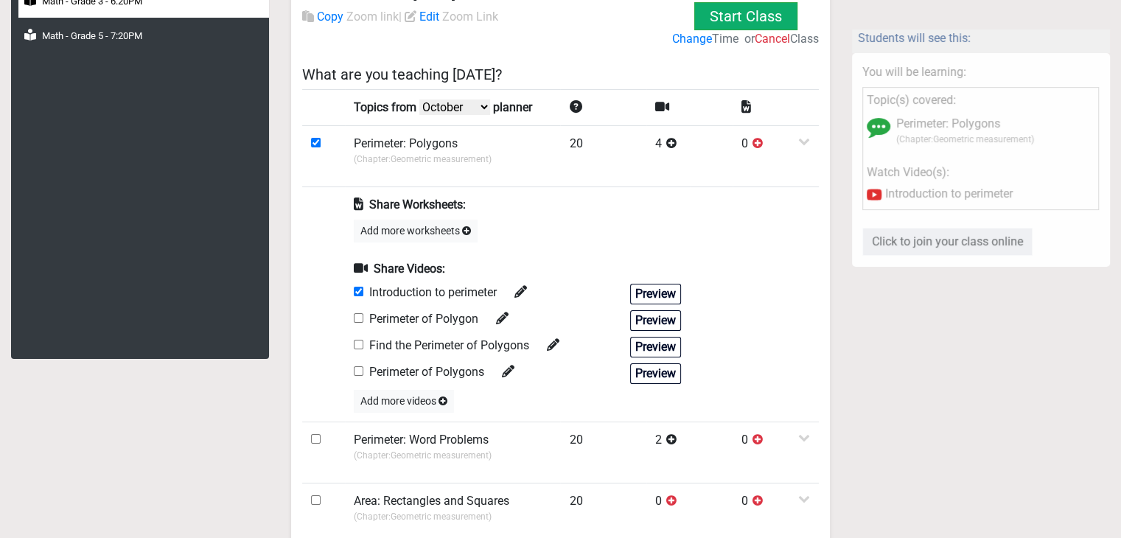
click at [358, 321] on input "checkbox" at bounding box center [359, 318] width 10 height 10
checkbox input "true"
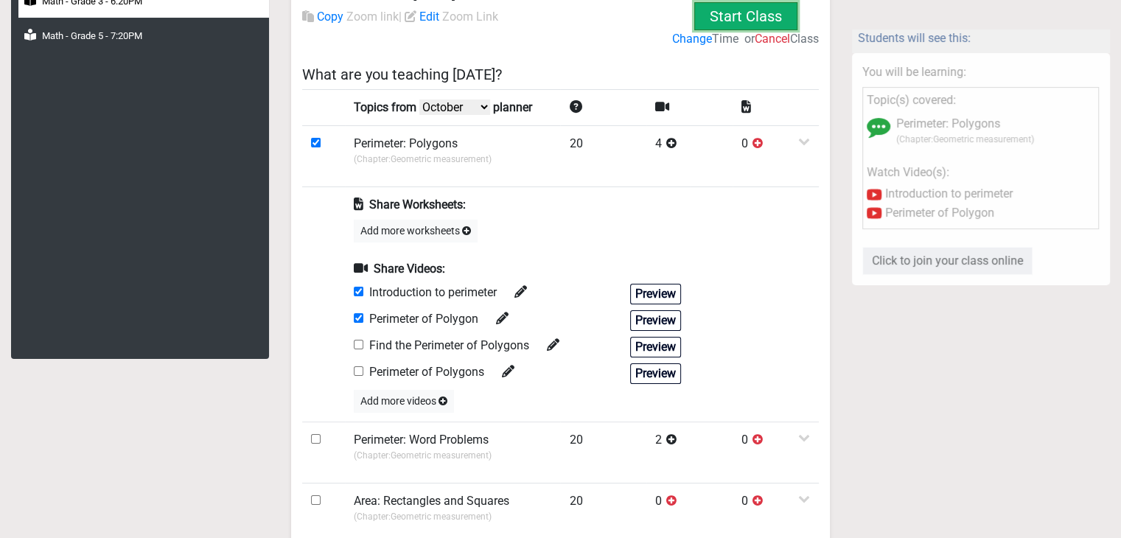
click at [727, 19] on button "Start Class" at bounding box center [745, 16] width 103 height 28
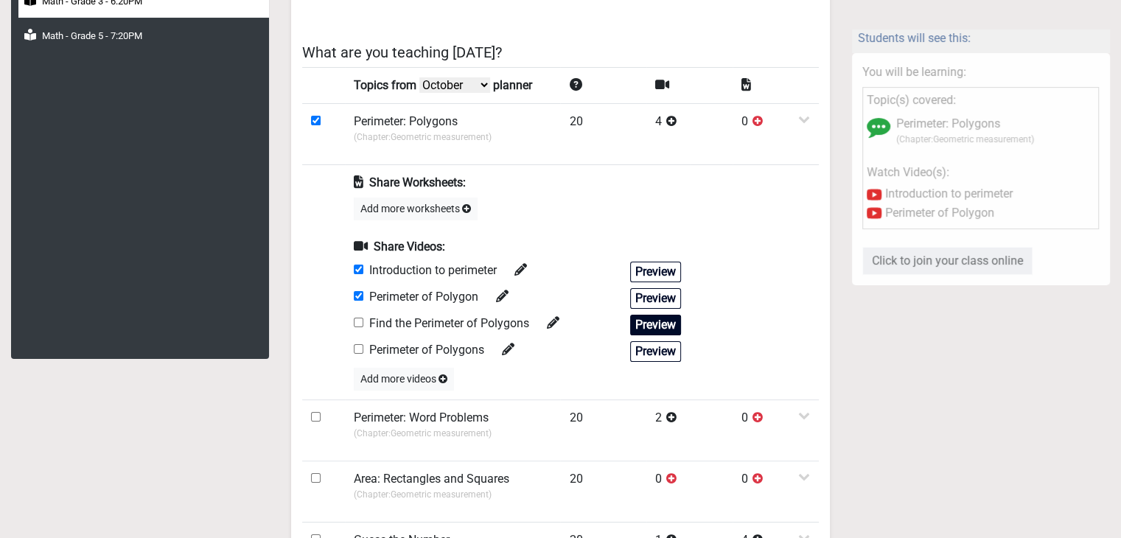
click at [640, 323] on button "Preview" at bounding box center [655, 325] width 51 height 21
